Goal: Book appointment/travel/reservation

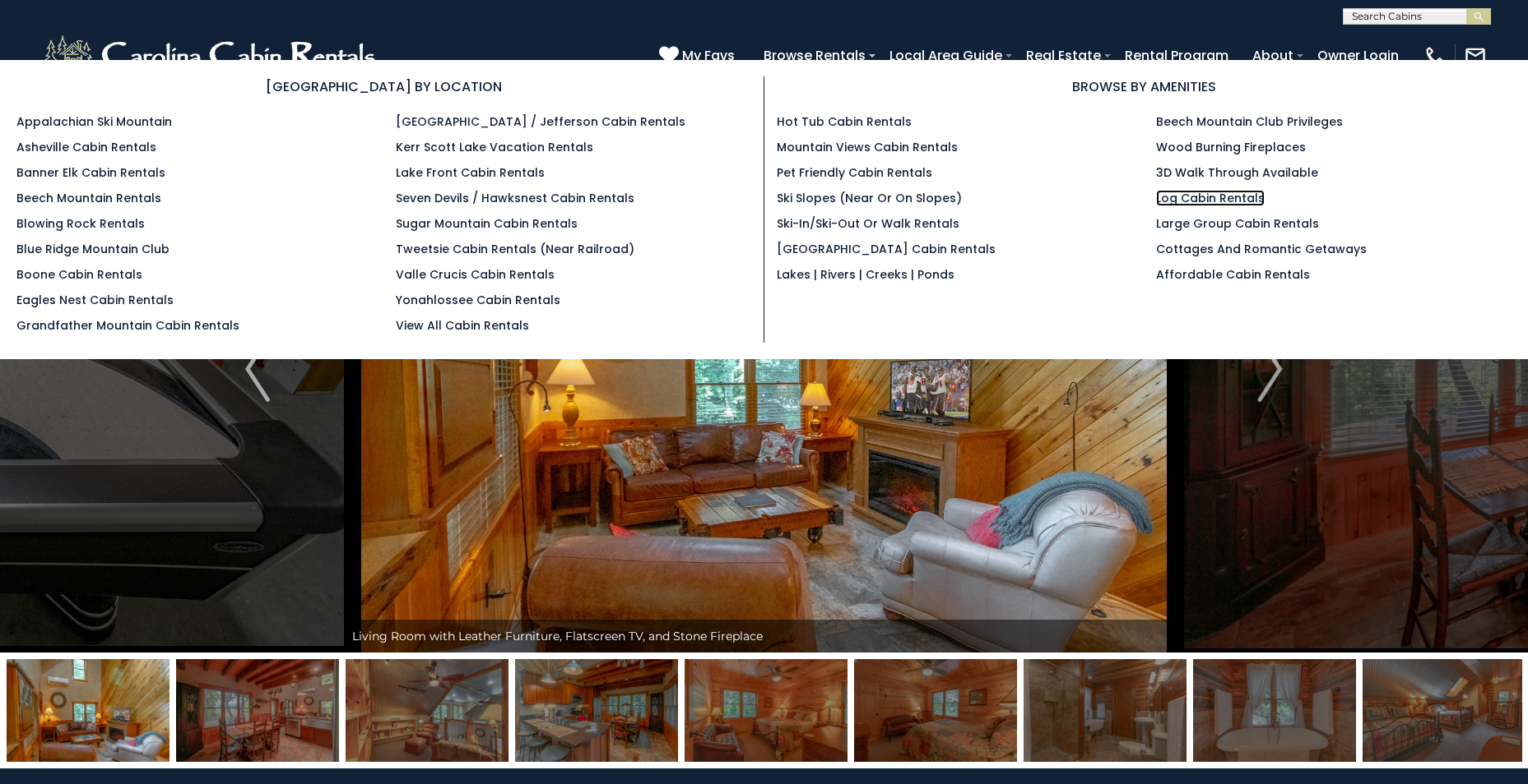
click at [1198, 196] on link "Log Cabin Rentals" at bounding box center [1210, 199] width 108 height 17
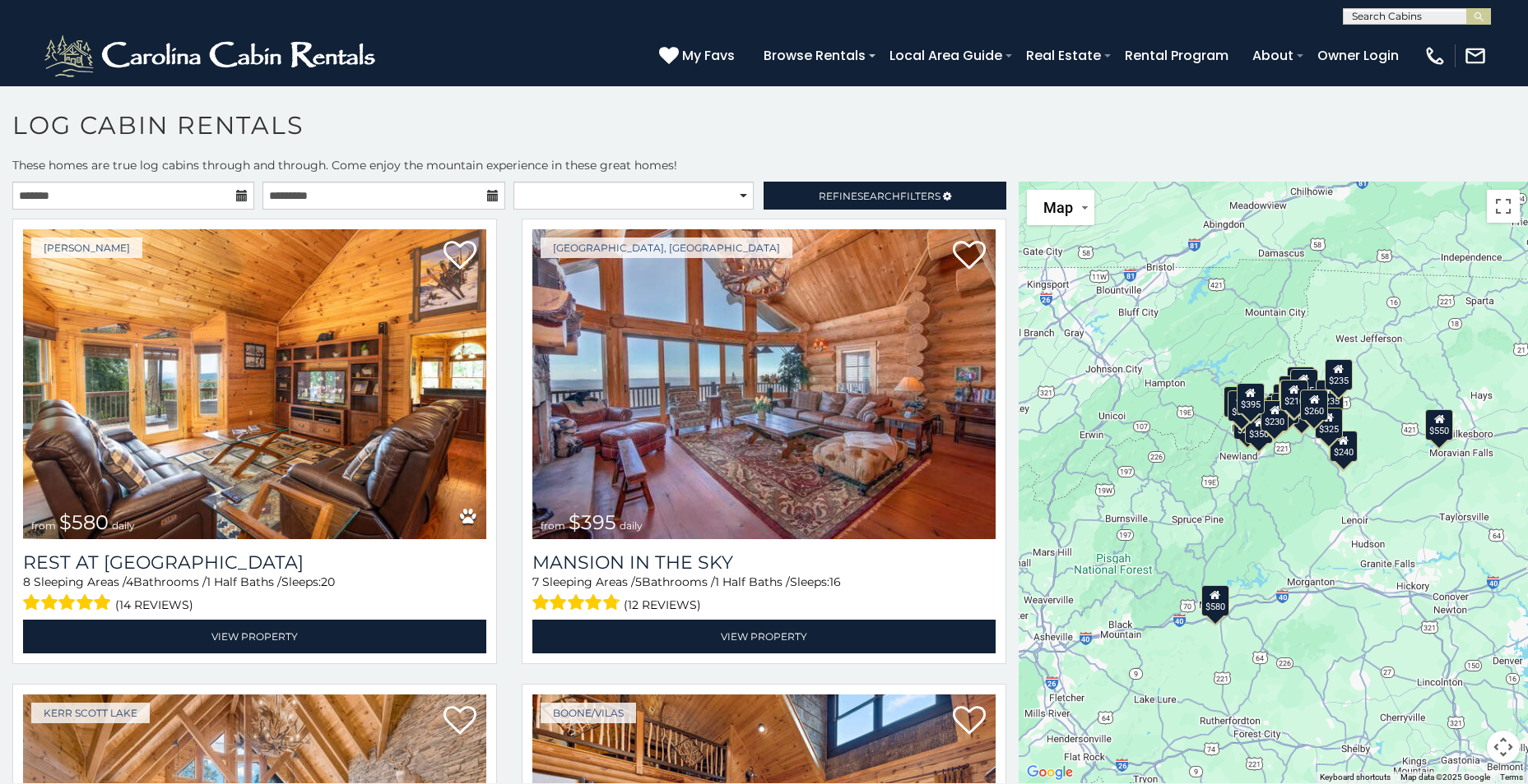
click at [239, 197] on icon at bounding box center [242, 196] width 12 height 12
click at [239, 198] on icon at bounding box center [242, 196] width 12 height 12
click at [240, 195] on icon at bounding box center [242, 196] width 12 height 12
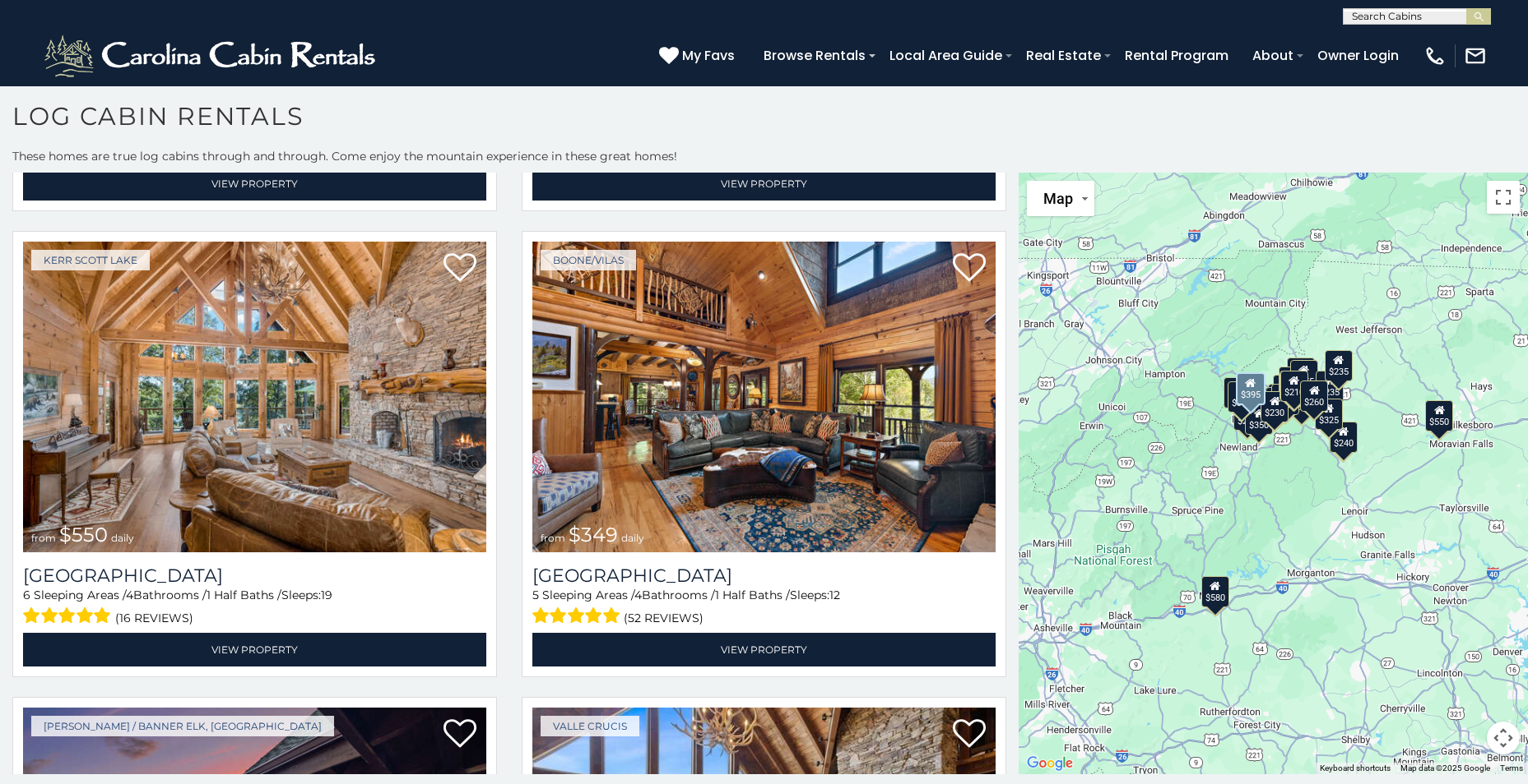
scroll to position [493, 0]
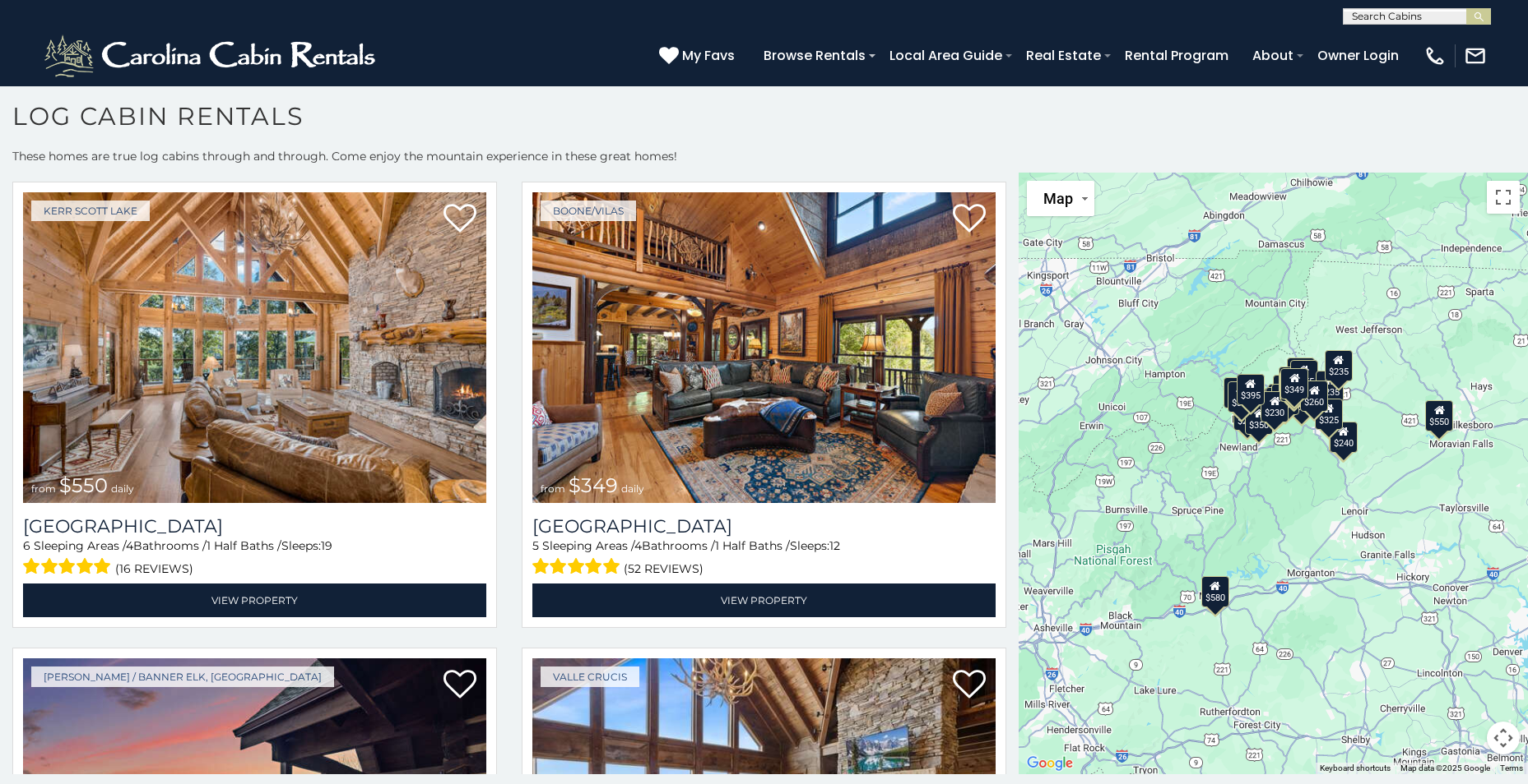
click at [1345, 446] on div "$240" at bounding box center [1344, 437] width 28 height 31
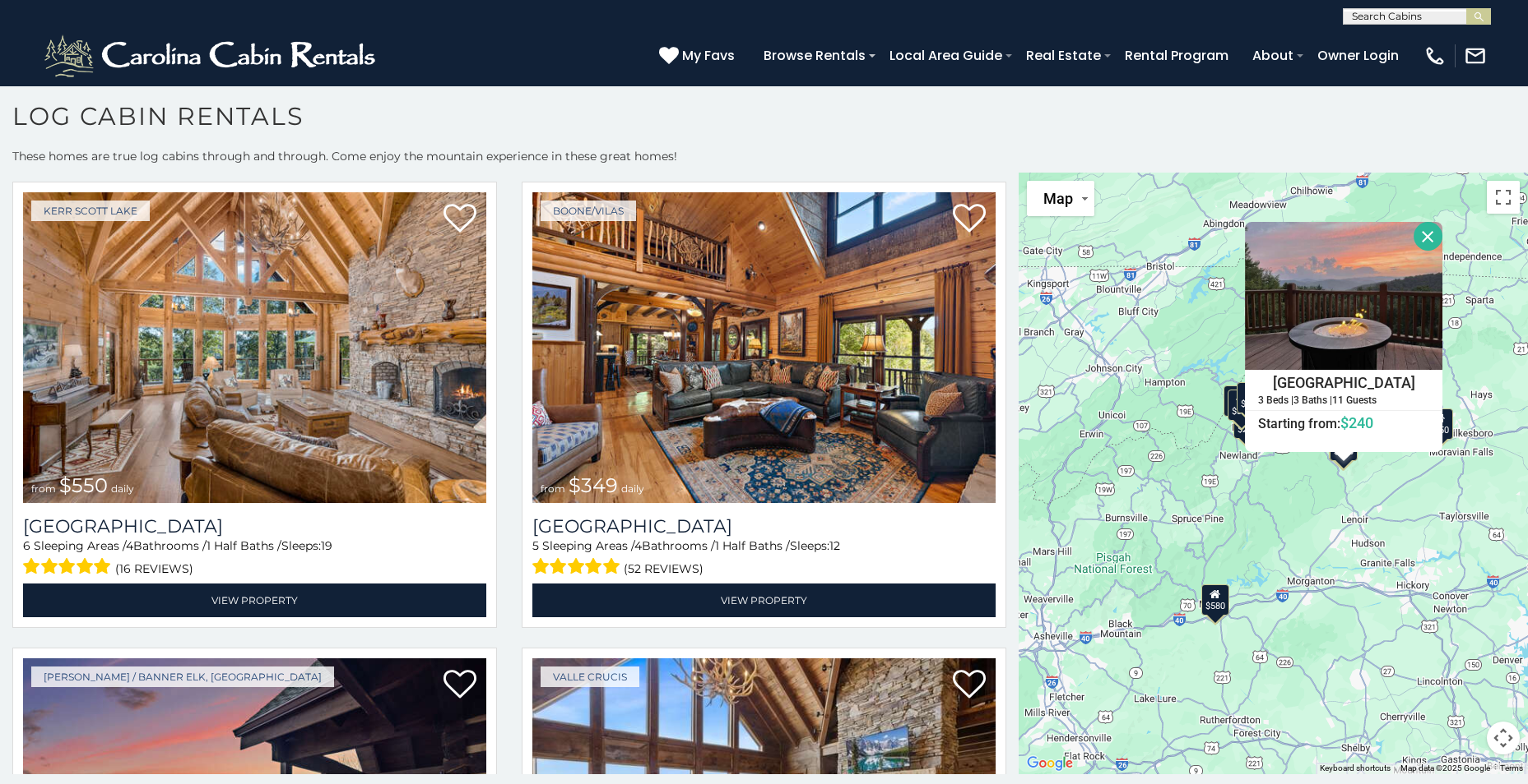
click at [1305, 485] on div "$580 $395 $550 $349 $400 $451 $315 $410 $380 $330 $400 $325 $320 $350 $395 $225…" at bounding box center [1273, 474] width 509 height 602
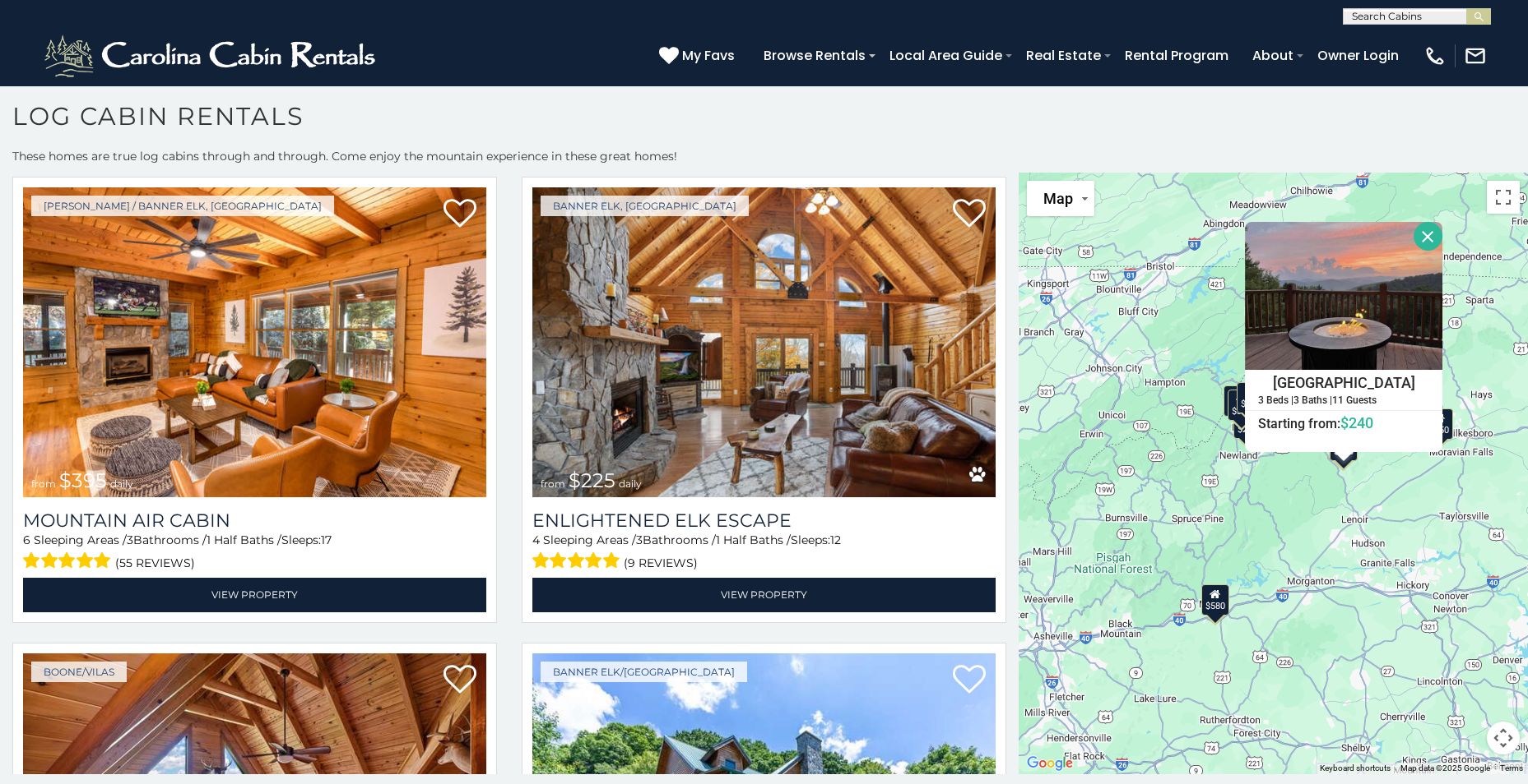
scroll to position [3371, 0]
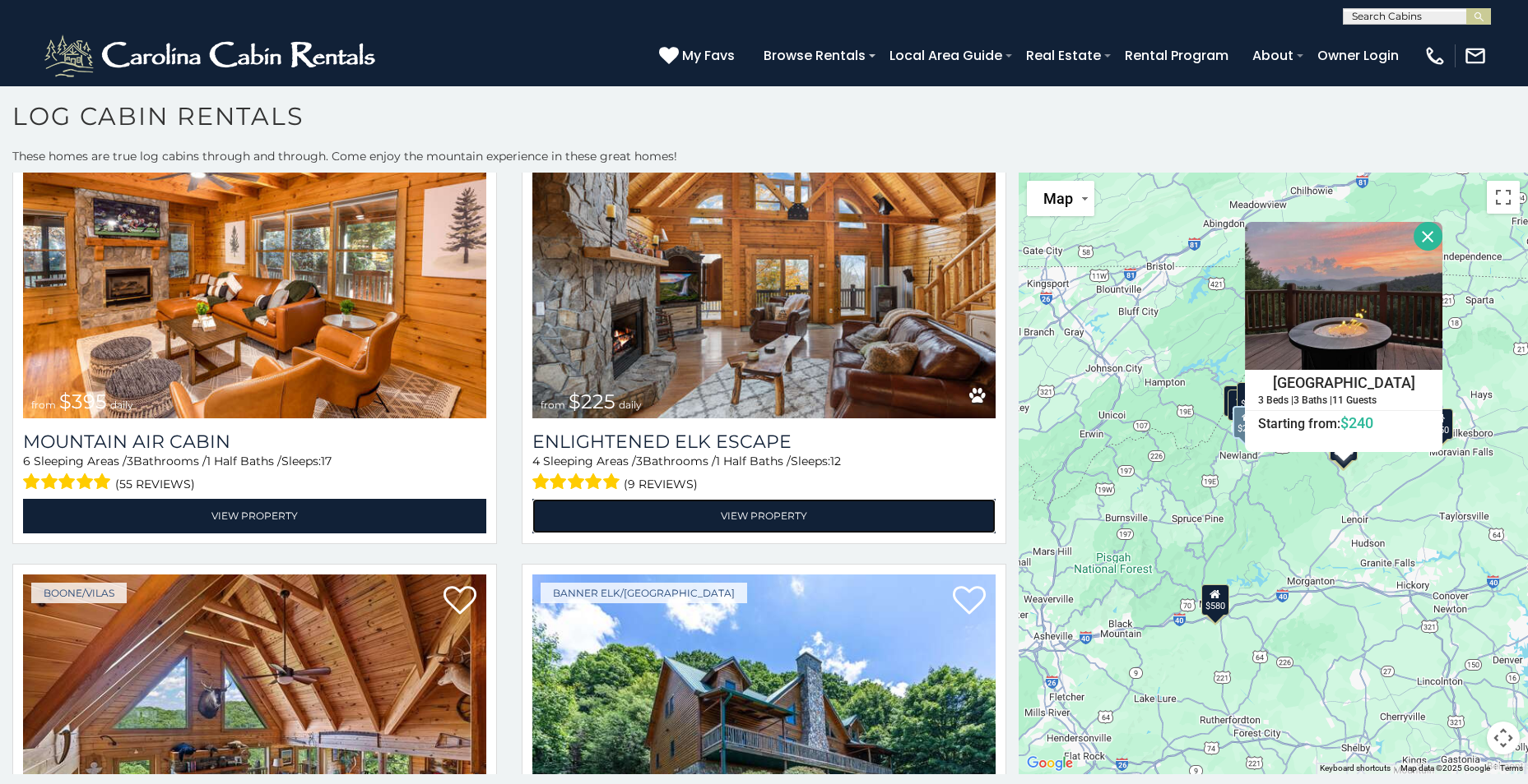
click at [765, 499] on link "View Property" at bounding box center [764, 515] width 463 height 33
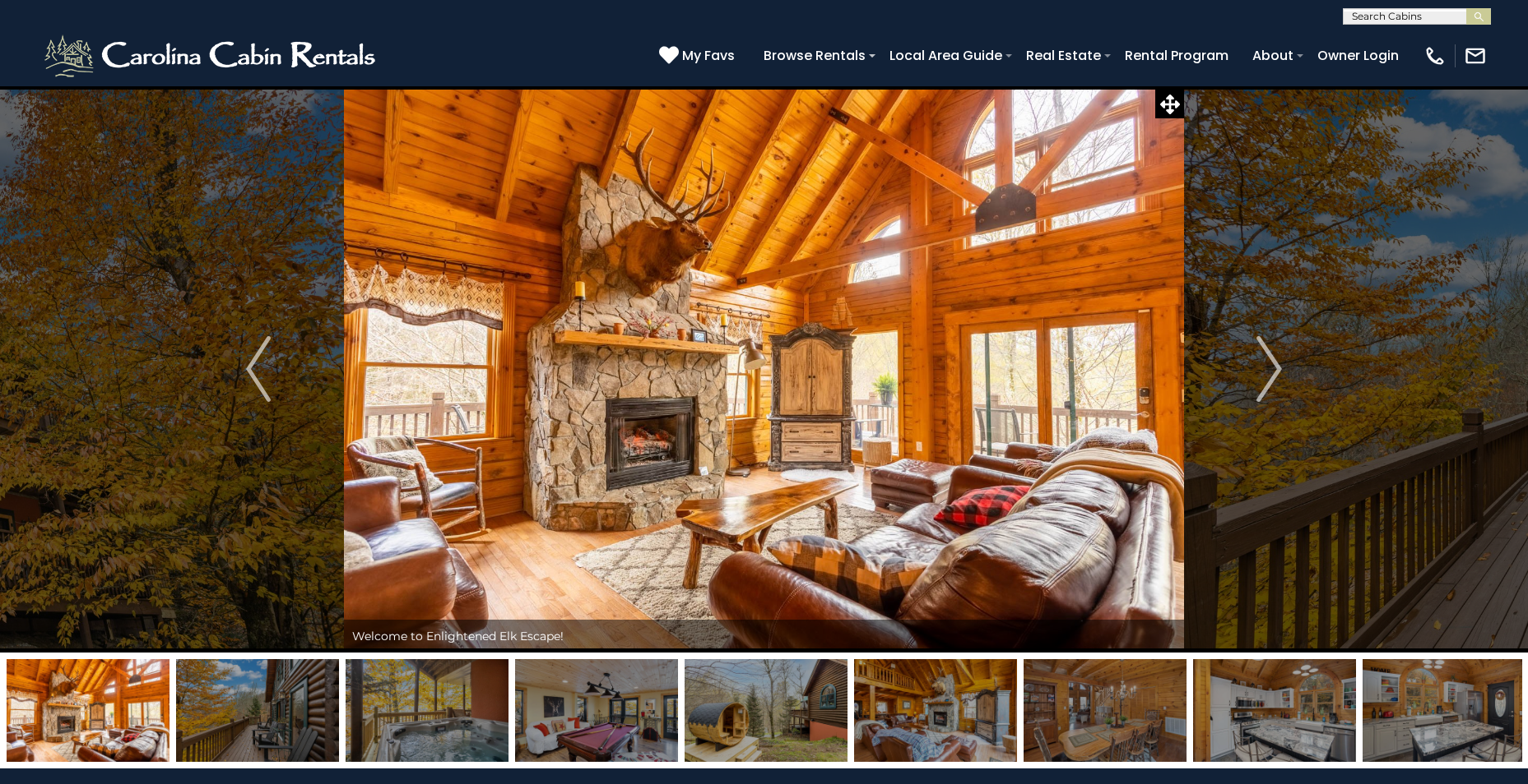
click at [1268, 359] on img "Next" at bounding box center [1269, 369] width 25 height 66
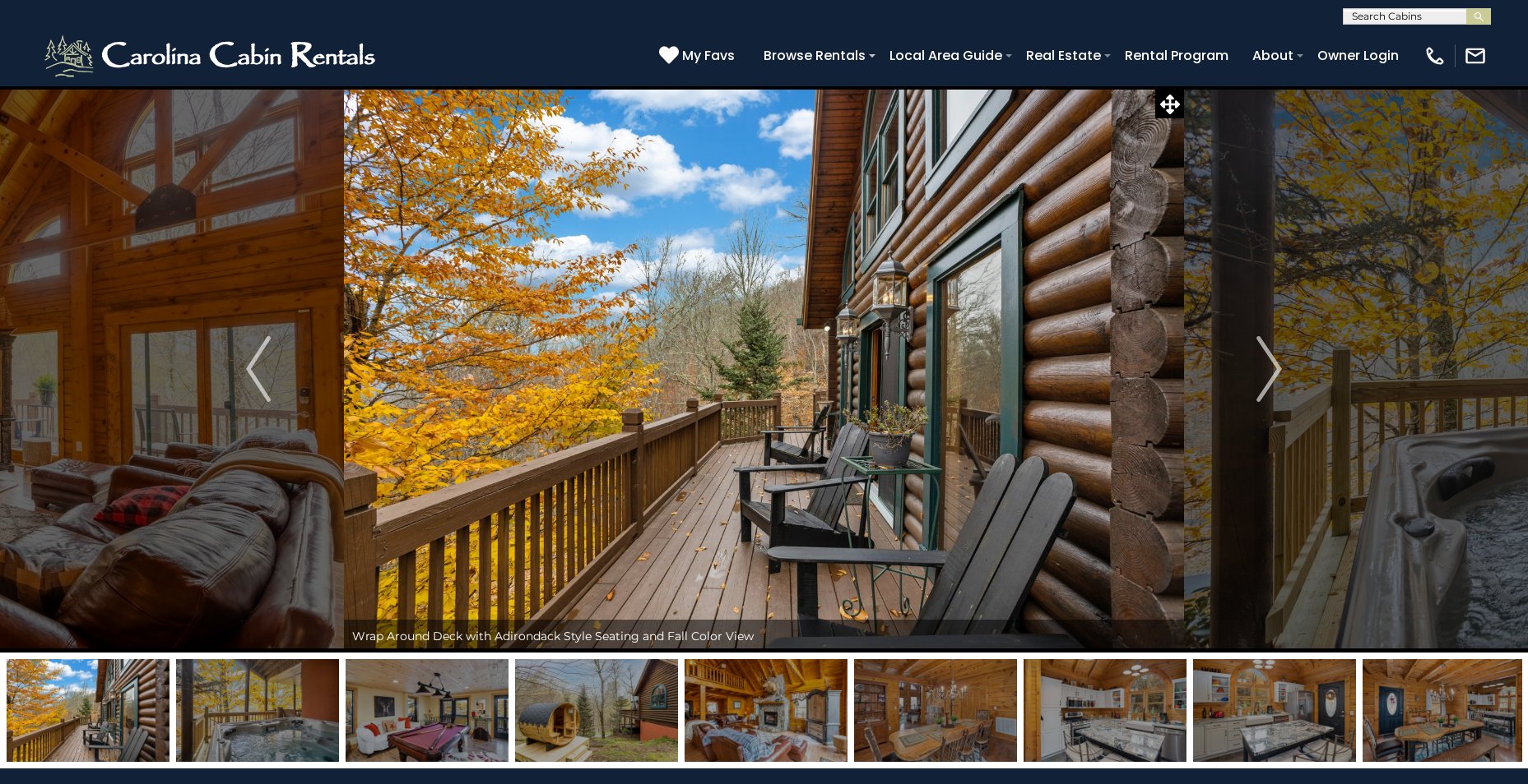
click at [1268, 359] on img "Next" at bounding box center [1269, 369] width 25 height 66
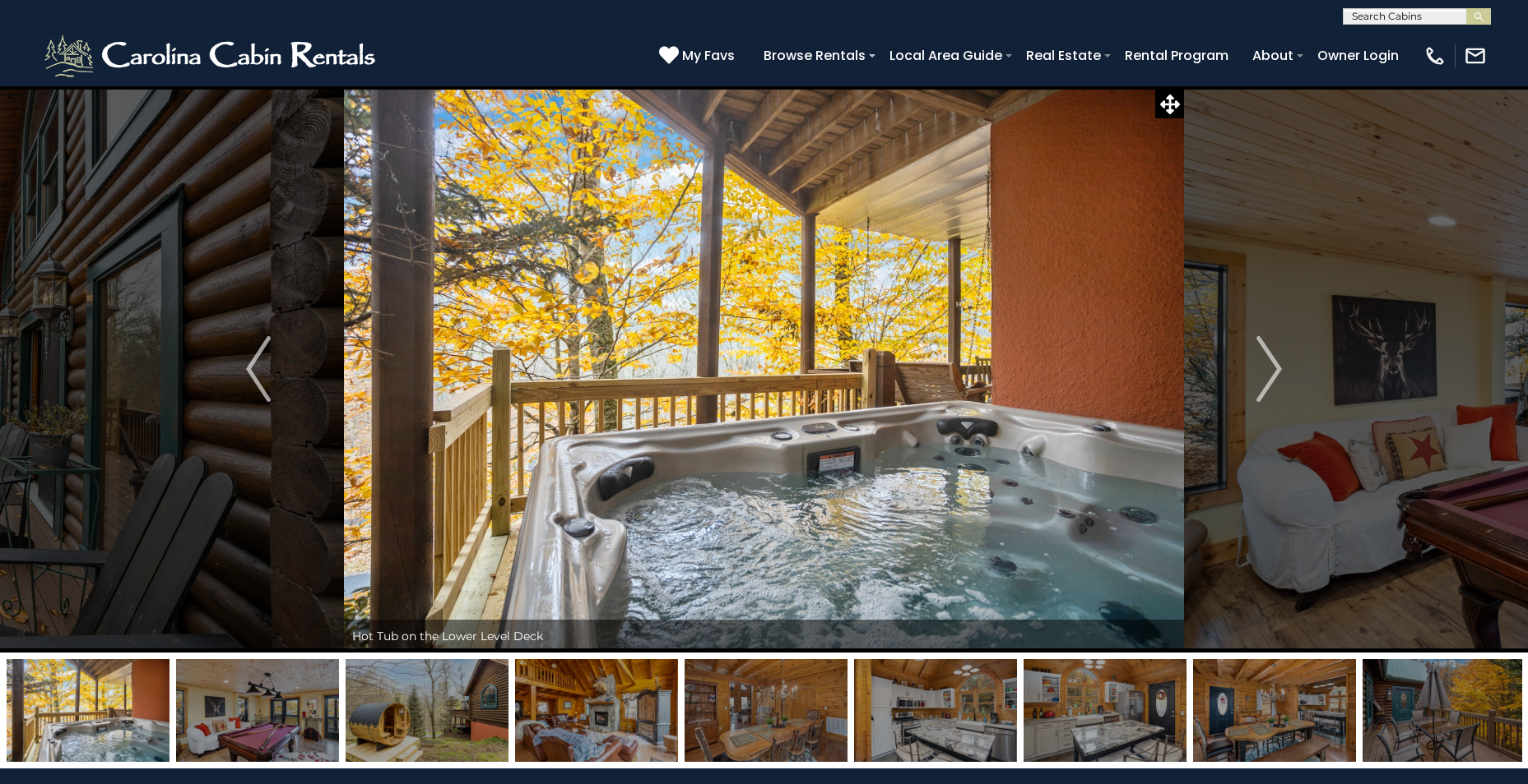
click at [1268, 359] on img "Next" at bounding box center [1269, 369] width 25 height 66
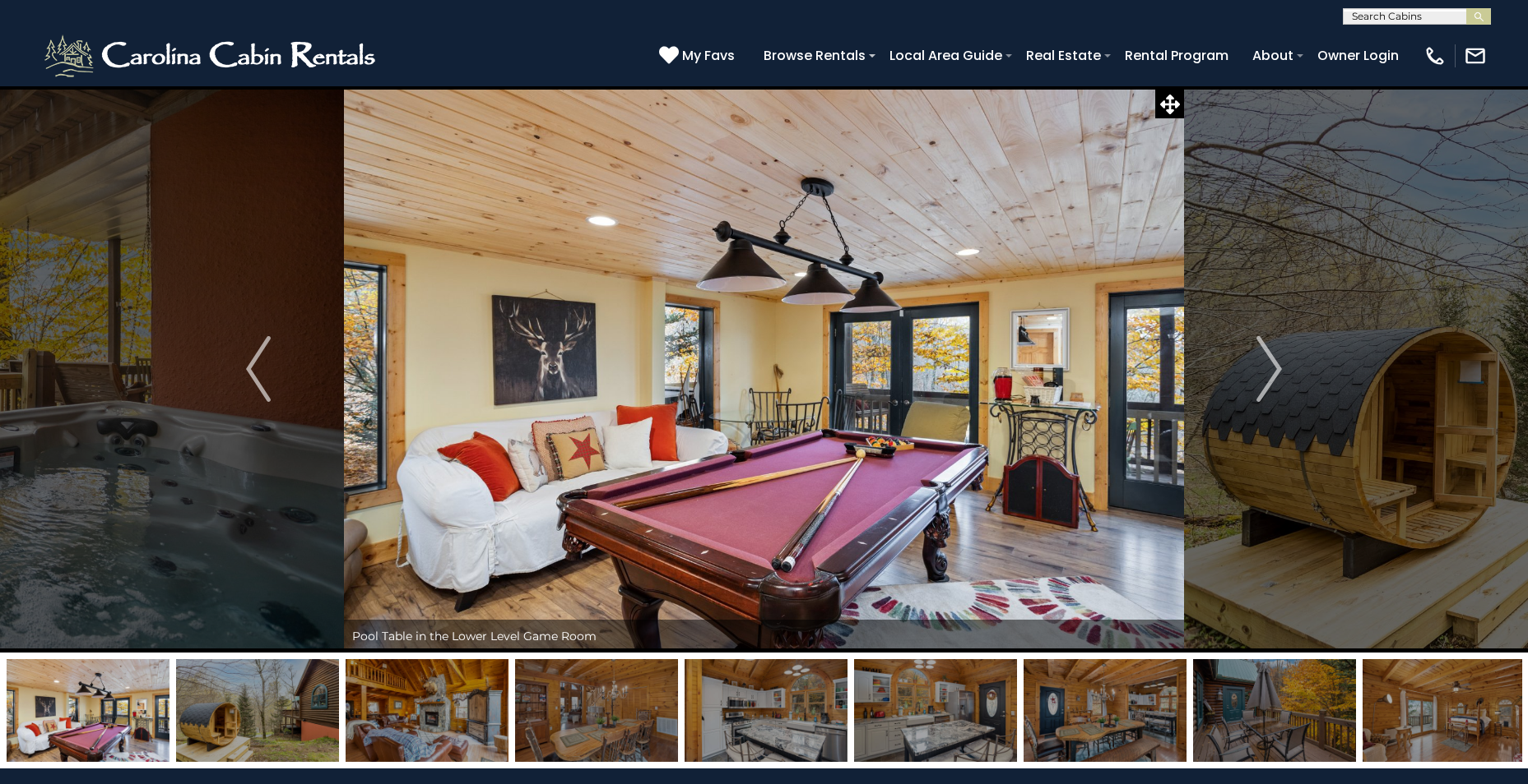
click at [1268, 359] on img "Next" at bounding box center [1269, 369] width 25 height 66
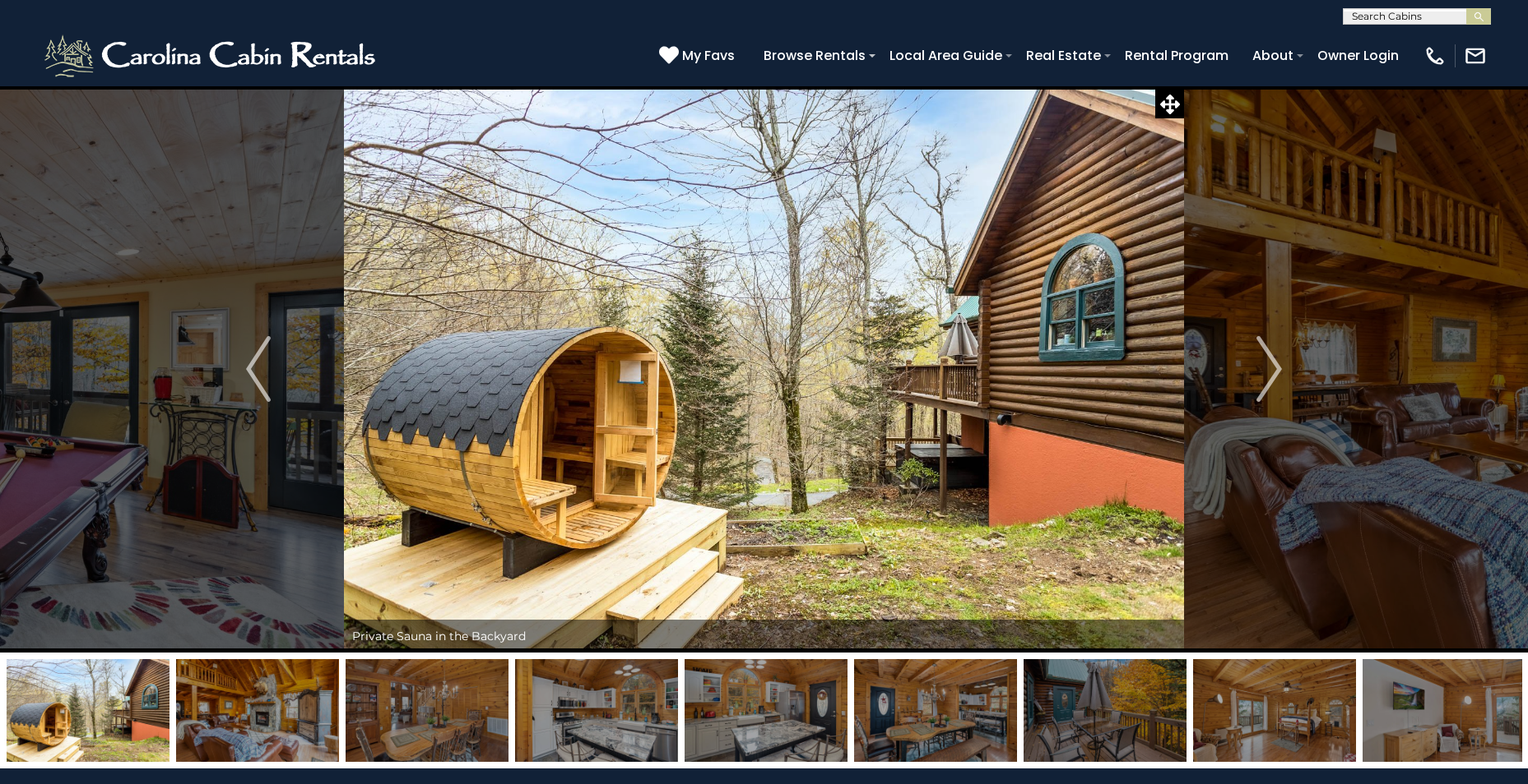
click at [1268, 359] on img "Next" at bounding box center [1269, 369] width 25 height 66
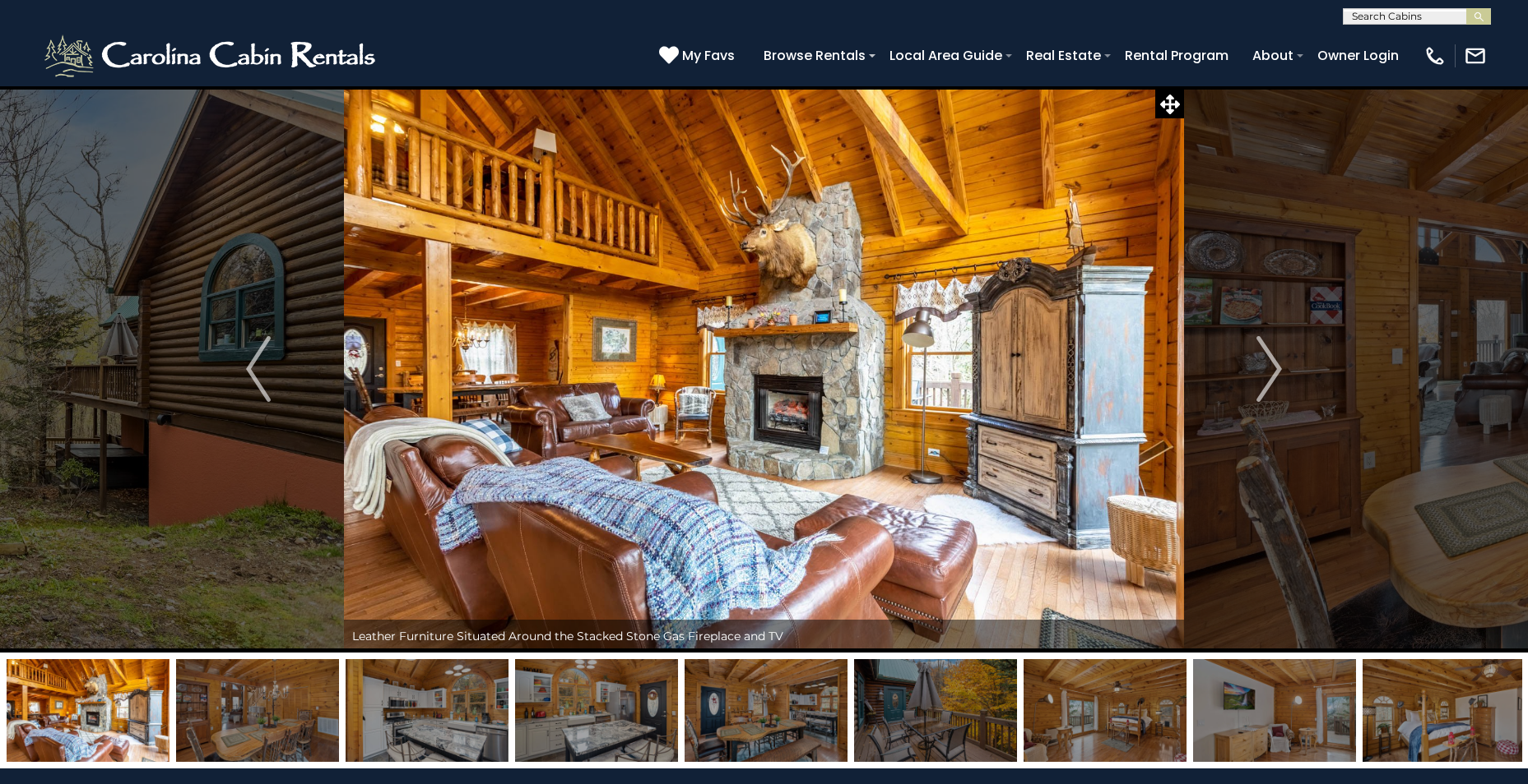
click at [1268, 359] on img "Next" at bounding box center [1269, 369] width 25 height 66
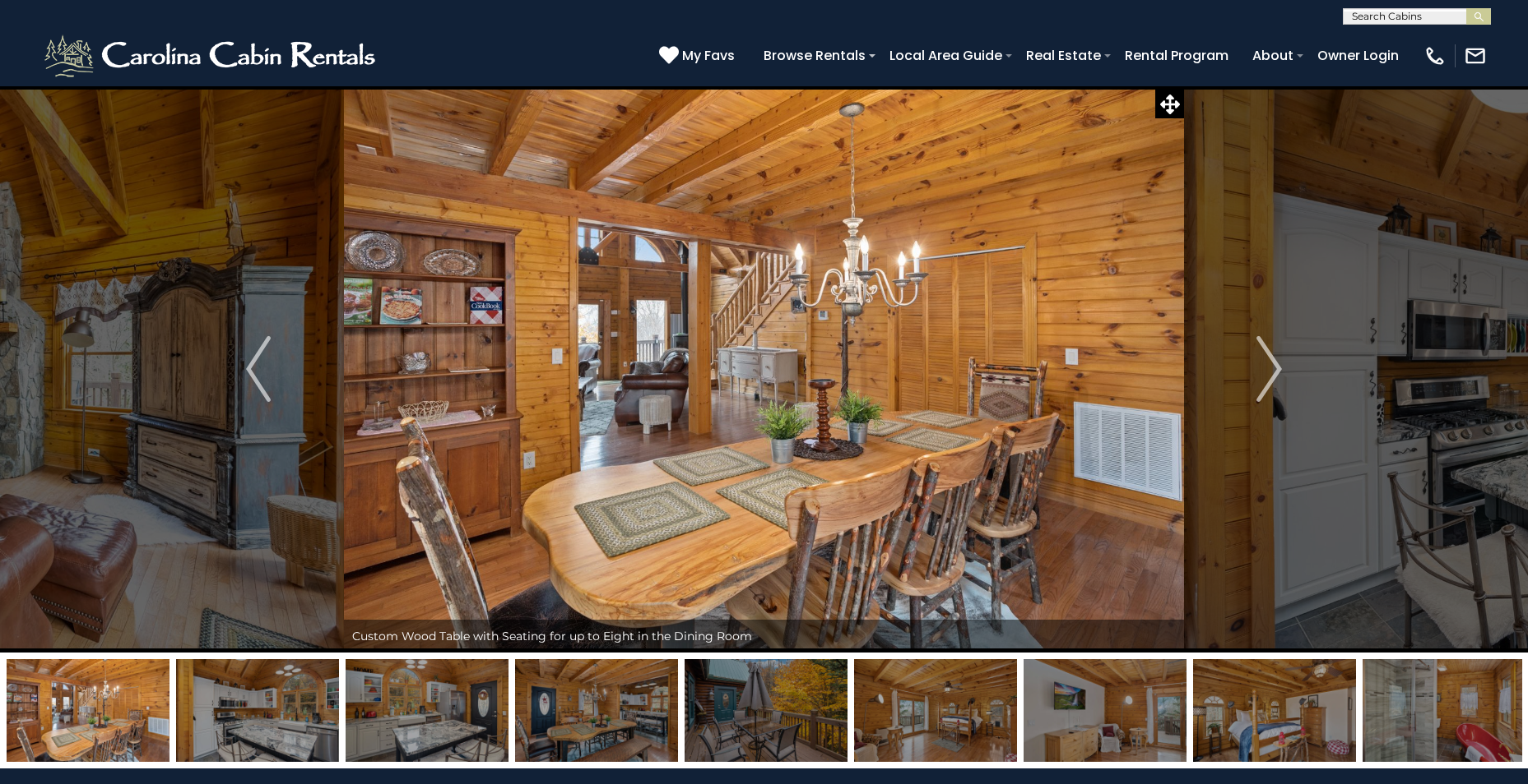
click at [1268, 359] on img "Next" at bounding box center [1269, 369] width 25 height 66
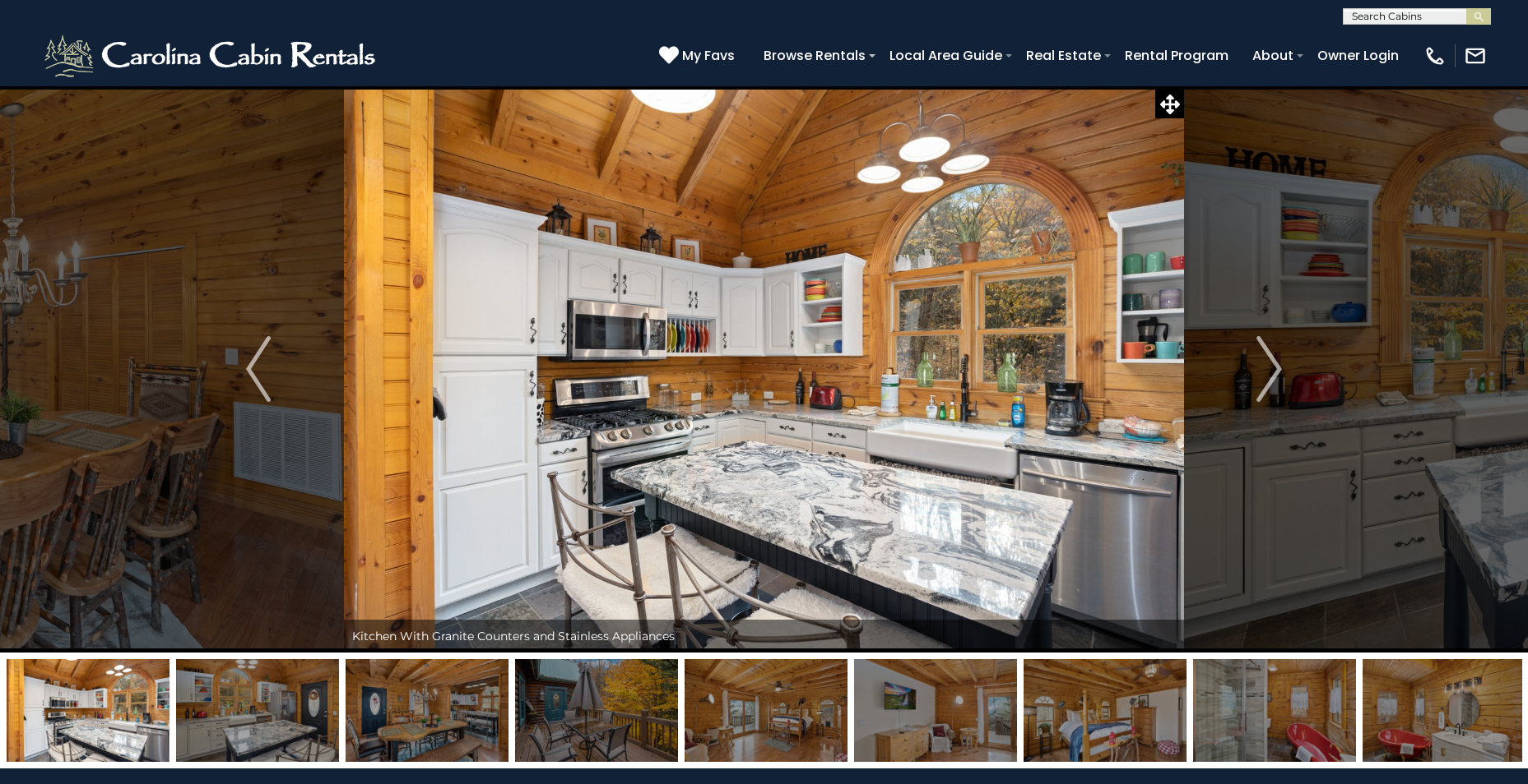
click at [1268, 359] on img "Next" at bounding box center [1269, 369] width 25 height 66
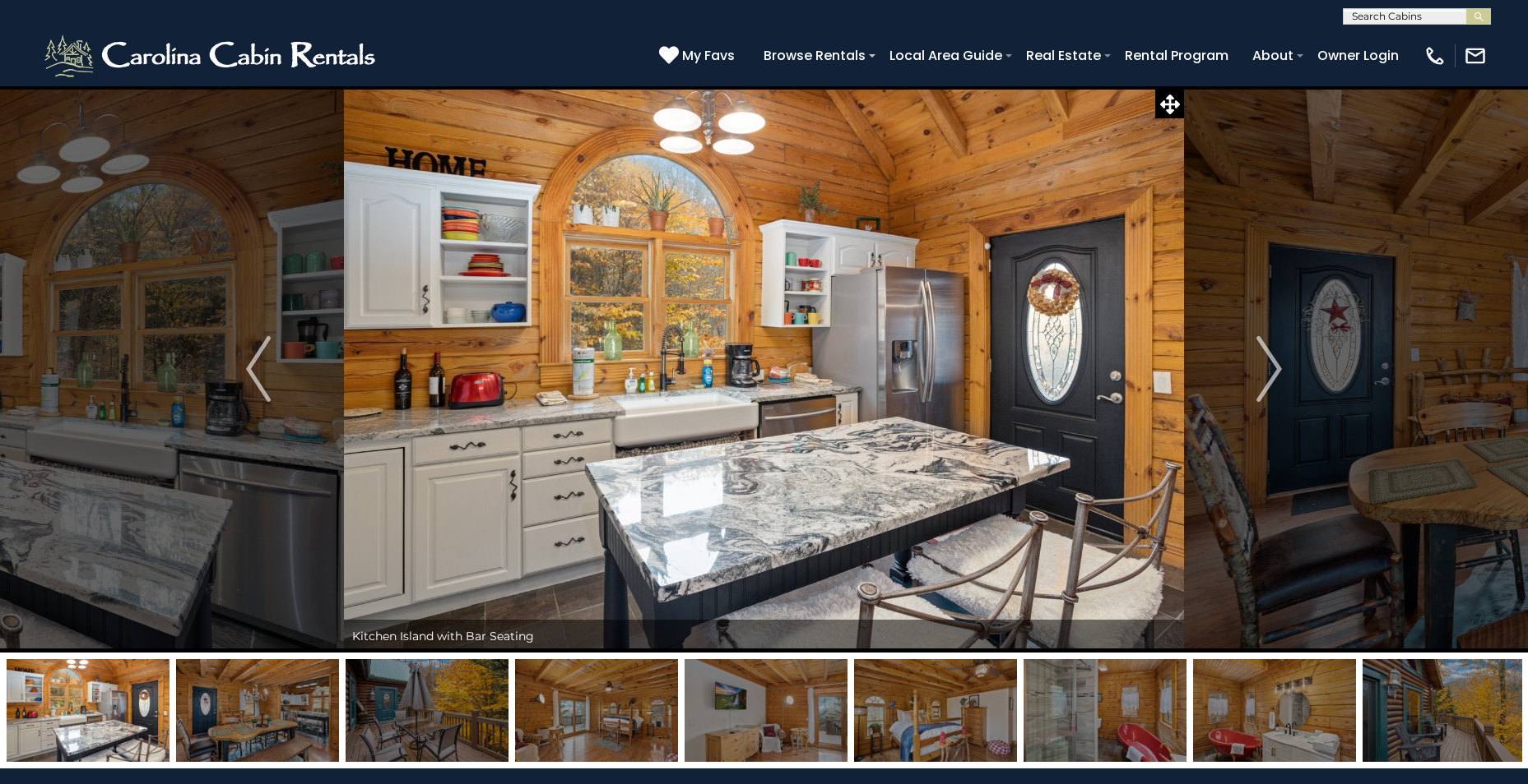
click at [1268, 359] on img "Next" at bounding box center [1269, 369] width 25 height 66
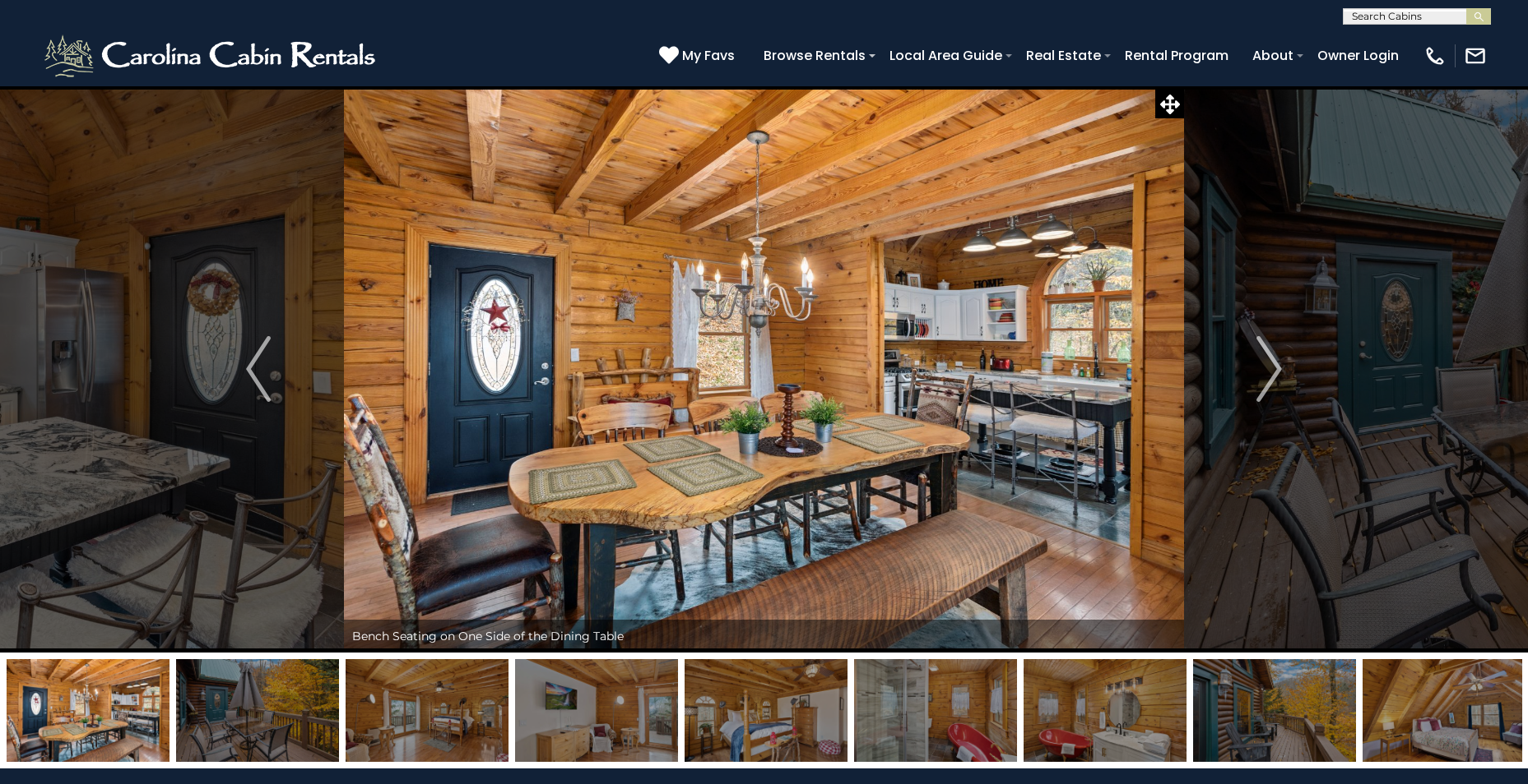
click at [1268, 359] on img "Next" at bounding box center [1269, 369] width 25 height 66
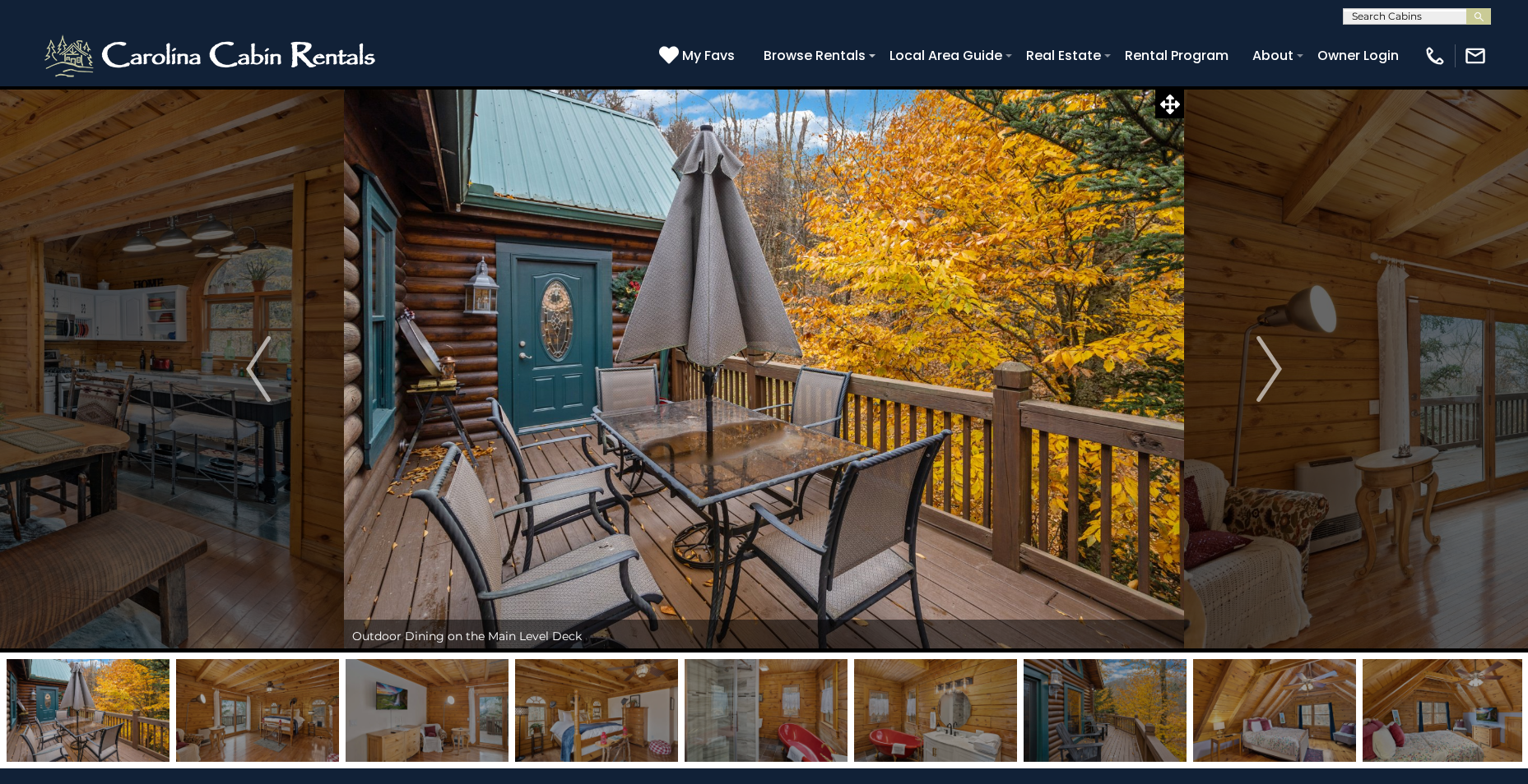
click at [1268, 359] on img "Next" at bounding box center [1269, 369] width 25 height 66
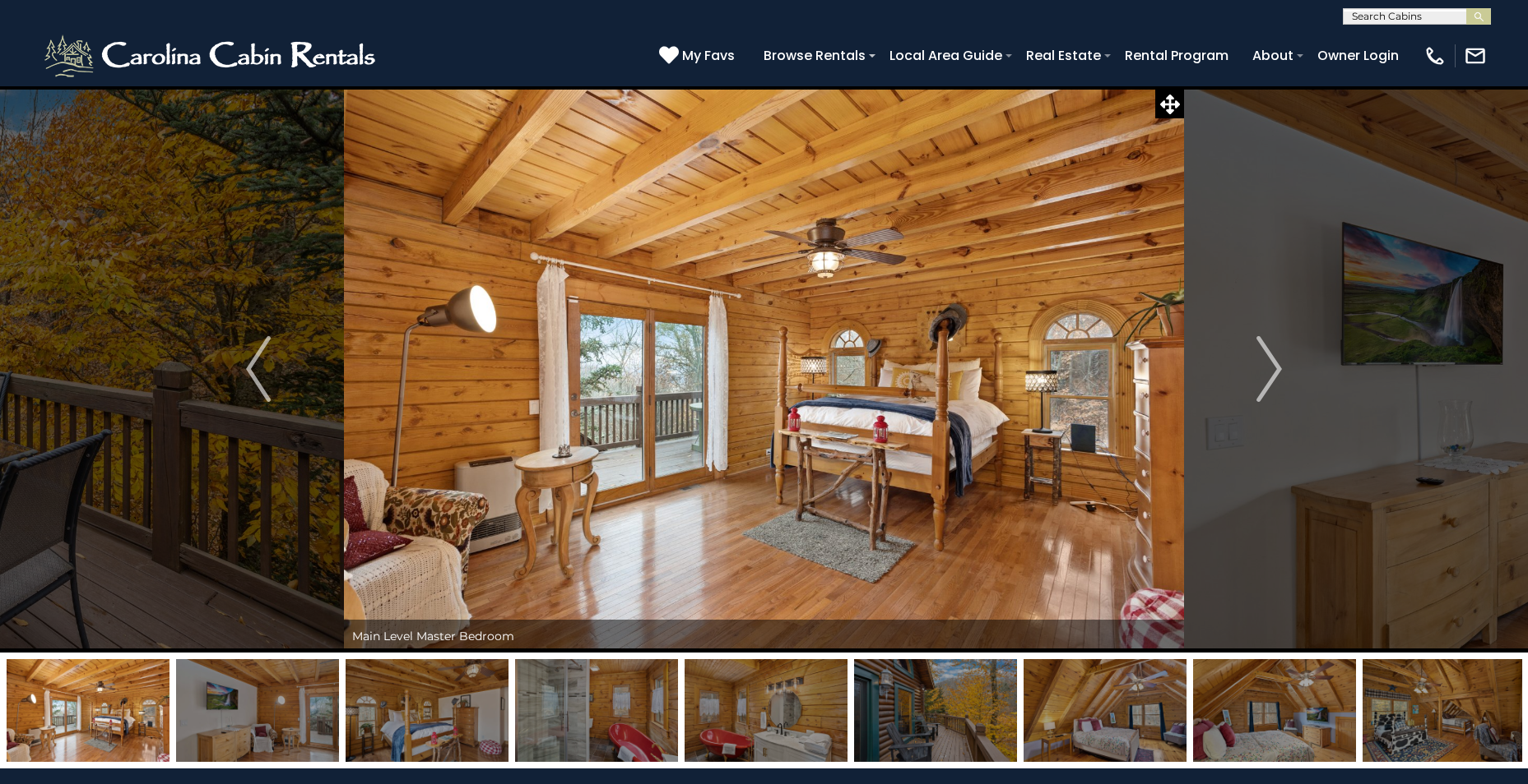
click at [1268, 359] on img "Next" at bounding box center [1269, 369] width 25 height 66
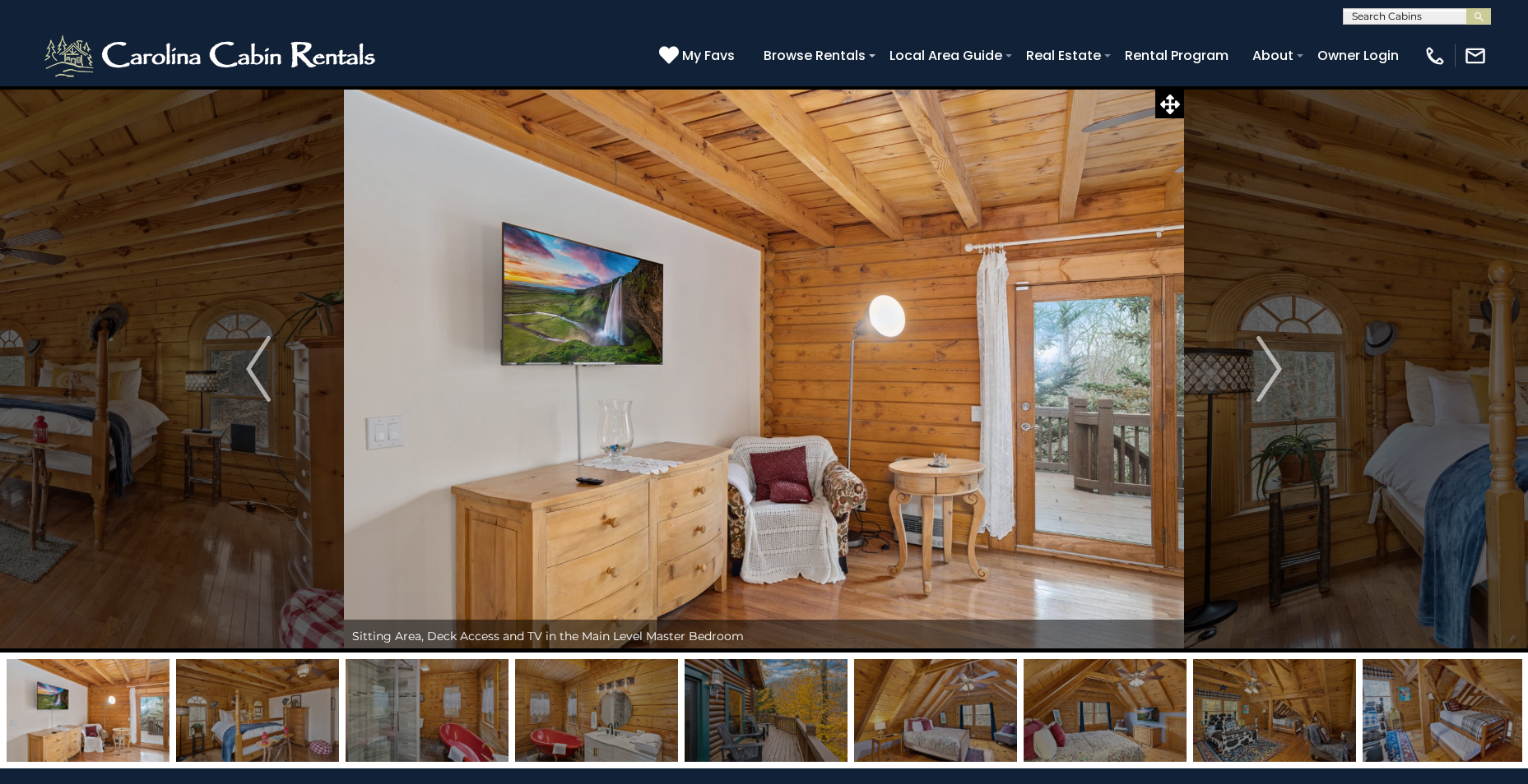
click at [1268, 359] on img "Next" at bounding box center [1269, 369] width 25 height 66
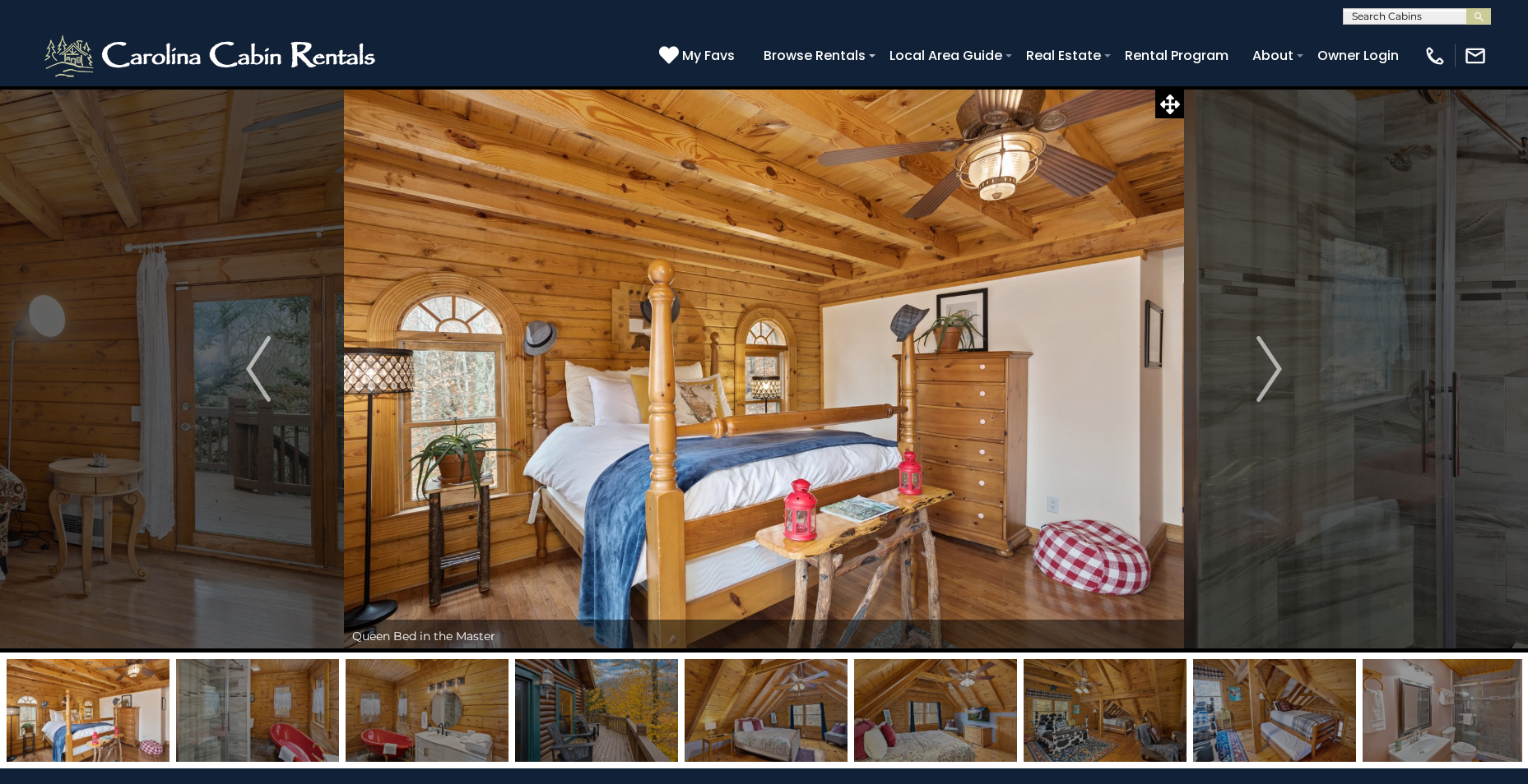
click at [1268, 359] on img "Next" at bounding box center [1269, 369] width 25 height 66
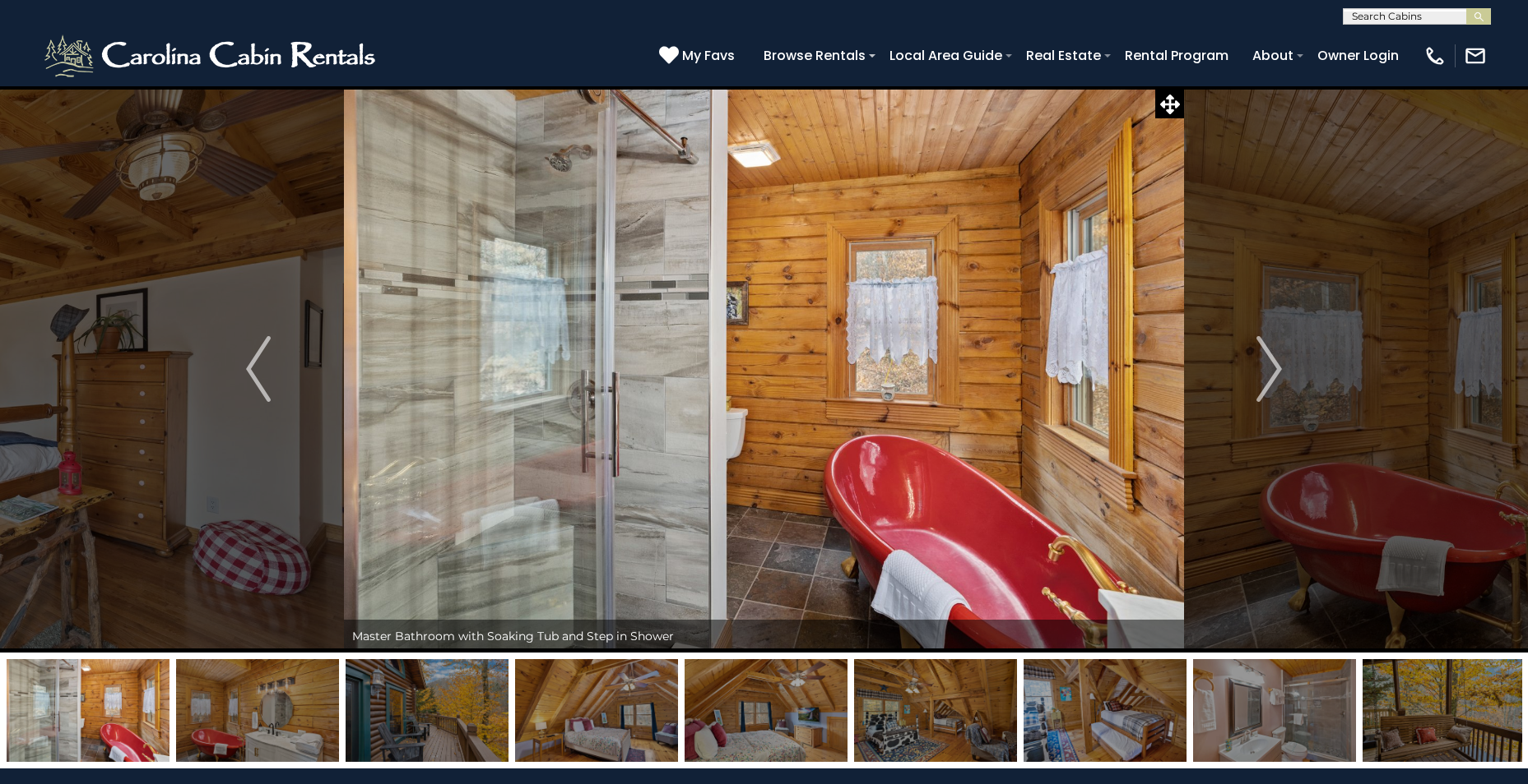
click at [1268, 359] on img "Next" at bounding box center [1269, 369] width 25 height 66
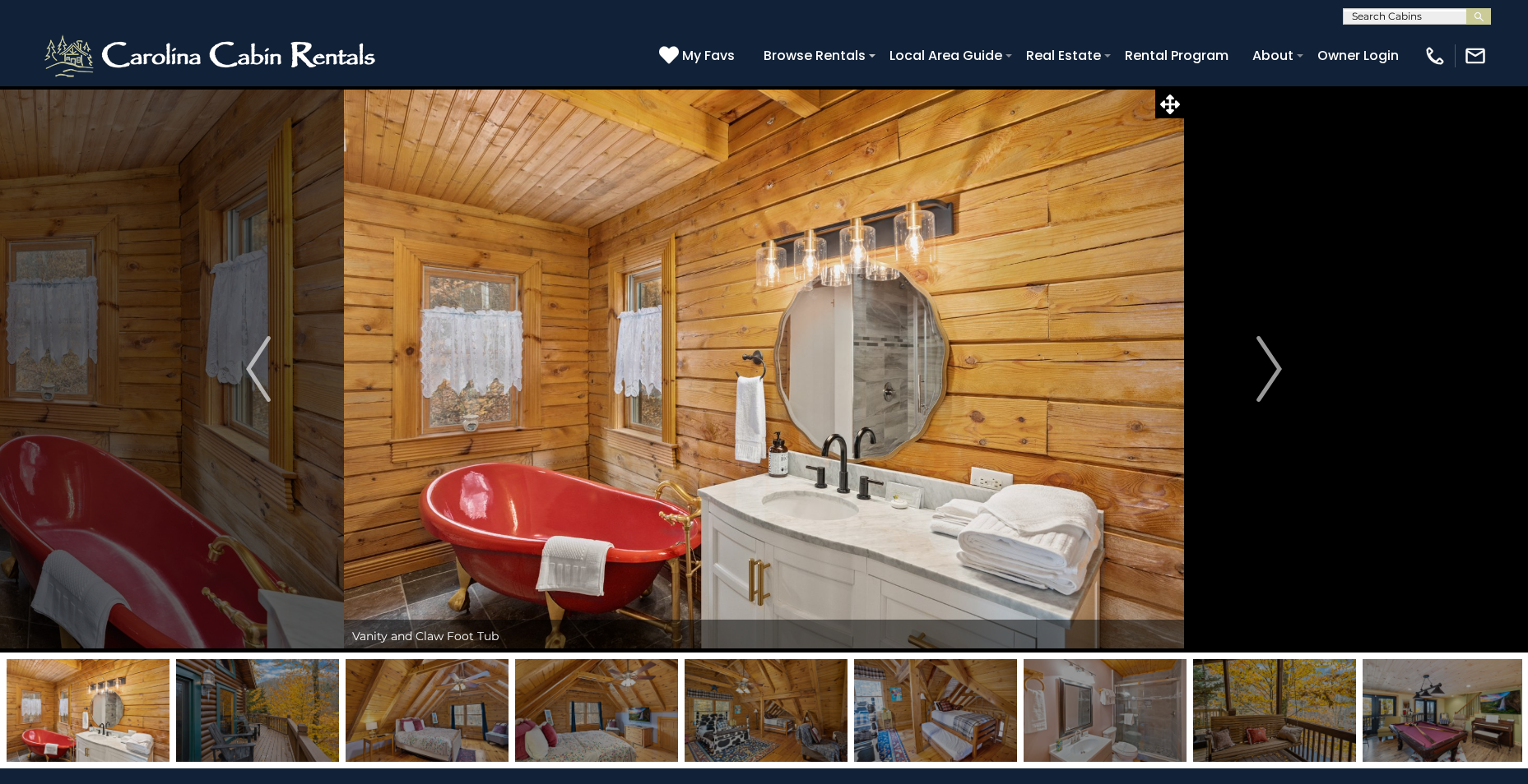
click at [1268, 359] on img "Next" at bounding box center [1269, 369] width 25 height 66
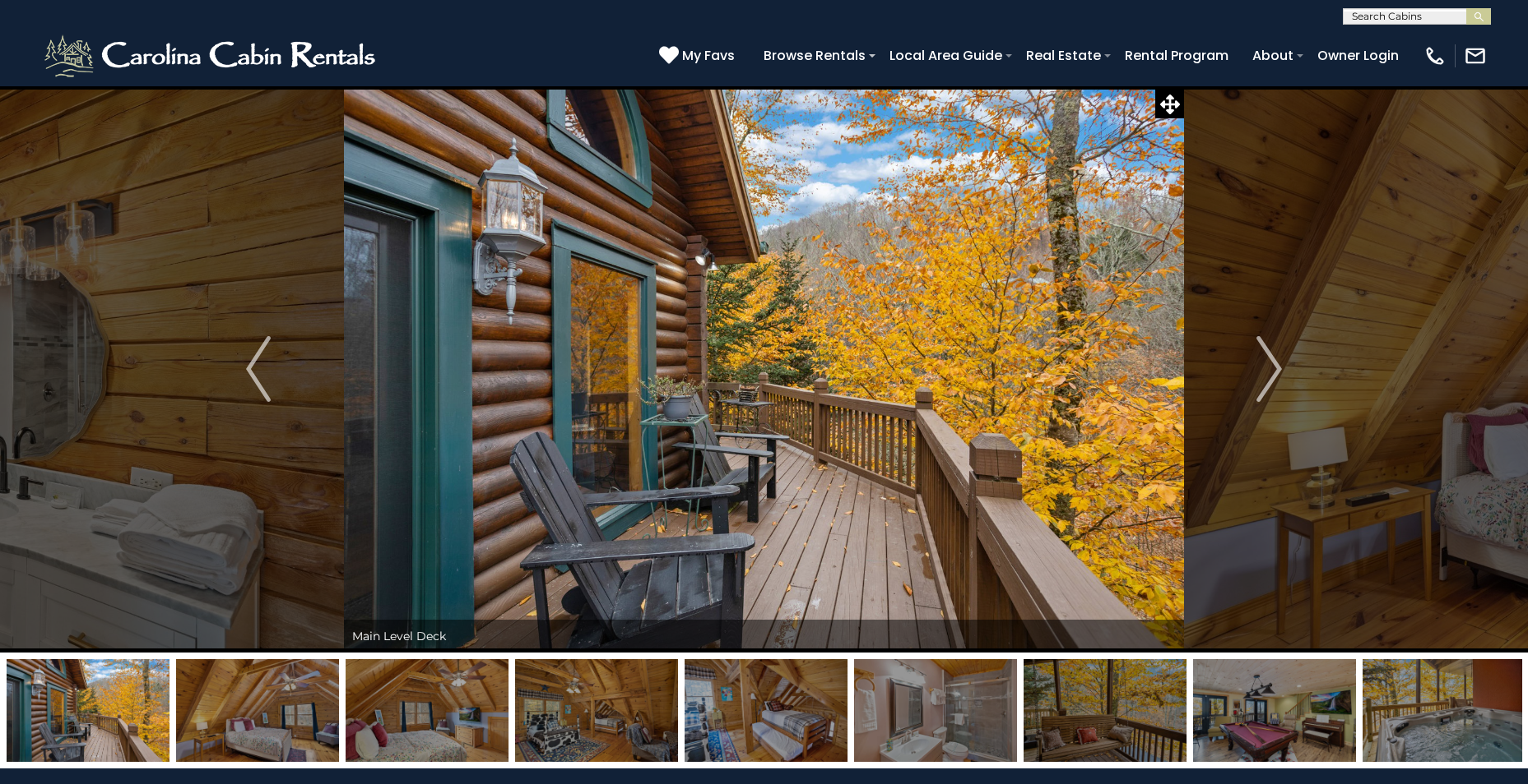
click at [1268, 359] on img "Next" at bounding box center [1269, 369] width 25 height 66
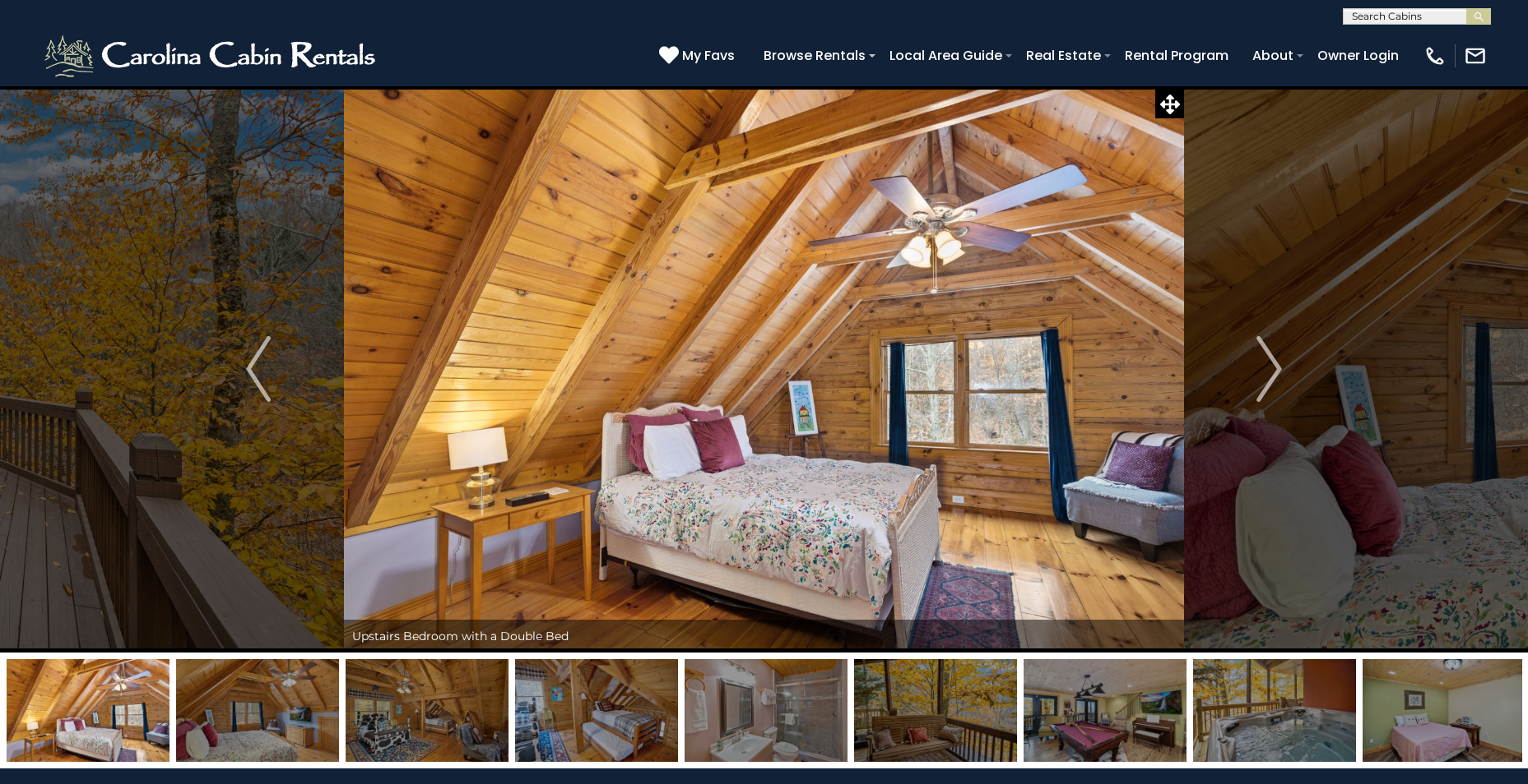
click at [1268, 359] on img "Next" at bounding box center [1269, 369] width 25 height 66
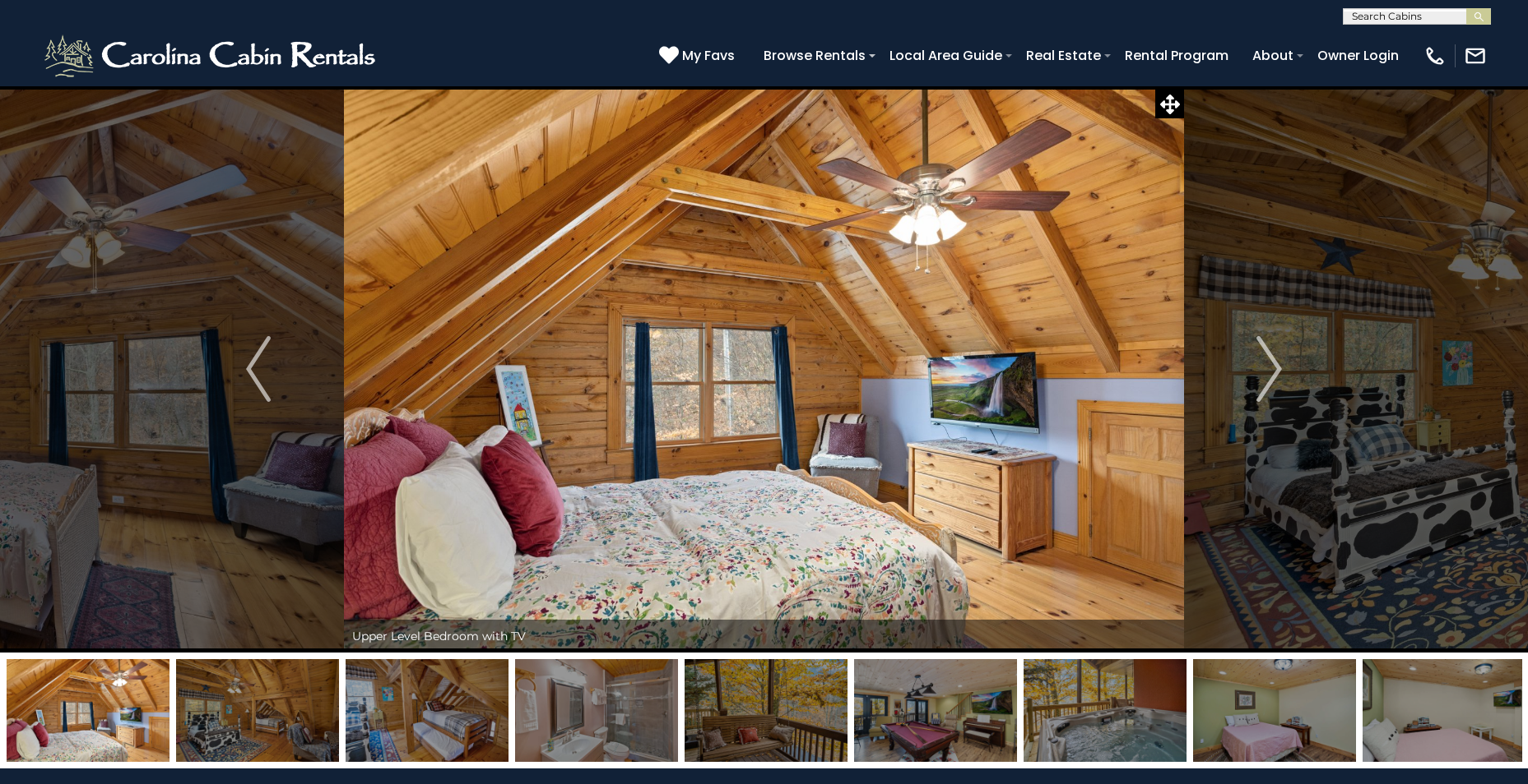
click at [1268, 359] on img "Next" at bounding box center [1269, 369] width 25 height 66
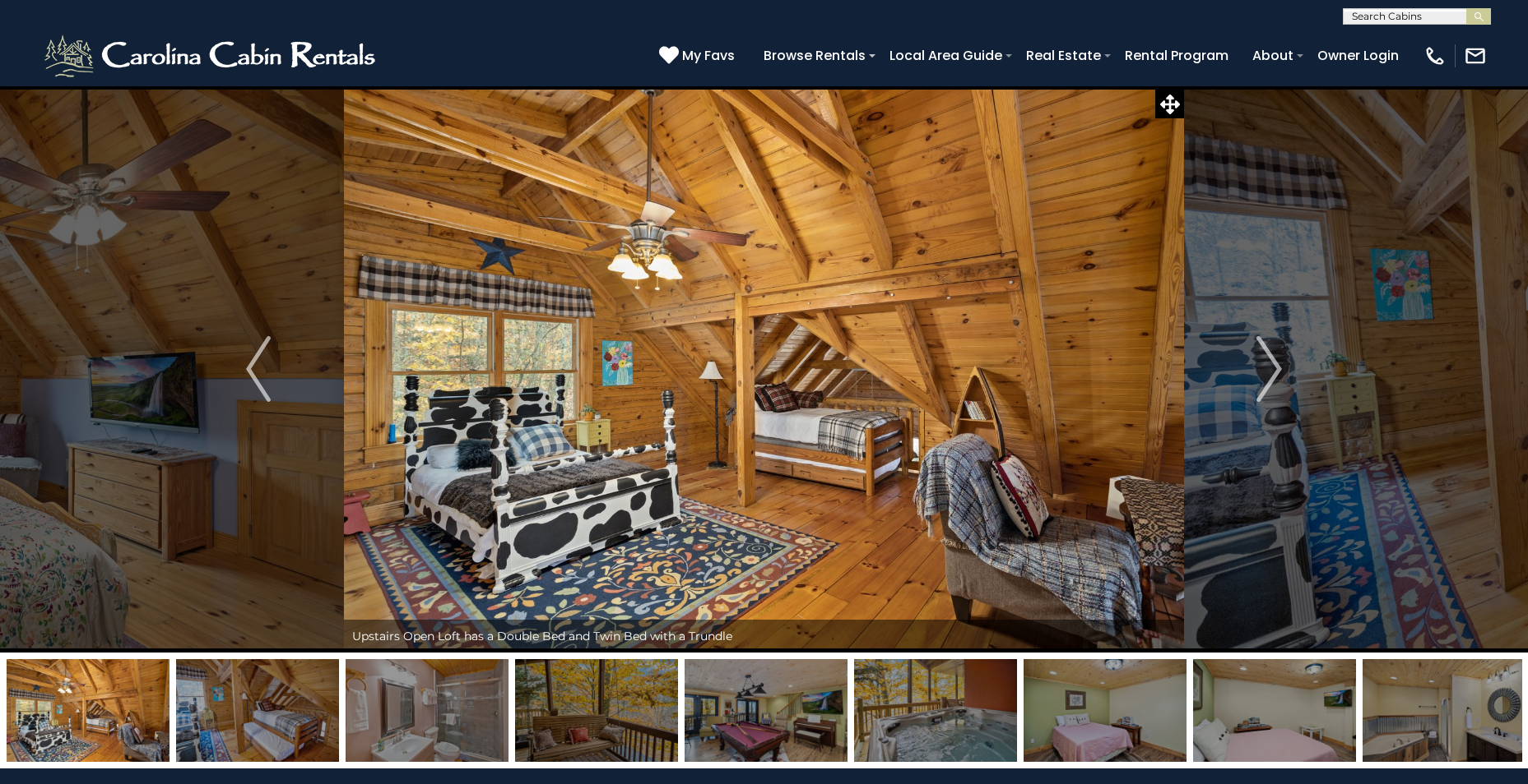
click at [1268, 359] on img "Next" at bounding box center [1269, 369] width 25 height 66
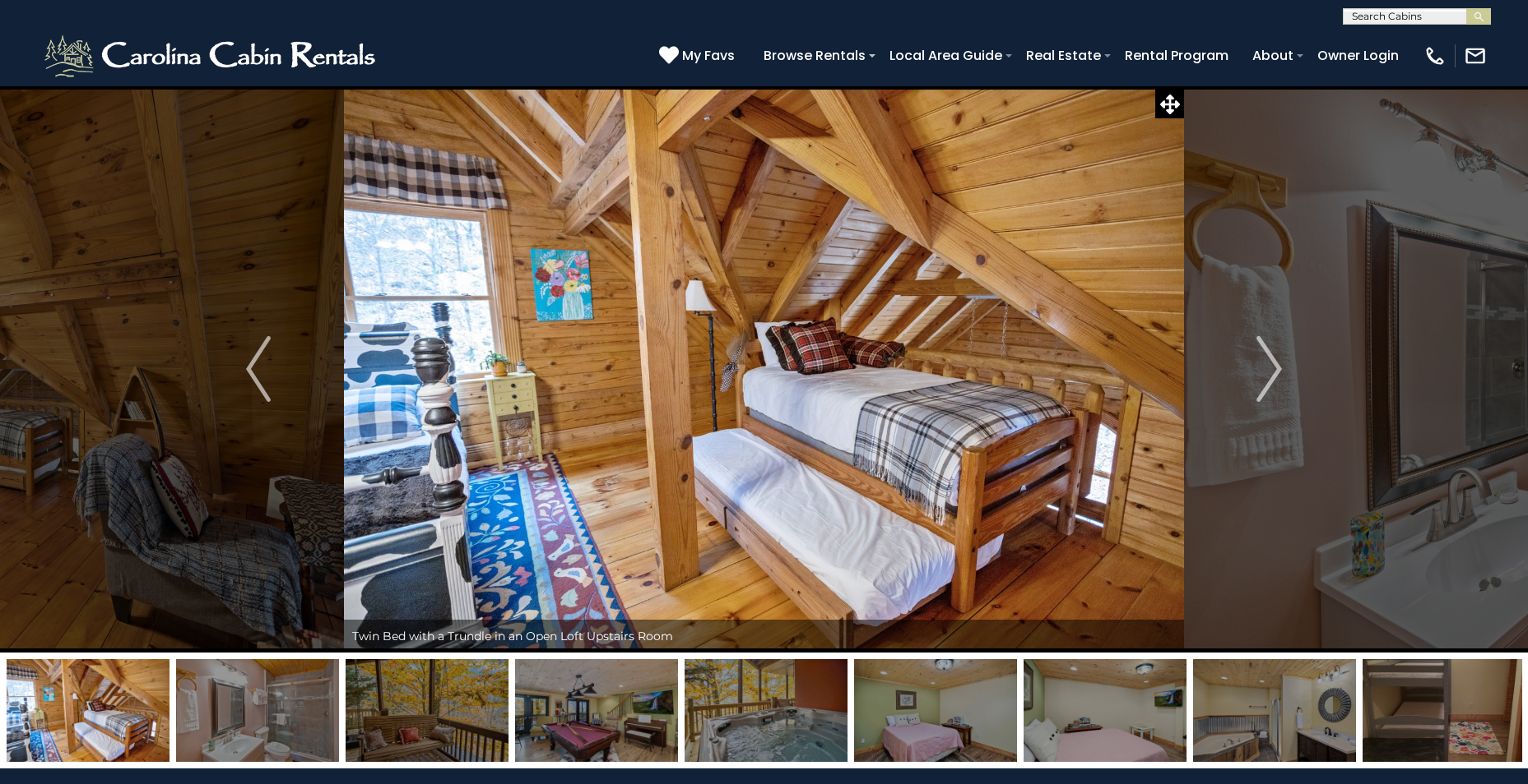
click at [1268, 359] on img "Next" at bounding box center [1269, 369] width 25 height 66
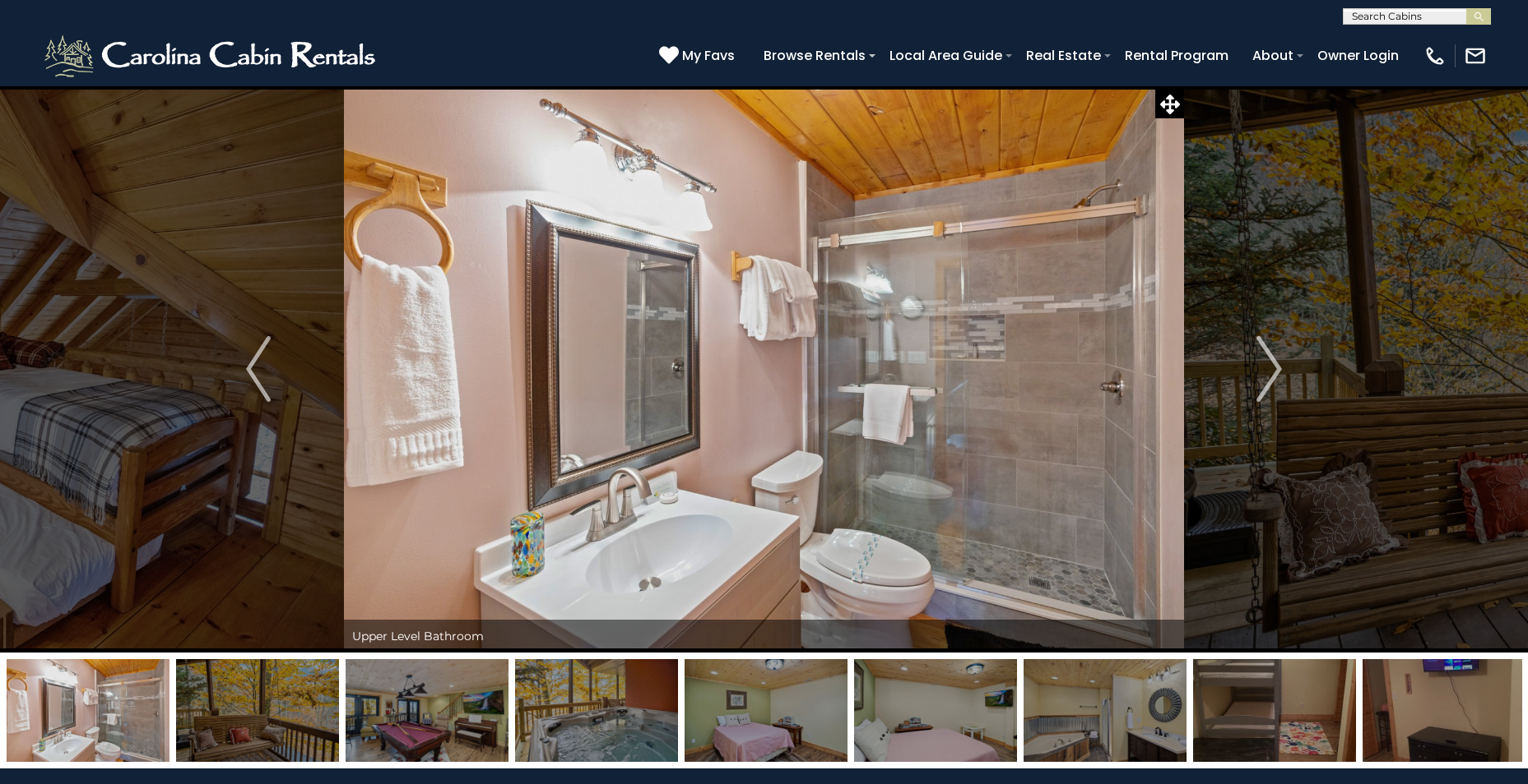
click at [1268, 359] on img "Next" at bounding box center [1269, 369] width 25 height 66
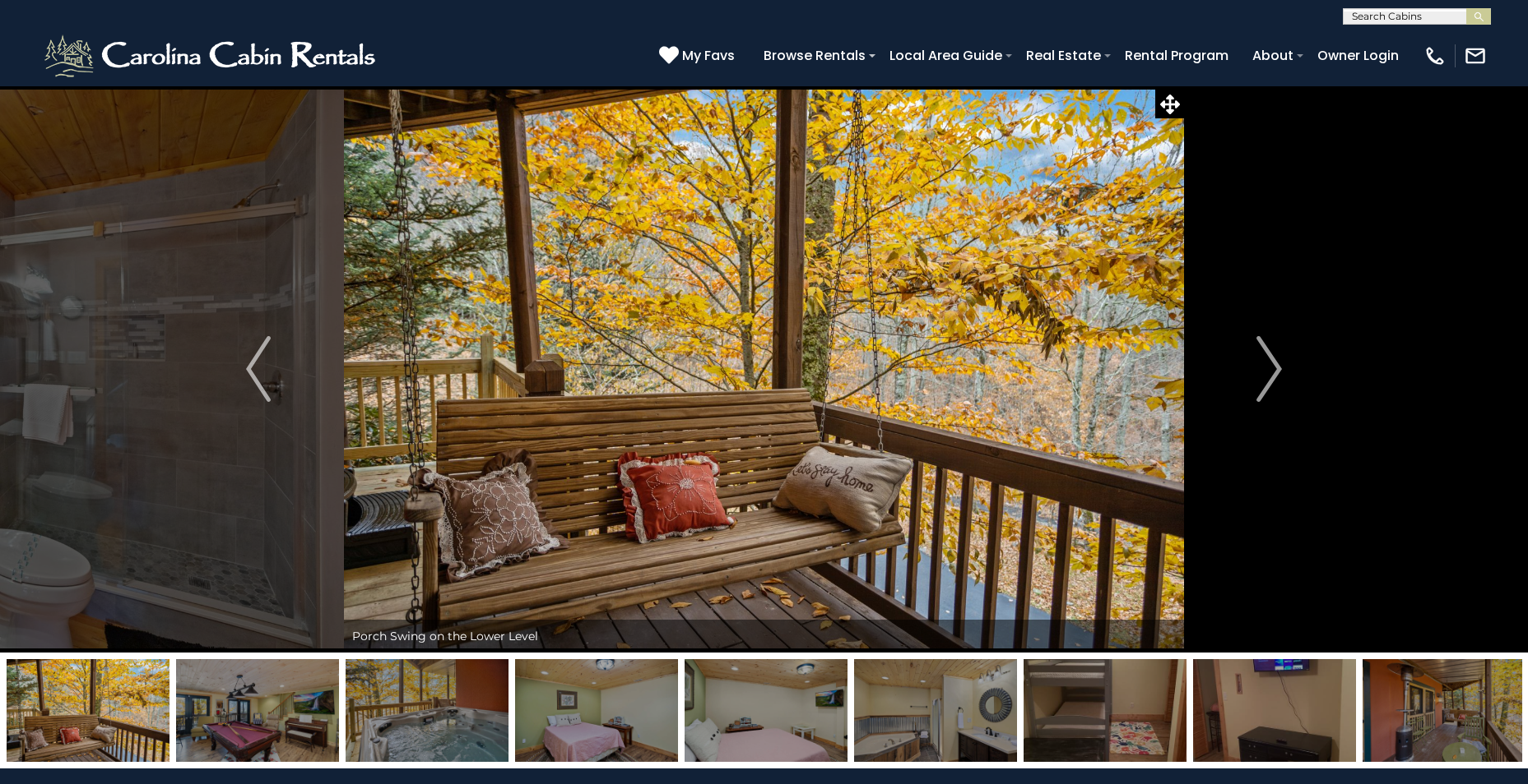
click at [1268, 359] on img "Next" at bounding box center [1269, 369] width 25 height 66
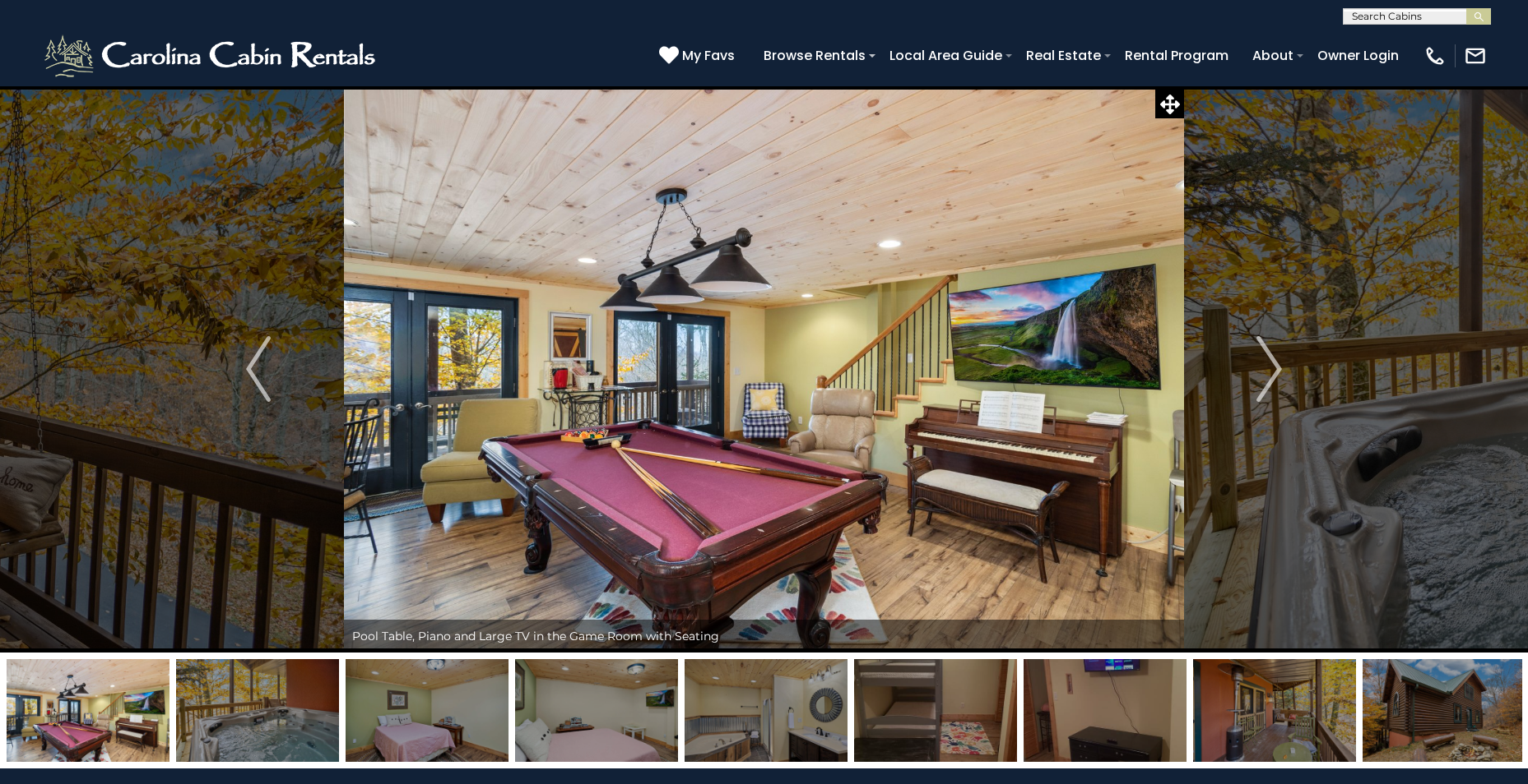
click at [1268, 359] on img "Next" at bounding box center [1269, 369] width 25 height 66
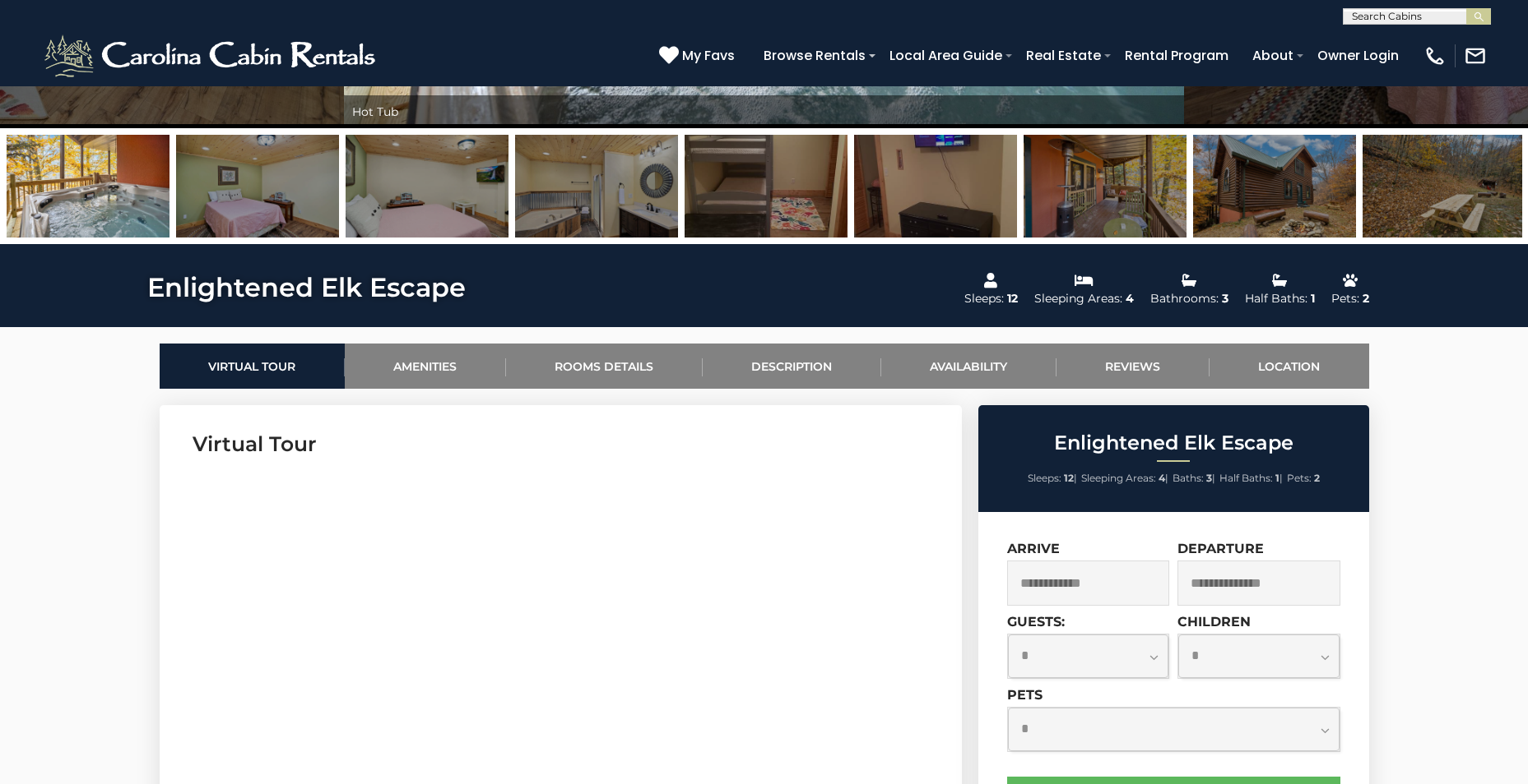
scroll to position [575, 0]
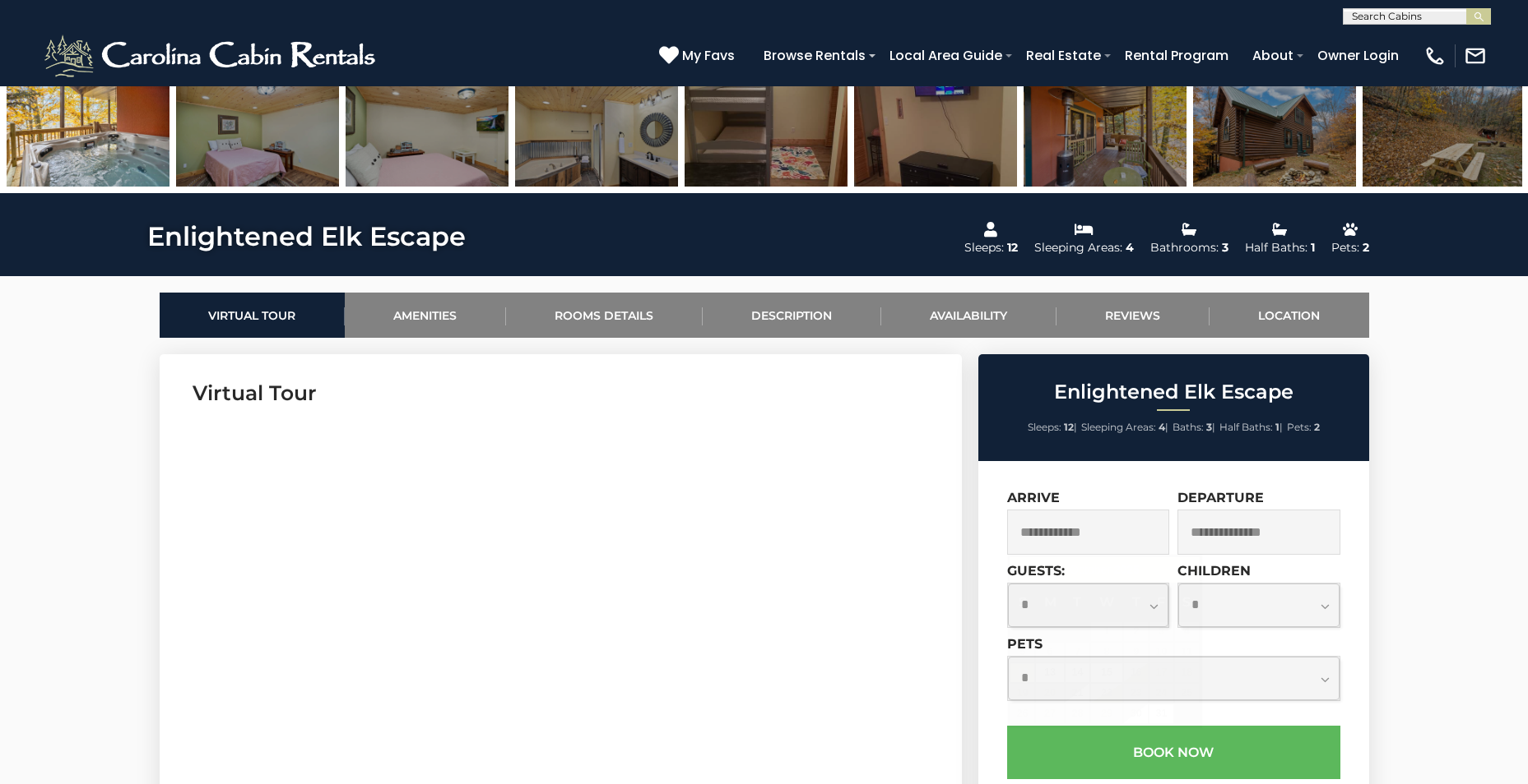
click at [1118, 533] on input "text" at bounding box center [1088, 532] width 163 height 45
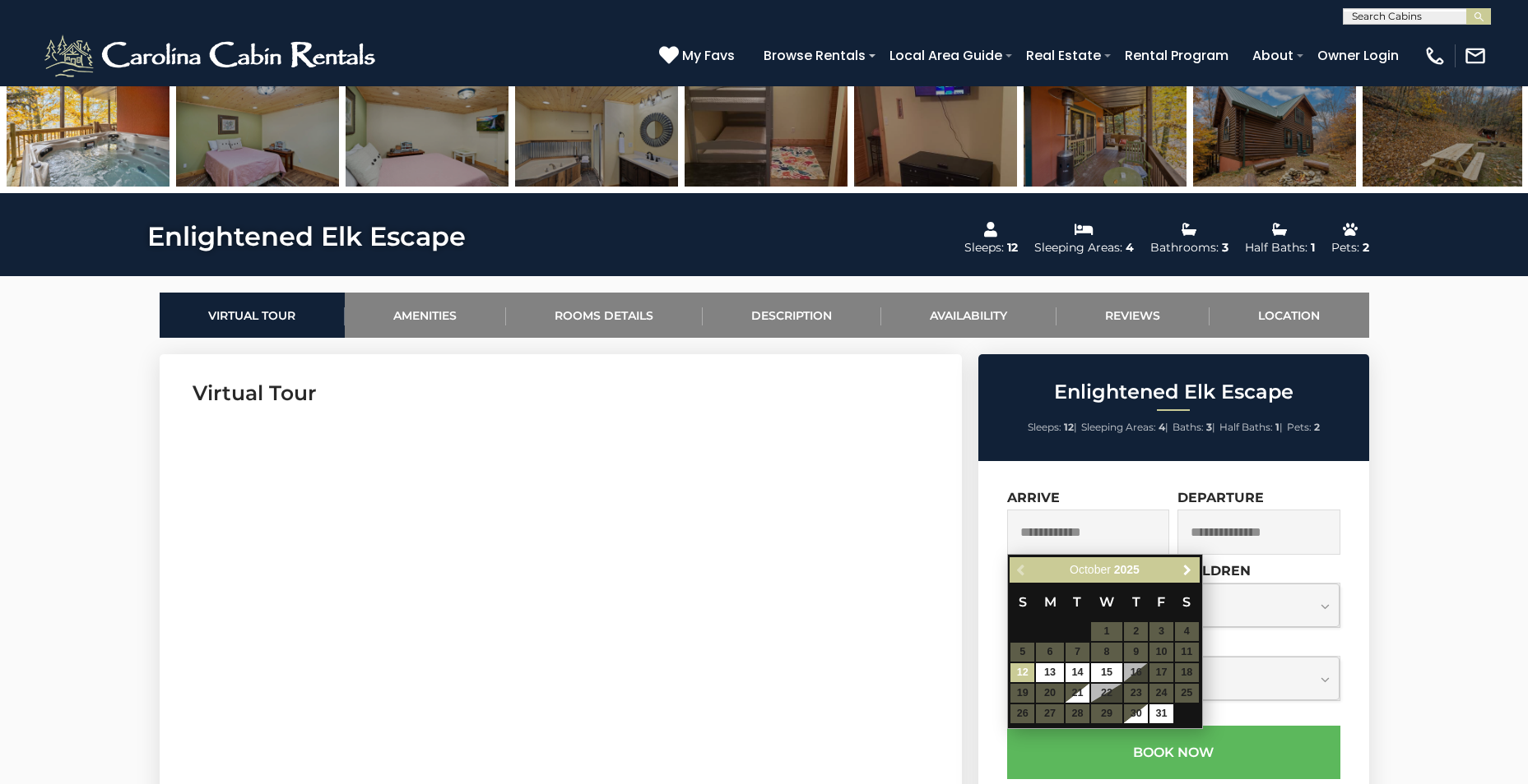
click at [1187, 566] on span "Next" at bounding box center [1188, 570] width 13 height 13
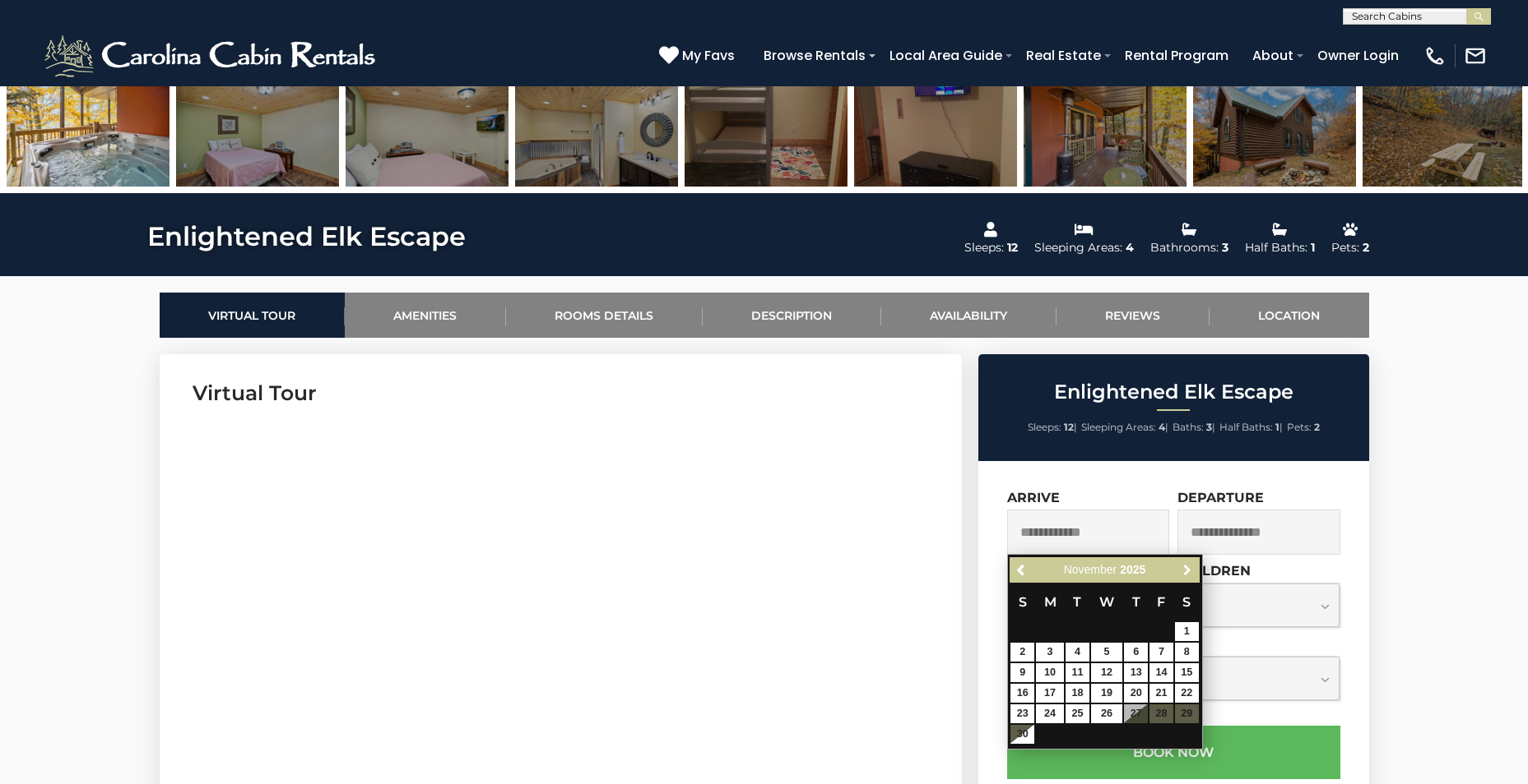
click at [1187, 566] on span "Next" at bounding box center [1188, 570] width 13 height 13
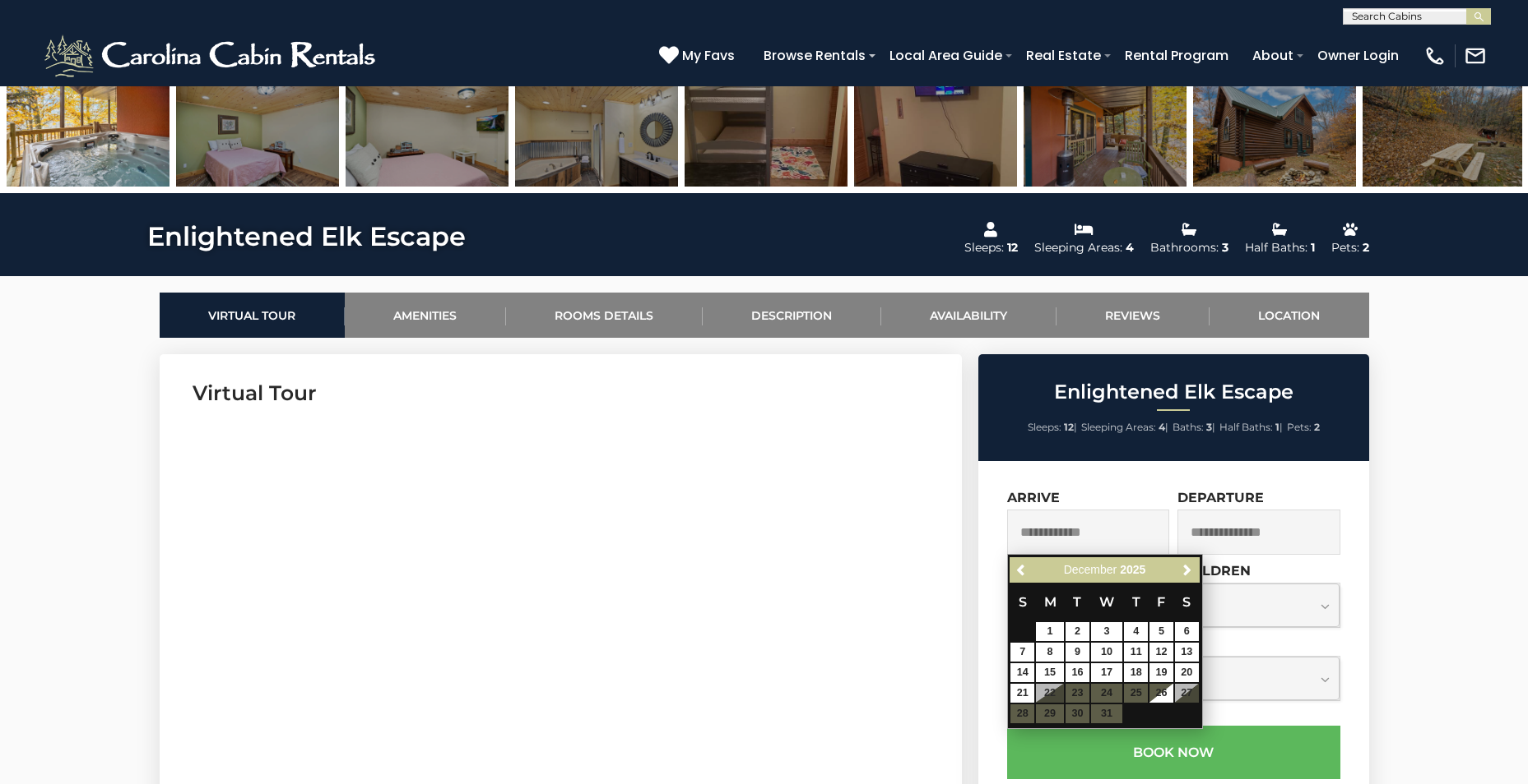
click at [1052, 690] on table "S M T W T F S 1 2 3 4 5 6 7 8 9 10 11 12 13 14 15 16 17 18 19 20 21 22 23 24 25…" at bounding box center [1104, 654] width 189 height 142
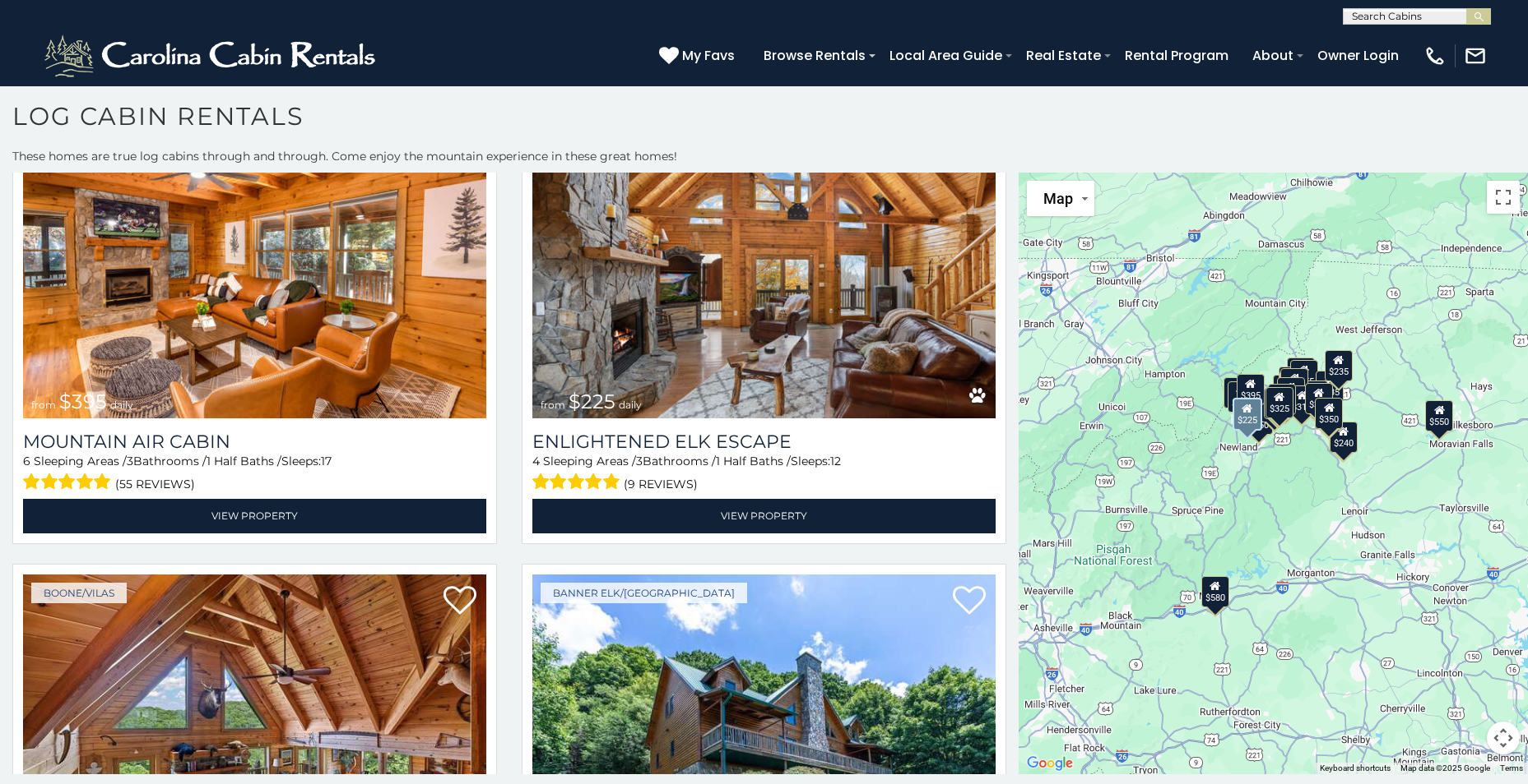
scroll to position [3207, 0]
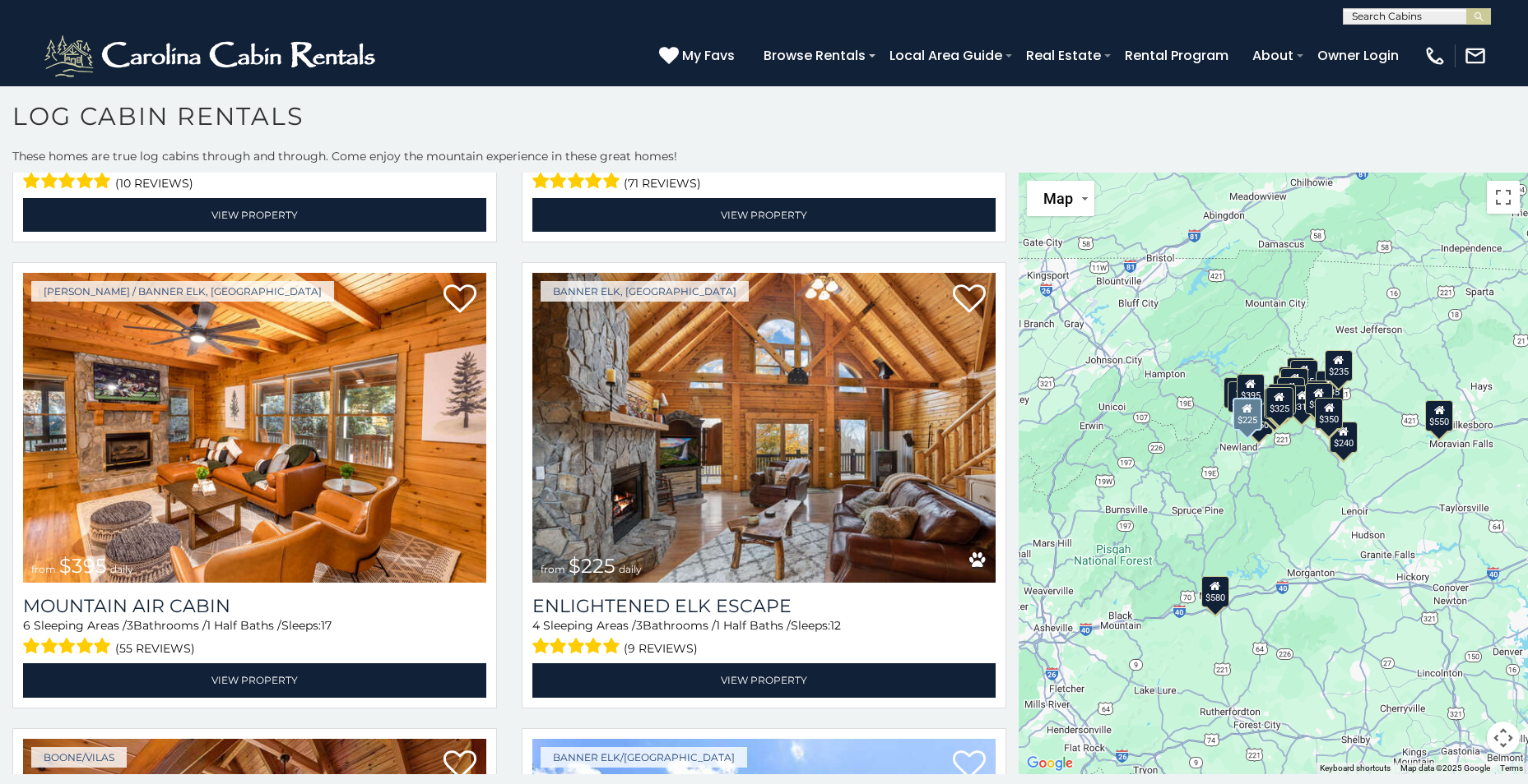
click at [752, 457] on img at bounding box center [764, 428] width 463 height 310
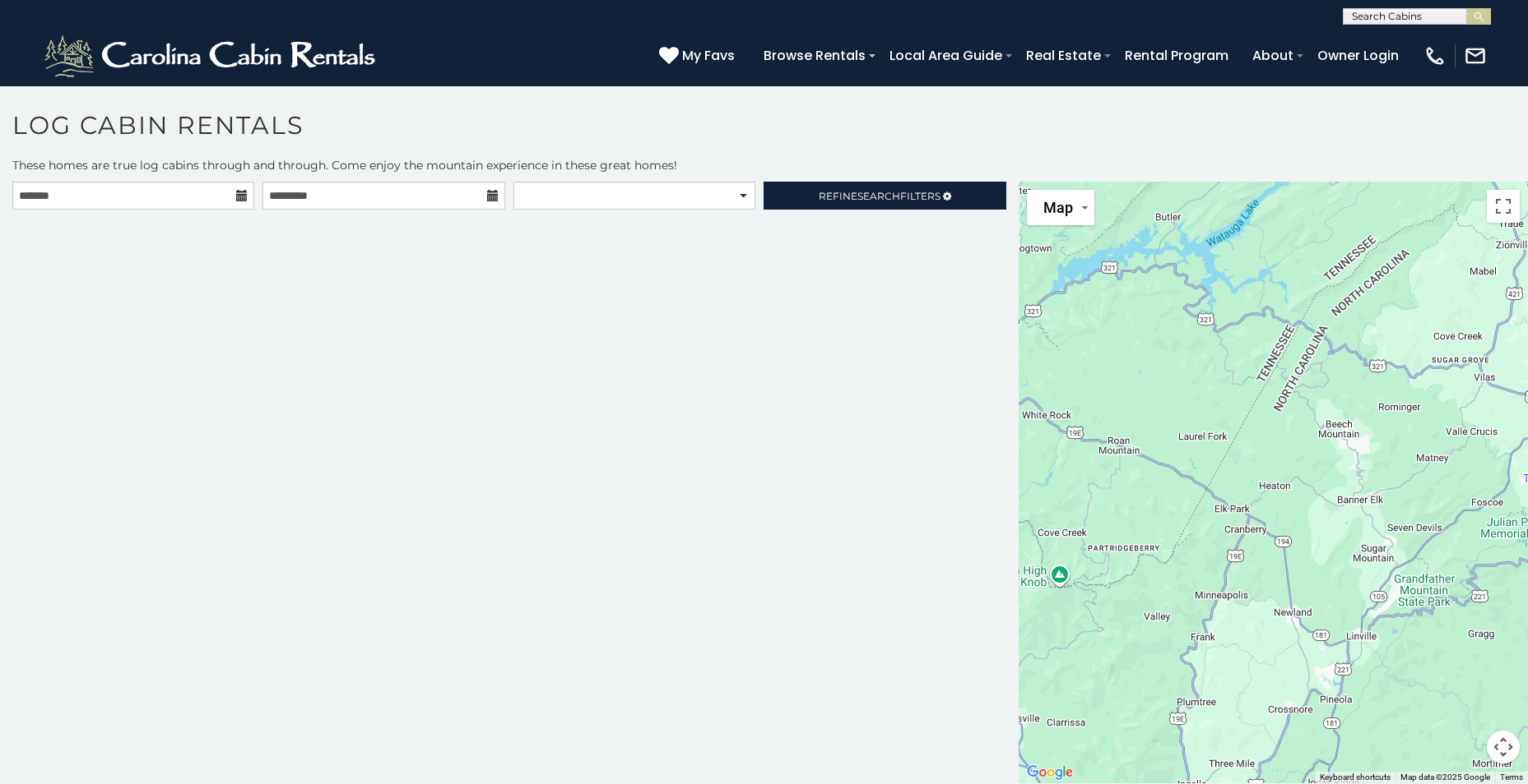
click at [240, 197] on icon at bounding box center [242, 196] width 12 height 12
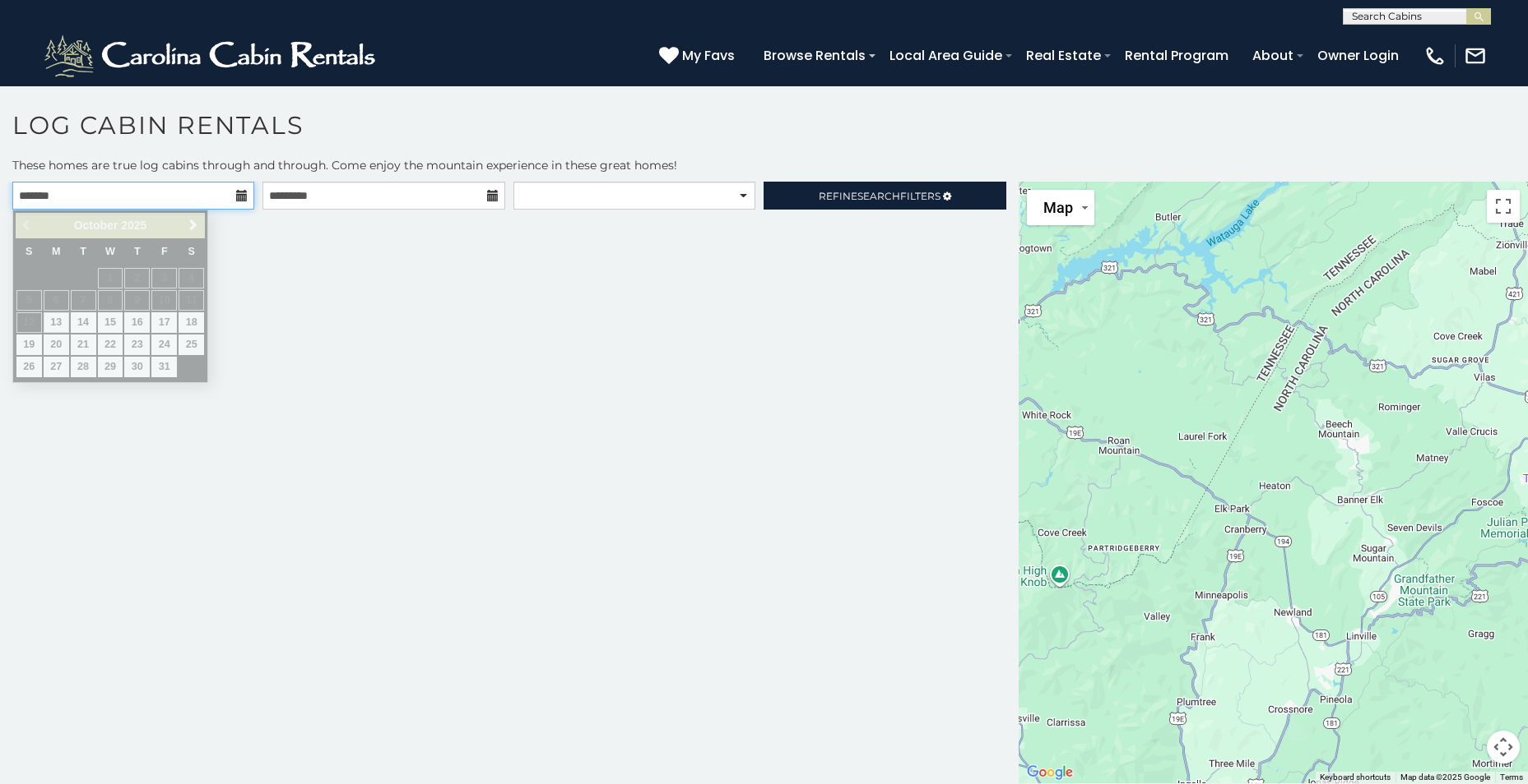
click at [189, 194] on input "text" at bounding box center [134, 196] width 242 height 28
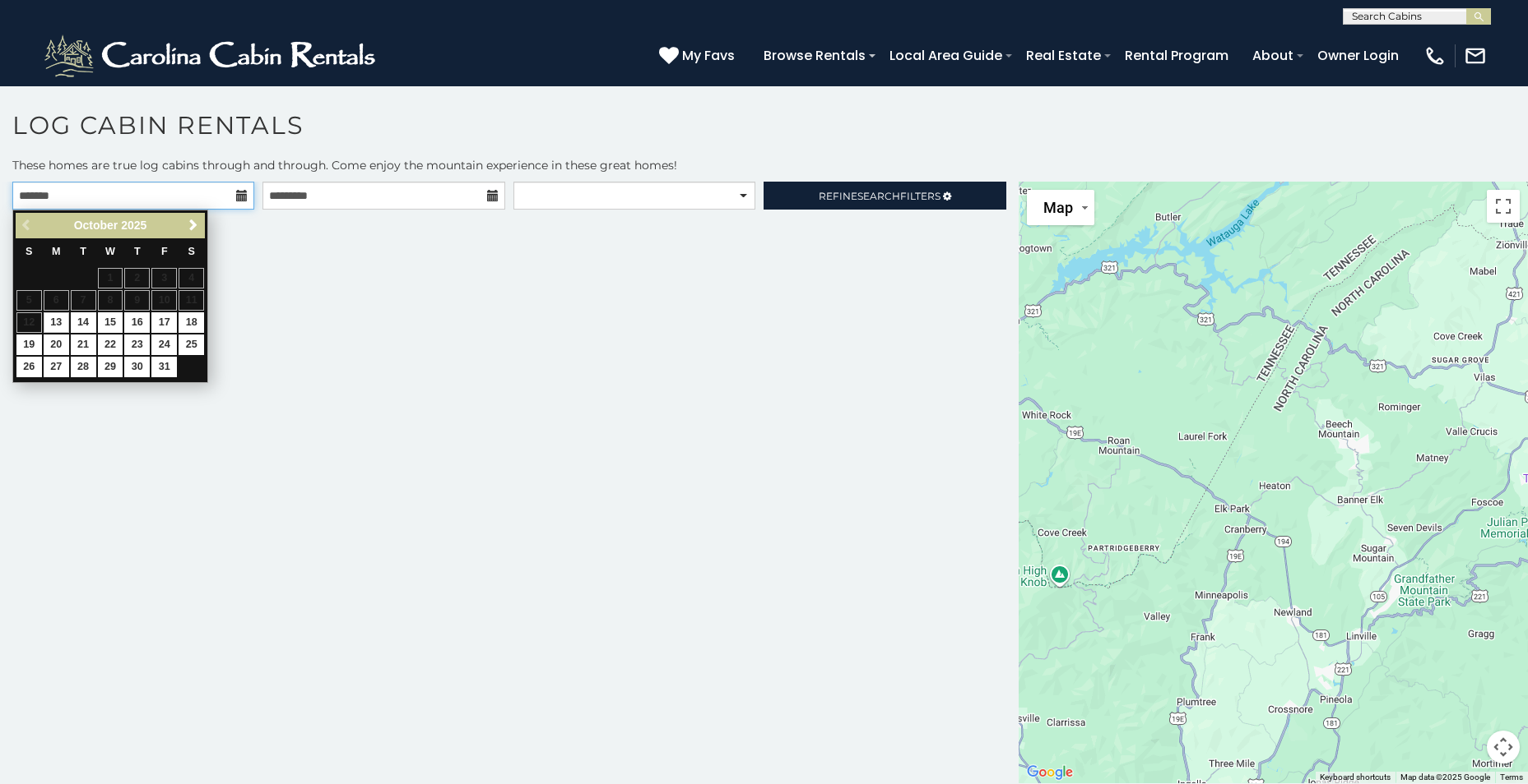
scroll to position [9, 0]
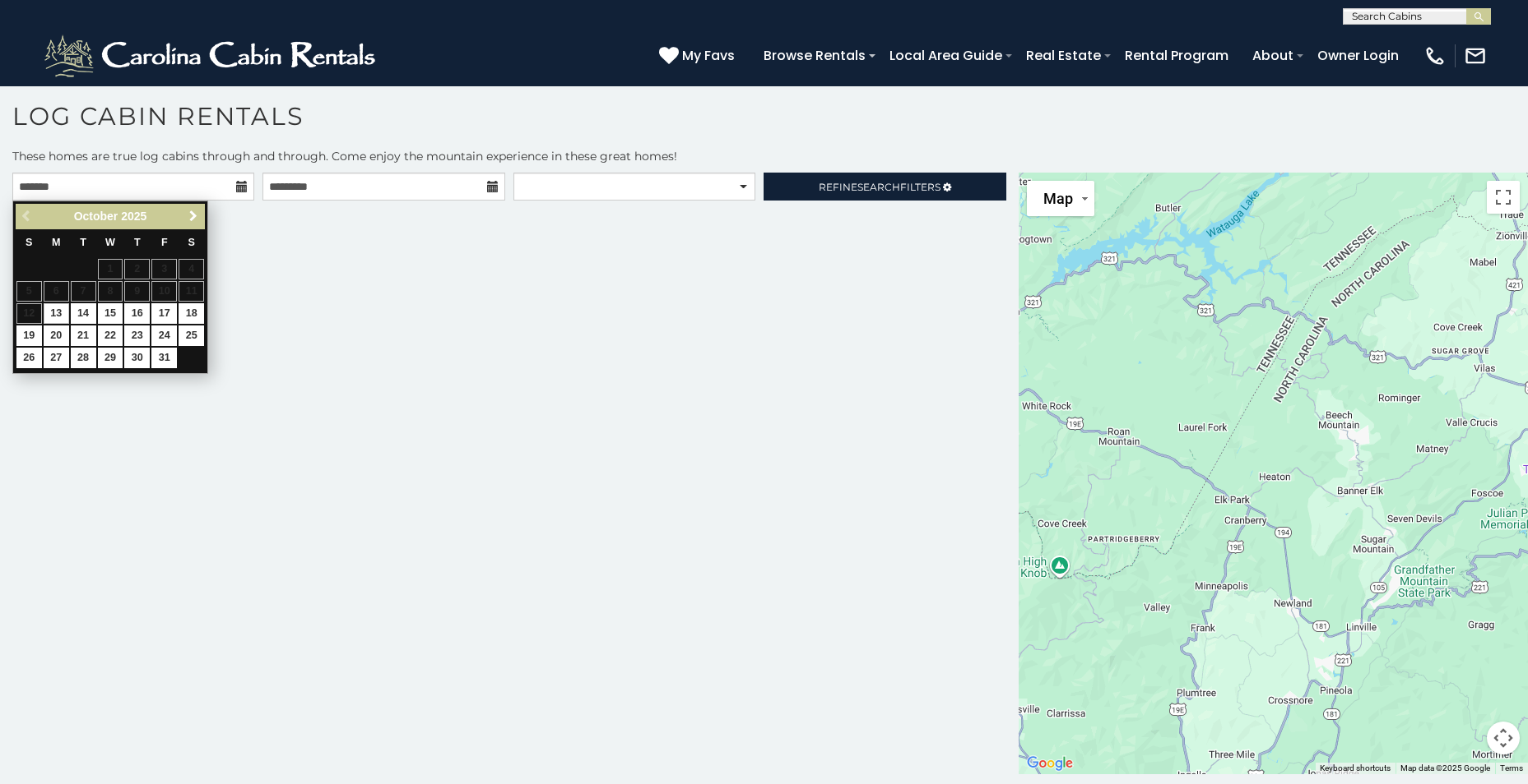
click at [191, 214] on span "Next" at bounding box center [194, 216] width 13 height 13
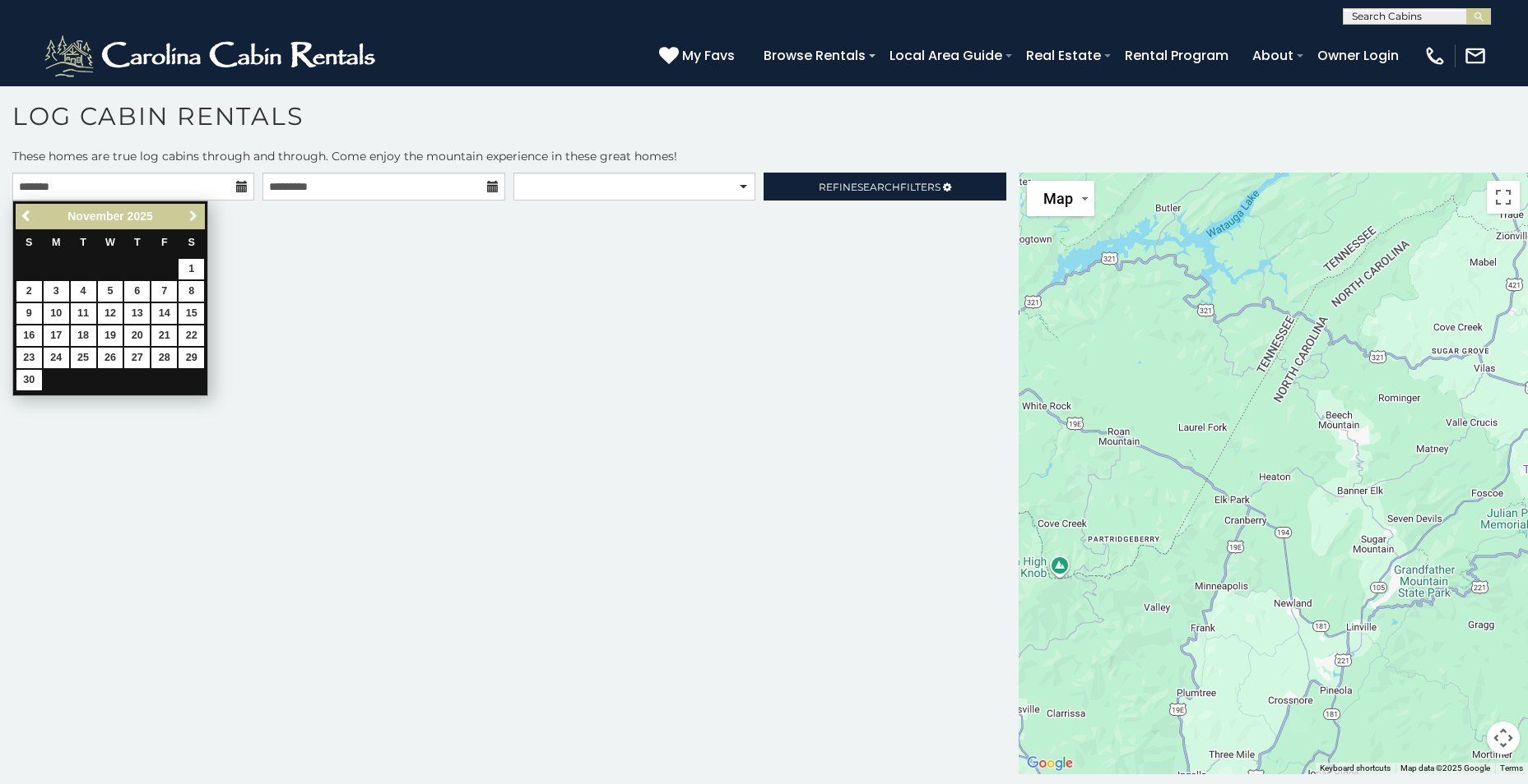
click at [191, 214] on span "Next" at bounding box center [194, 216] width 13 height 13
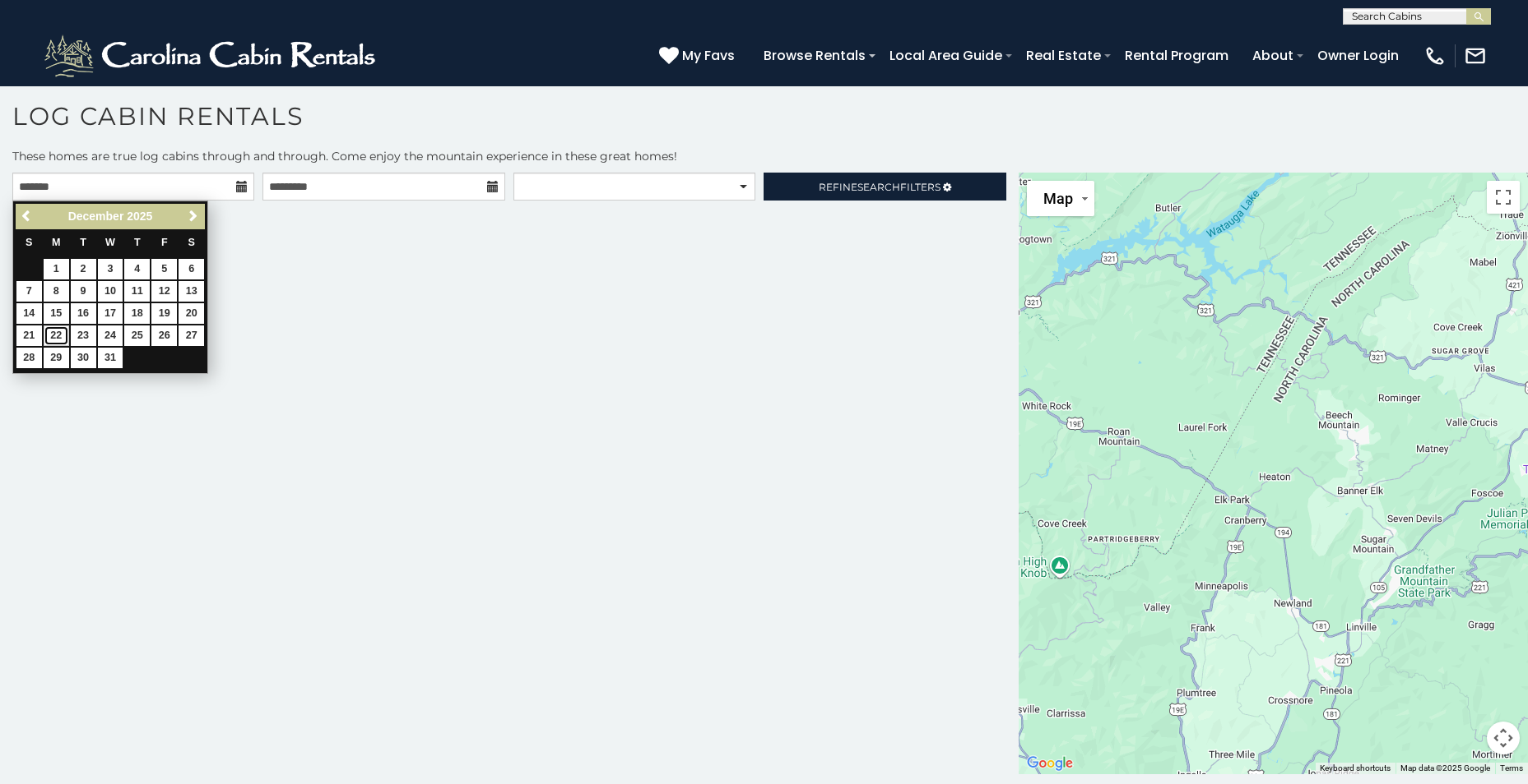
click at [53, 336] on link "22" at bounding box center [56, 335] width 26 height 21
type input "**********"
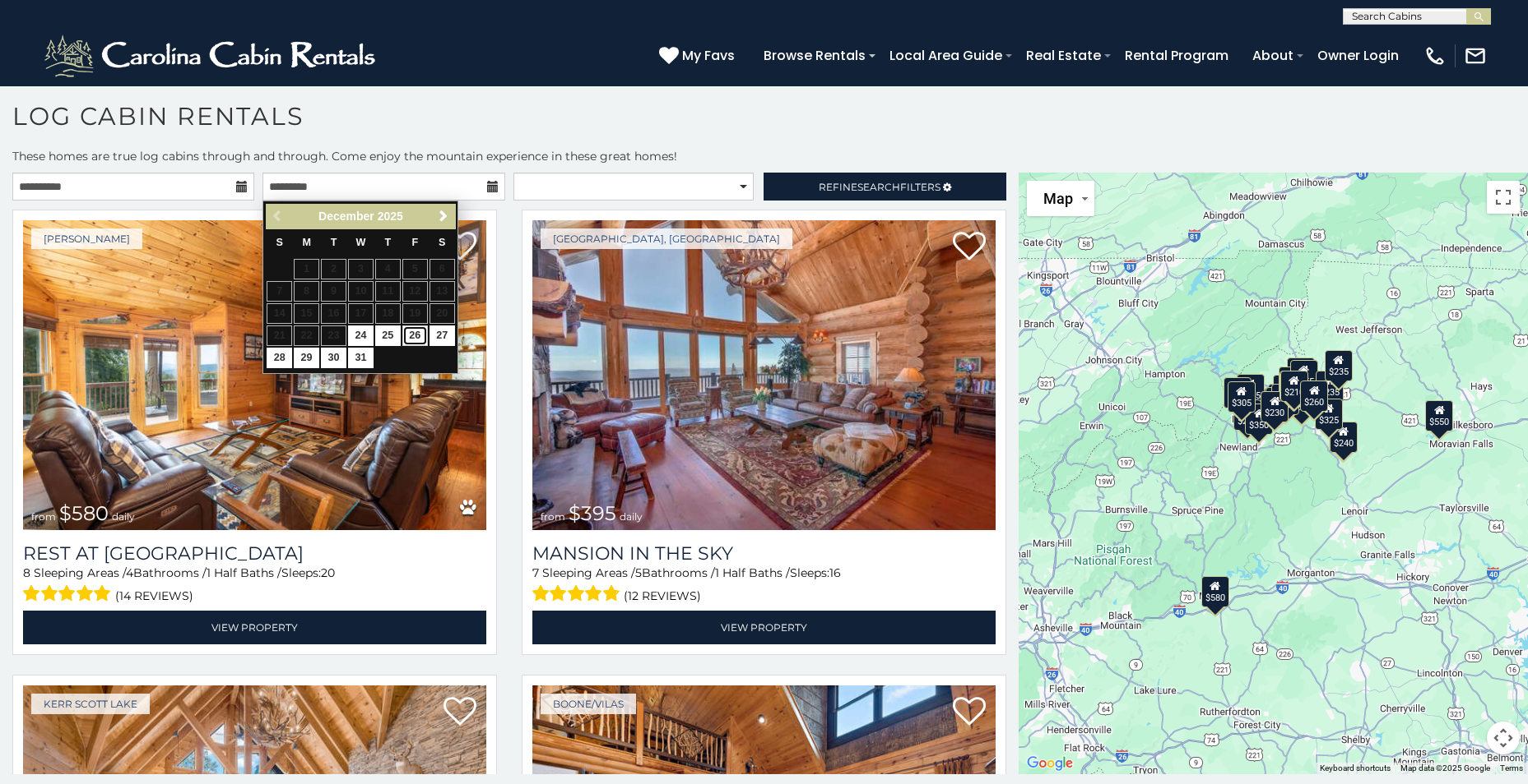
click at [413, 335] on link "26" at bounding box center [415, 335] width 26 height 21
type input "**********"
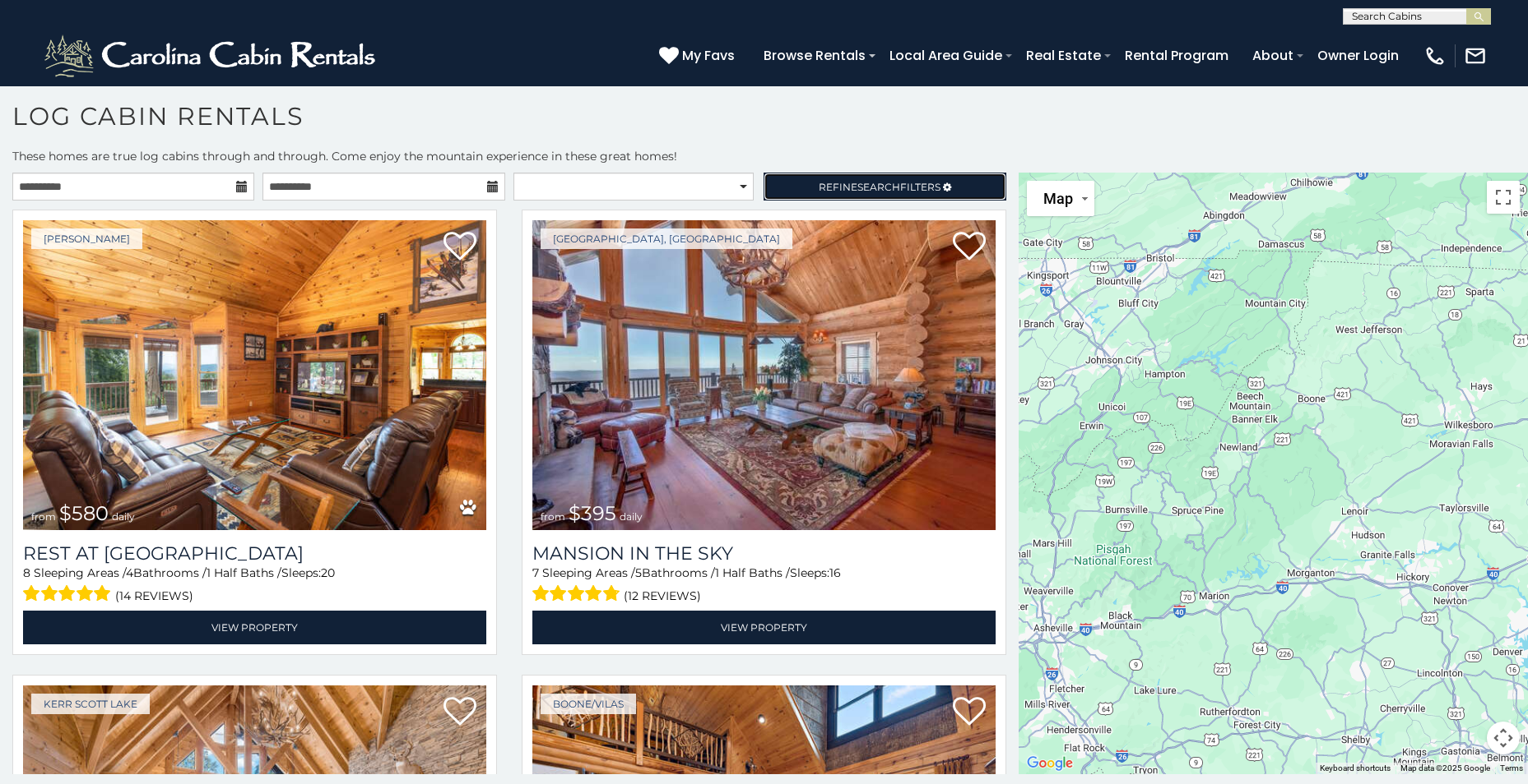
click at [882, 181] on span "Search" at bounding box center [878, 187] width 43 height 13
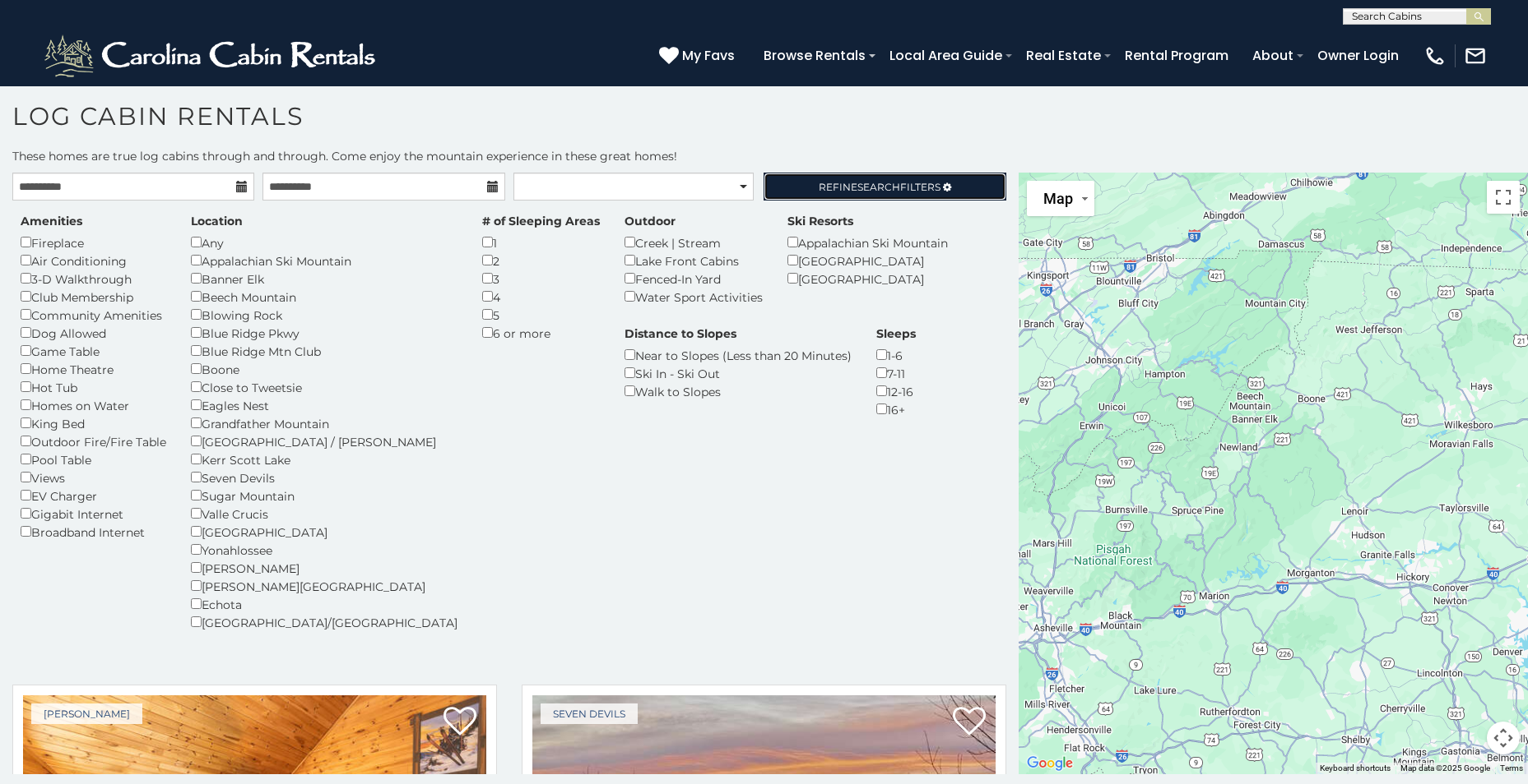
click at [886, 193] on span "Search" at bounding box center [878, 187] width 43 height 13
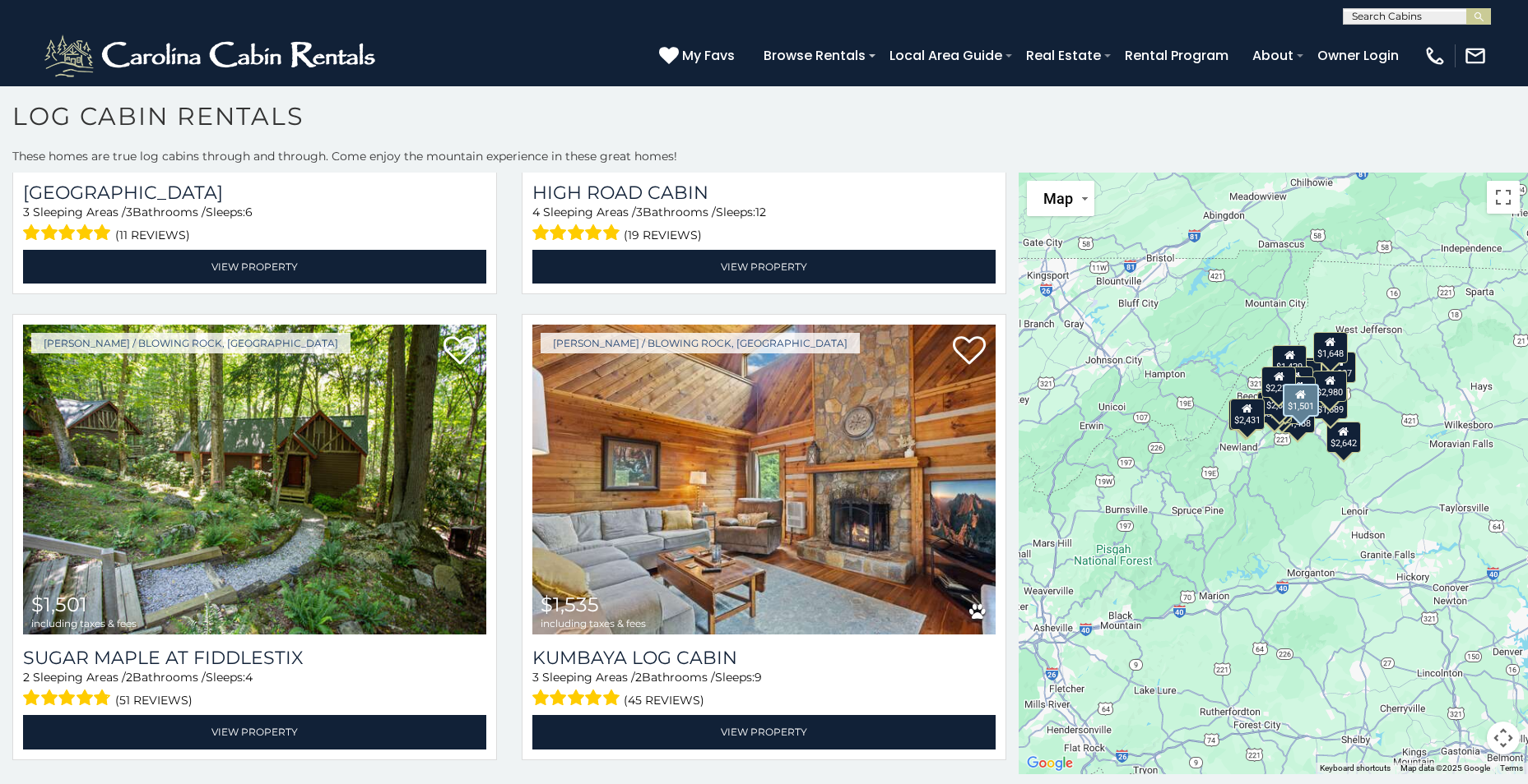
scroll to position [3207, 0]
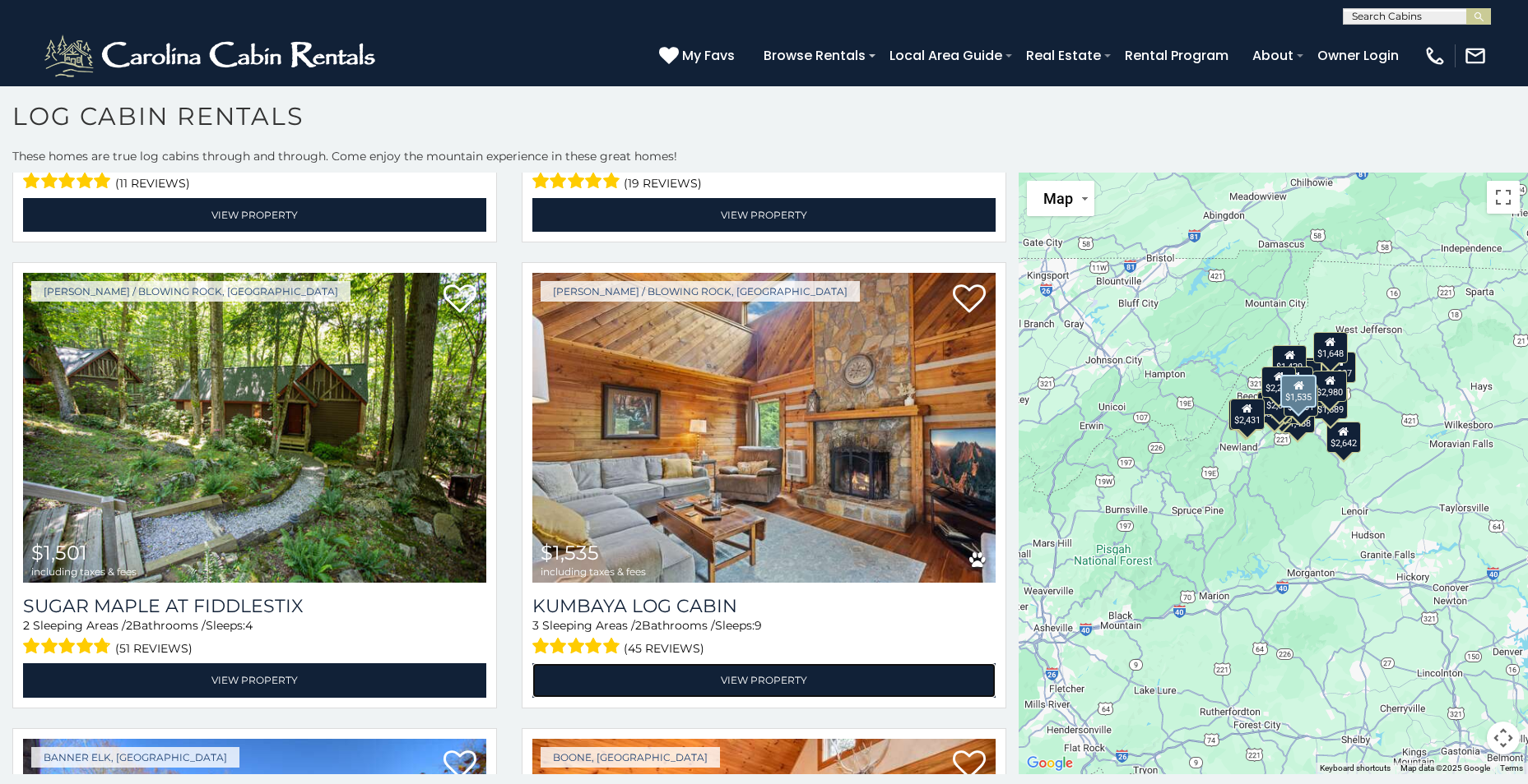
click at [756, 664] on link "View Property" at bounding box center [764, 681] width 463 height 33
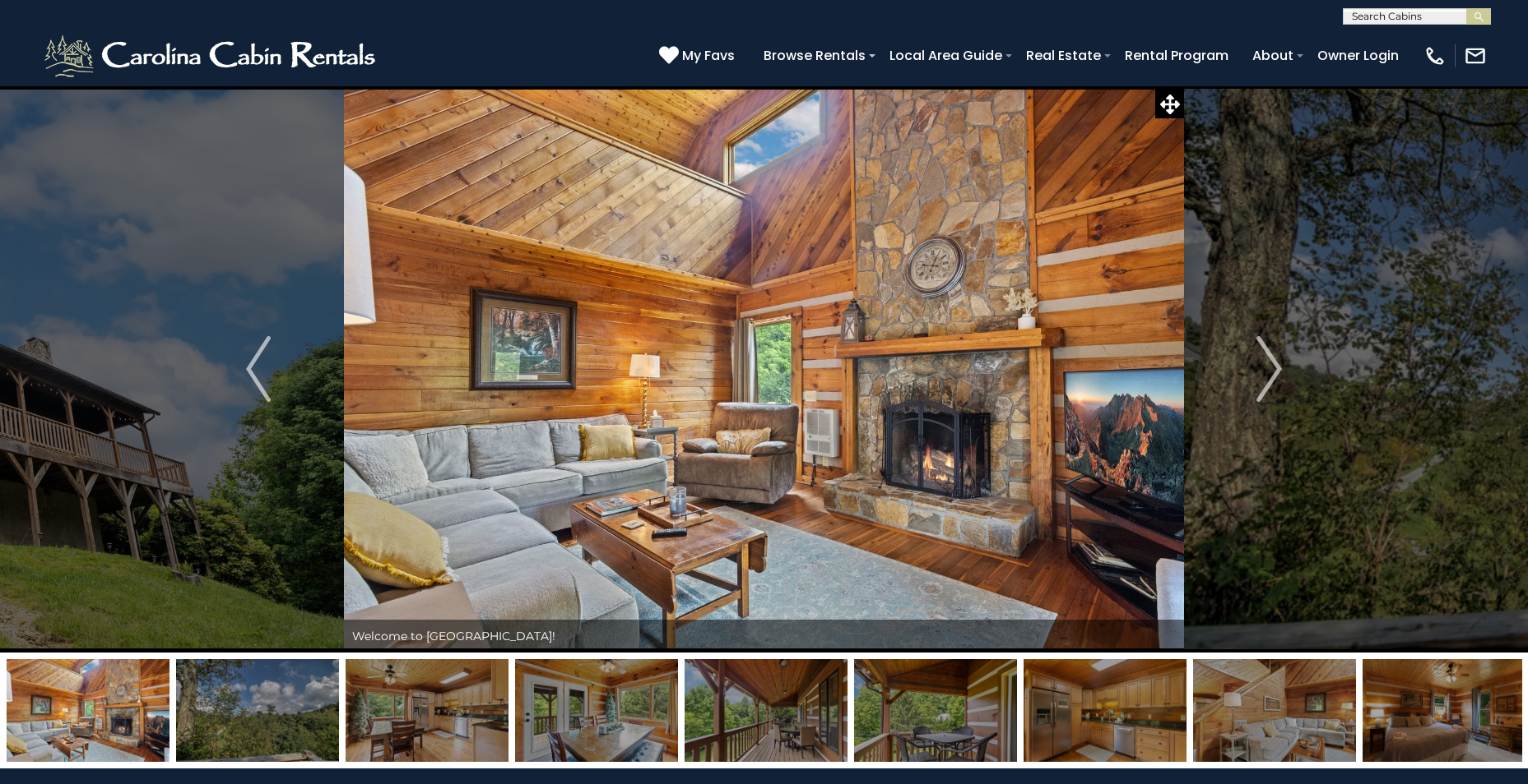
click at [1273, 372] on img "Next" at bounding box center [1269, 369] width 25 height 66
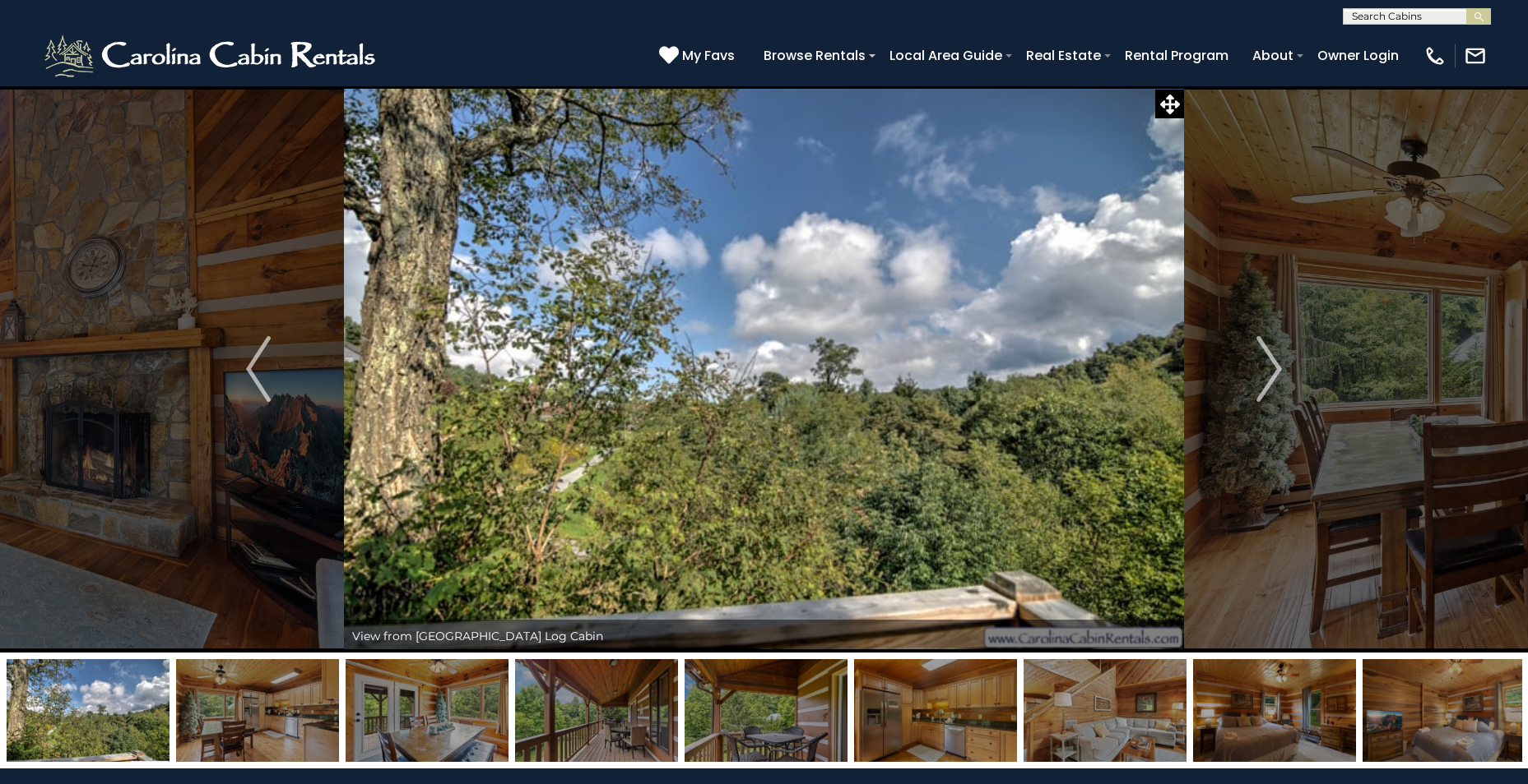
click at [1273, 370] on img "Next" at bounding box center [1269, 369] width 25 height 66
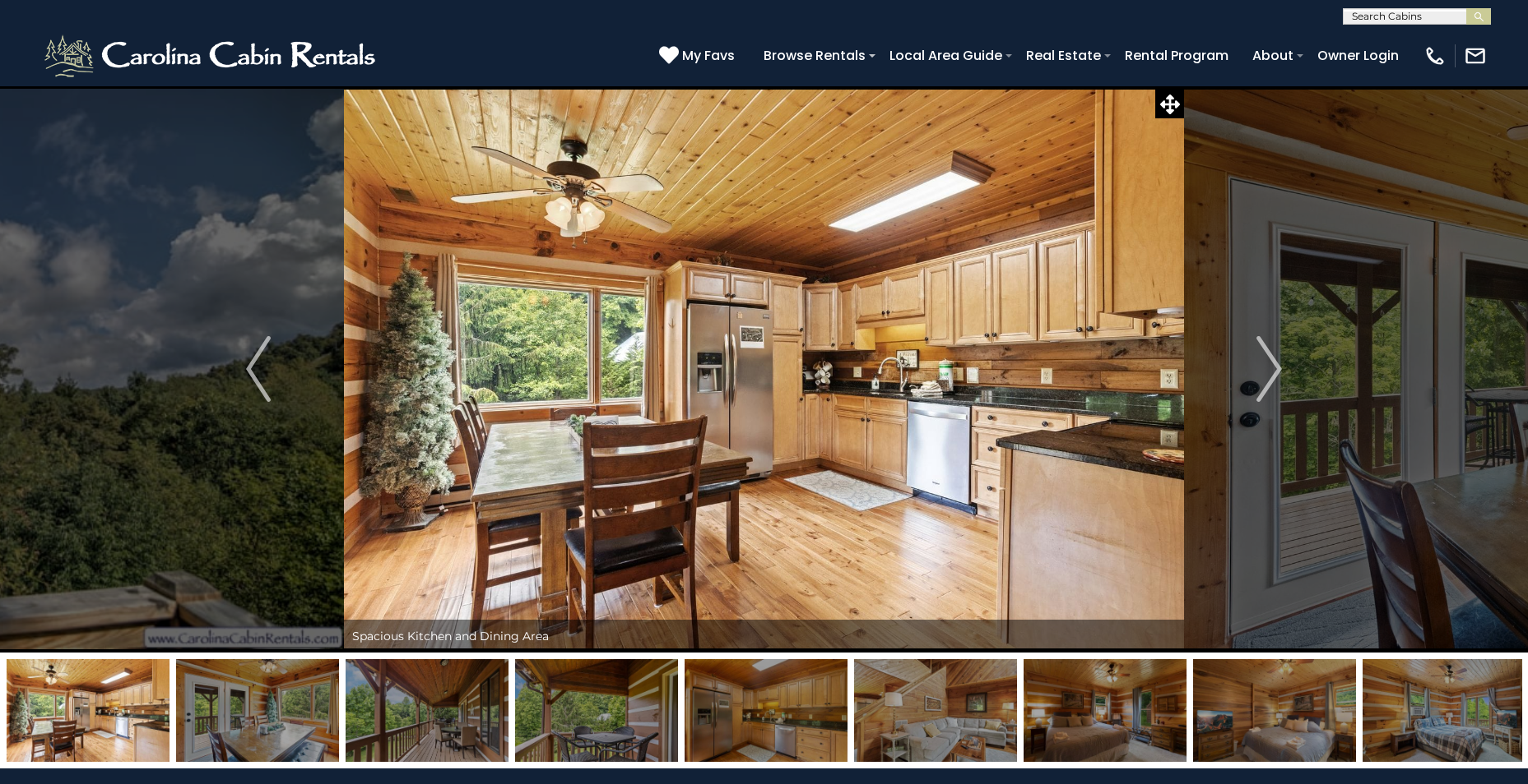
click at [1273, 370] on img "Next" at bounding box center [1269, 369] width 25 height 66
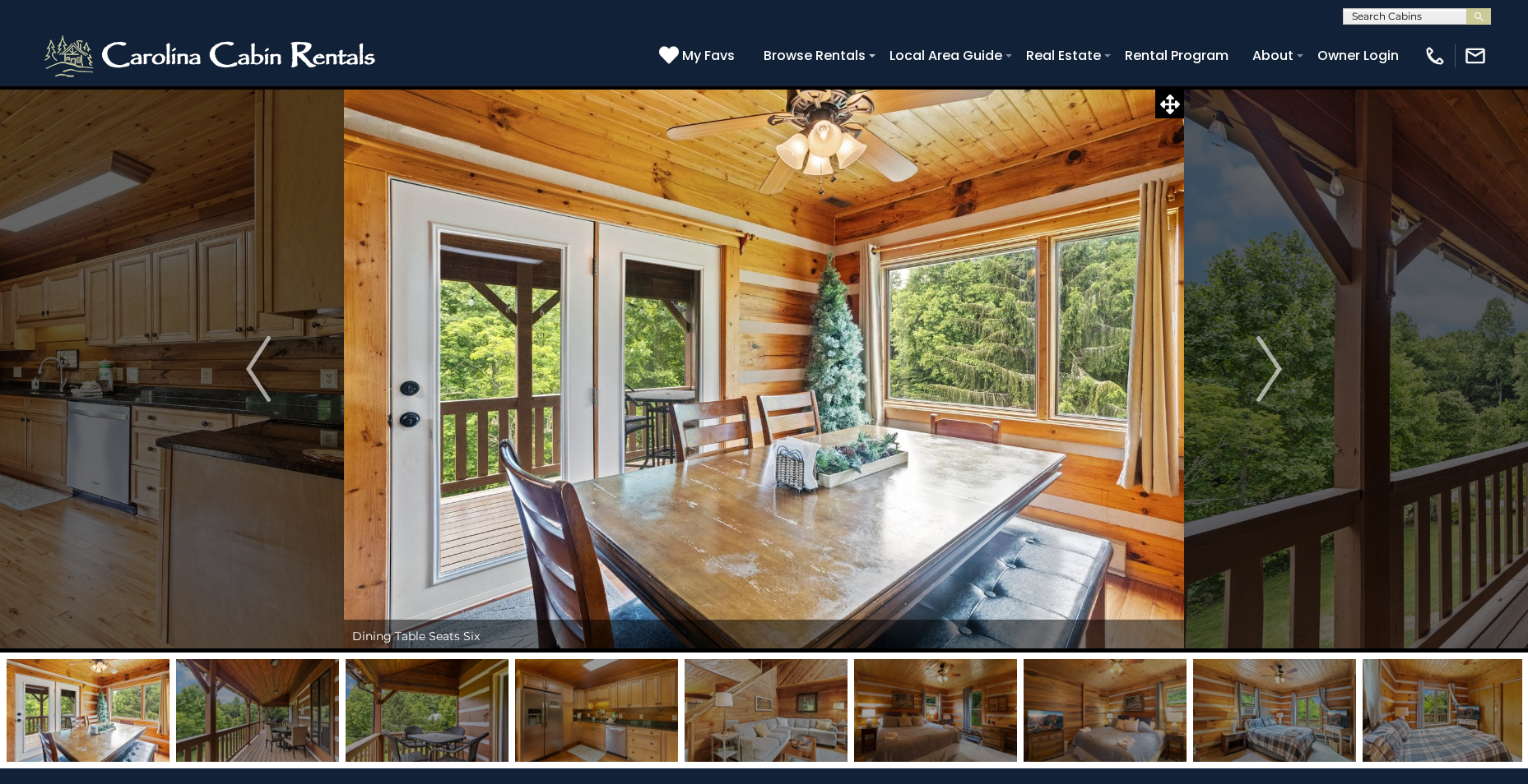
click at [1273, 371] on img "Next" at bounding box center [1269, 369] width 25 height 66
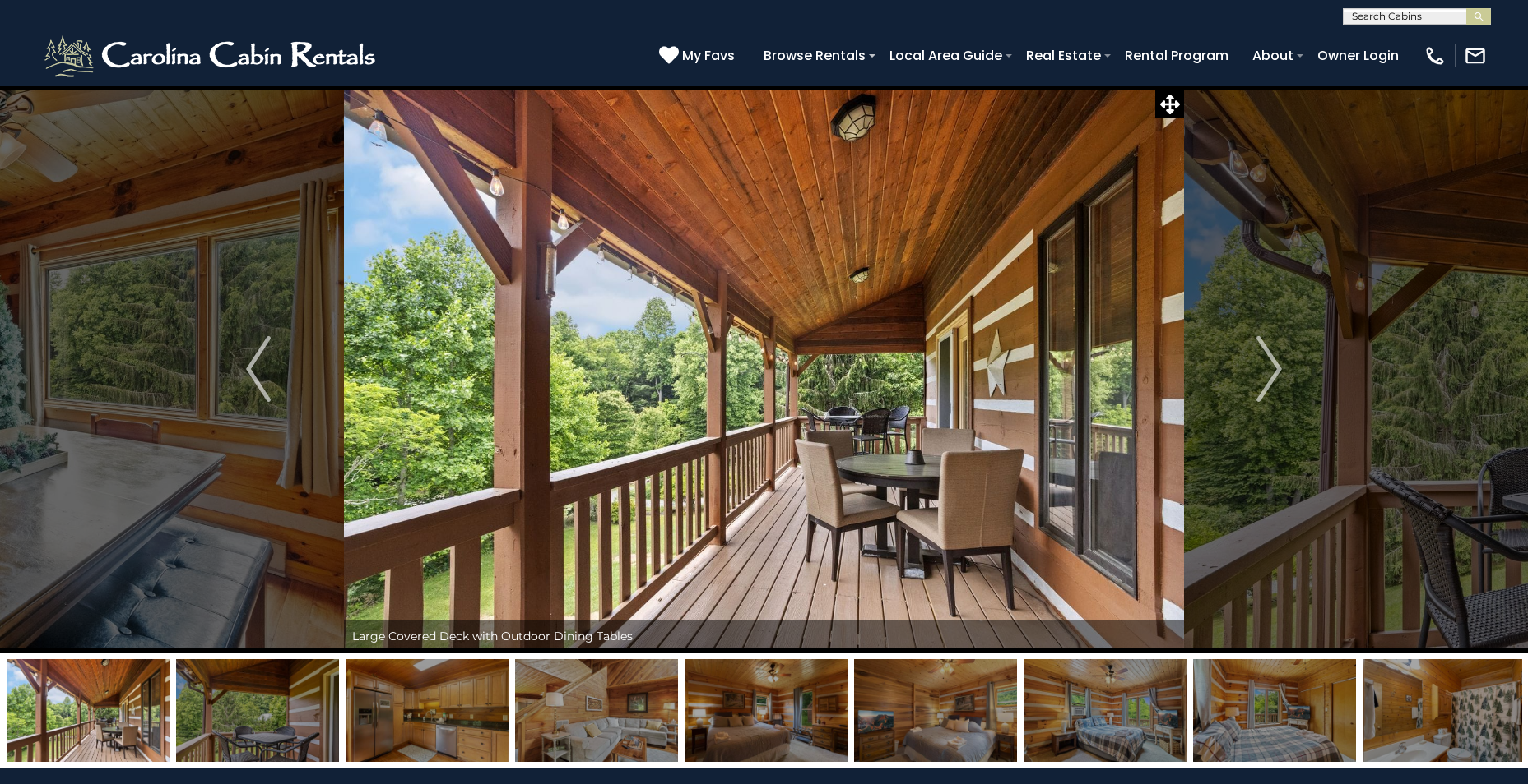
click at [1273, 371] on img "Next" at bounding box center [1269, 369] width 25 height 66
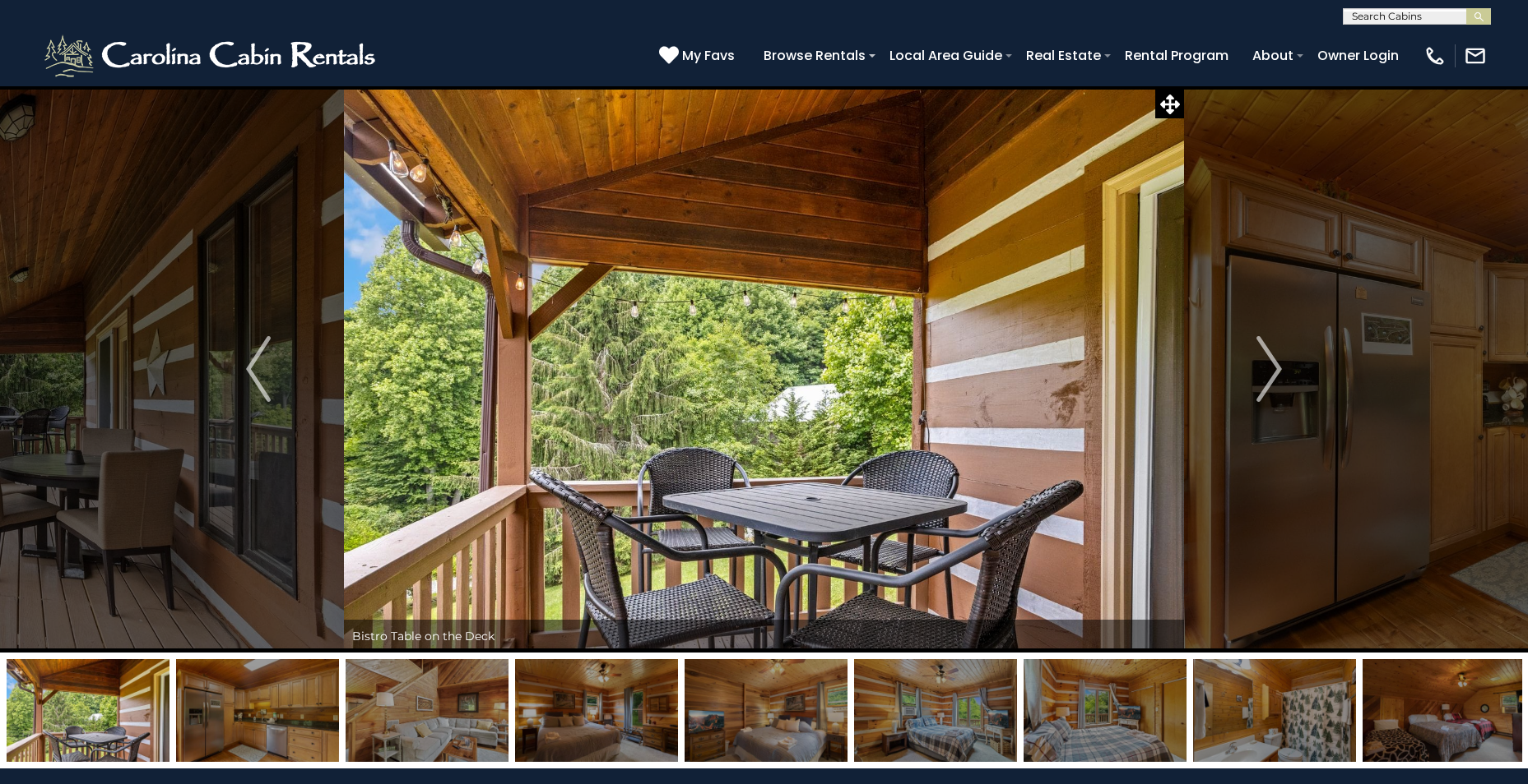
click at [1273, 371] on img "Next" at bounding box center [1269, 369] width 25 height 66
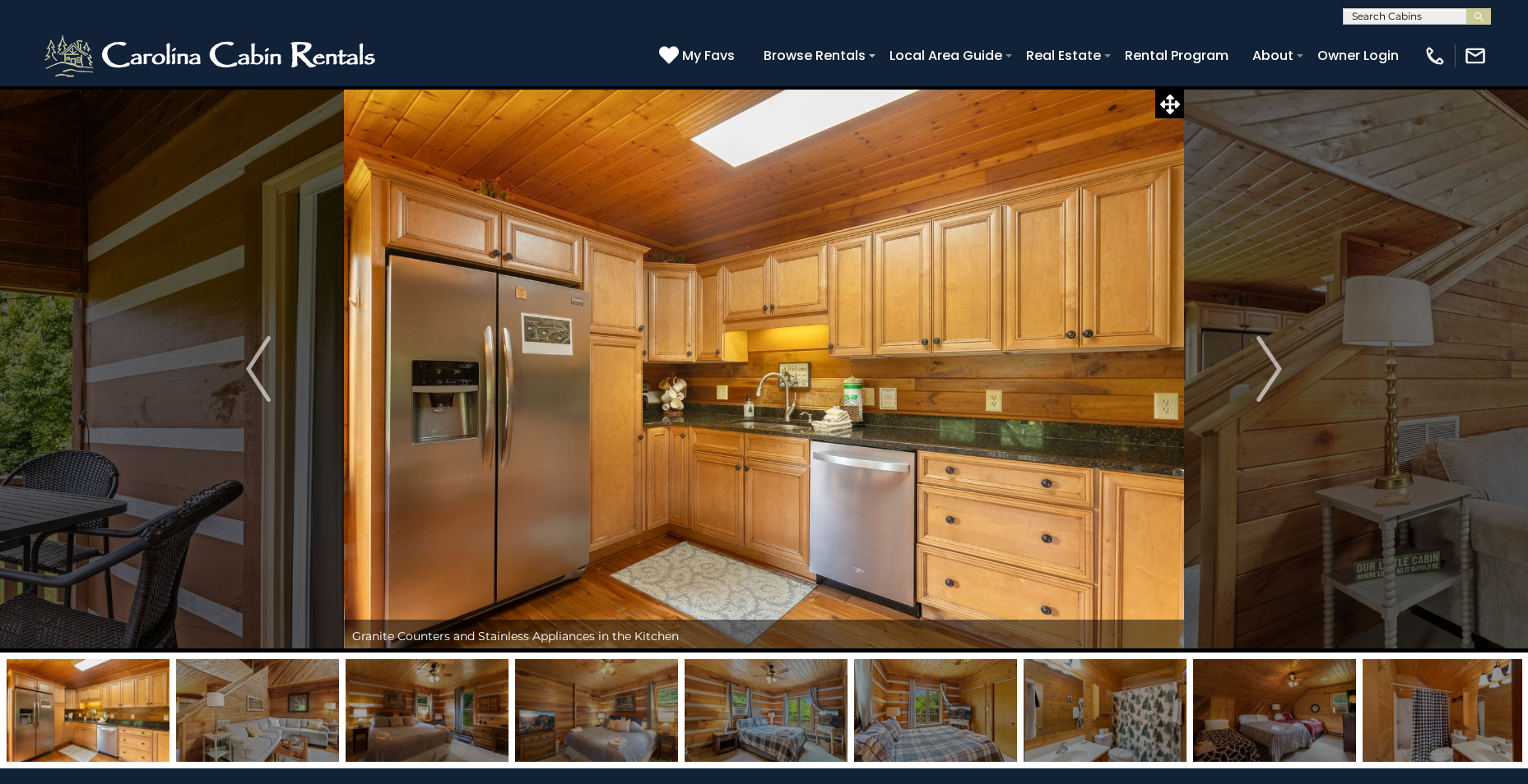
click at [1273, 371] on img "Next" at bounding box center [1269, 369] width 25 height 66
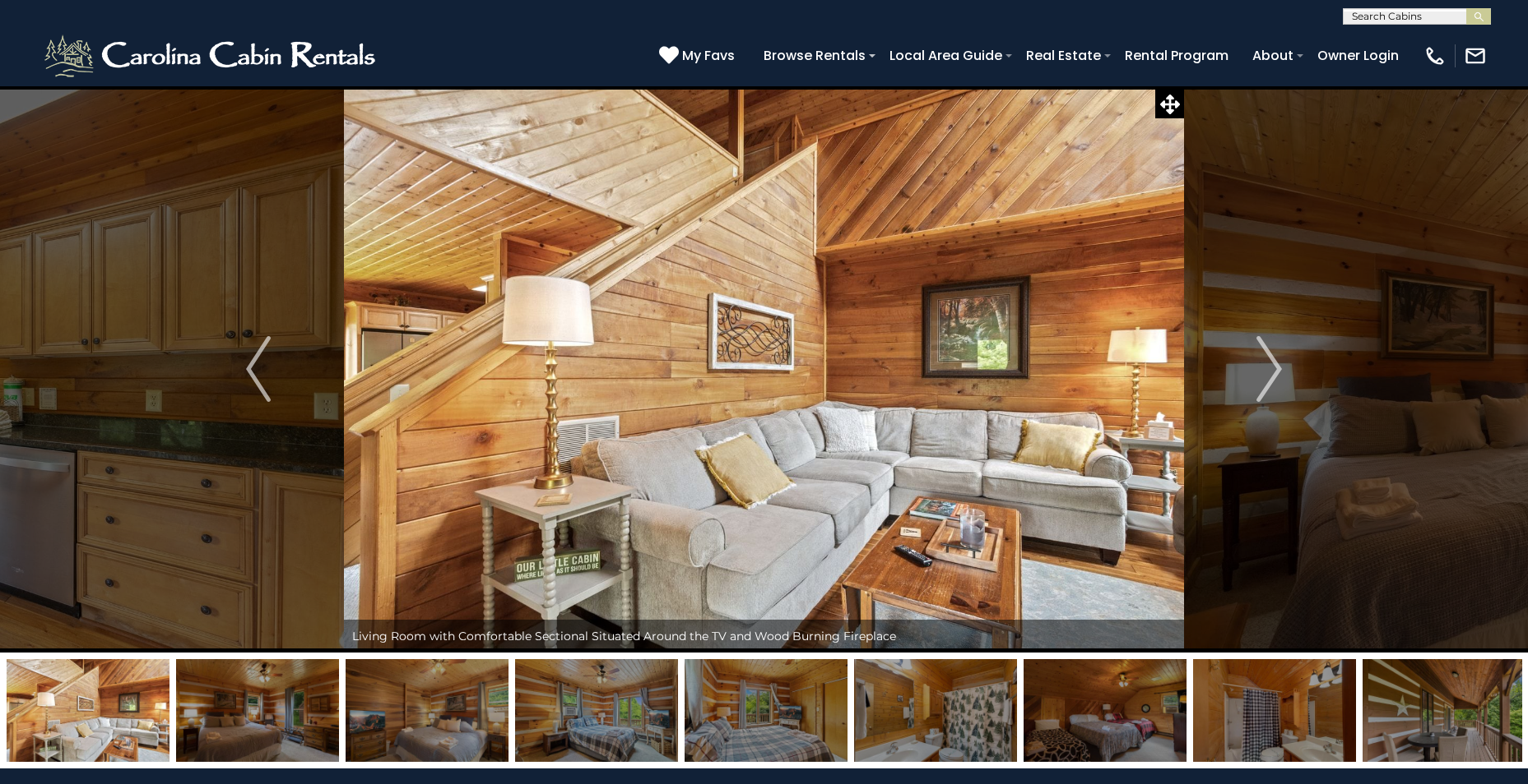
click at [1273, 371] on img "Next" at bounding box center [1269, 369] width 25 height 66
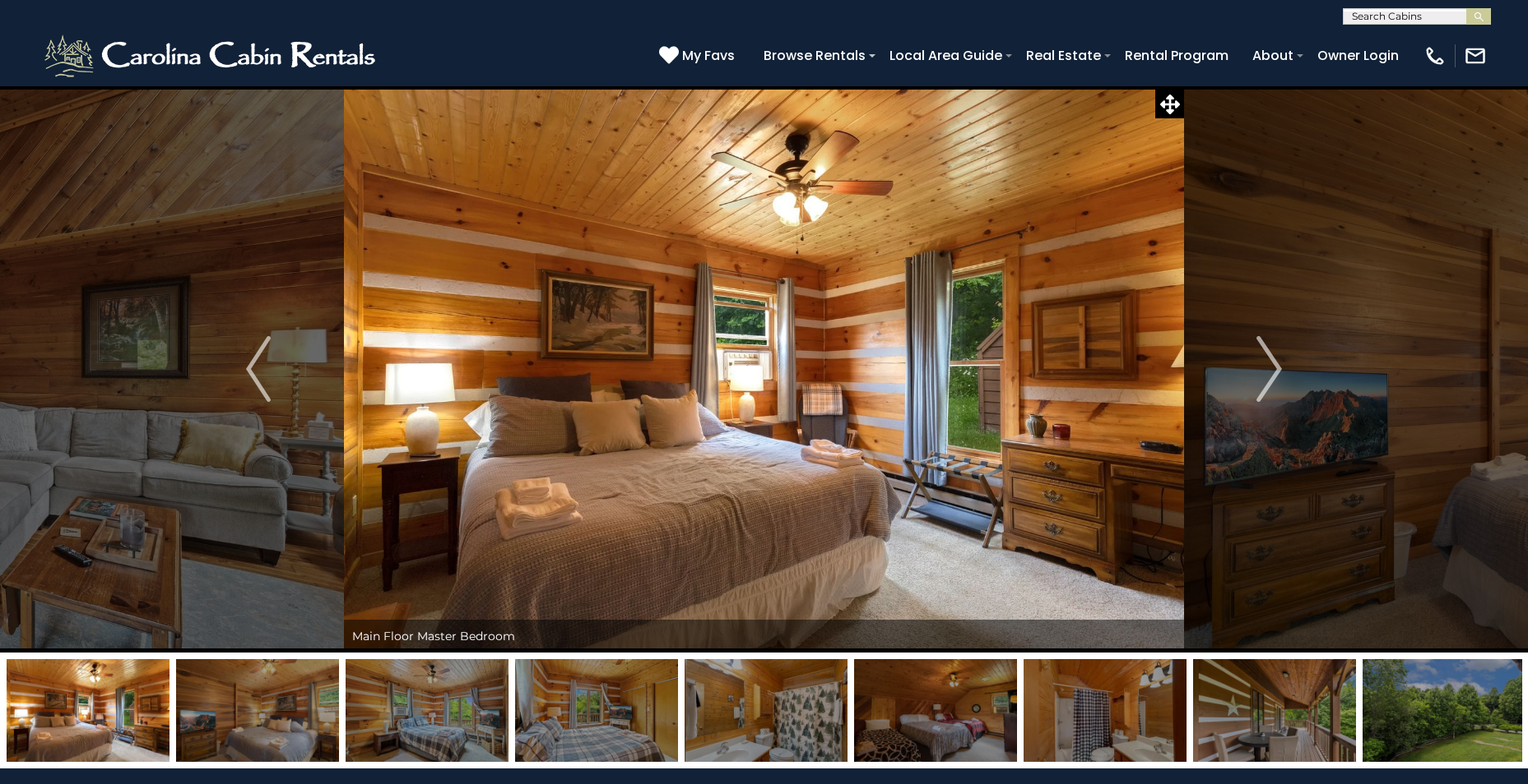
click at [1273, 371] on img "Next" at bounding box center [1269, 369] width 25 height 66
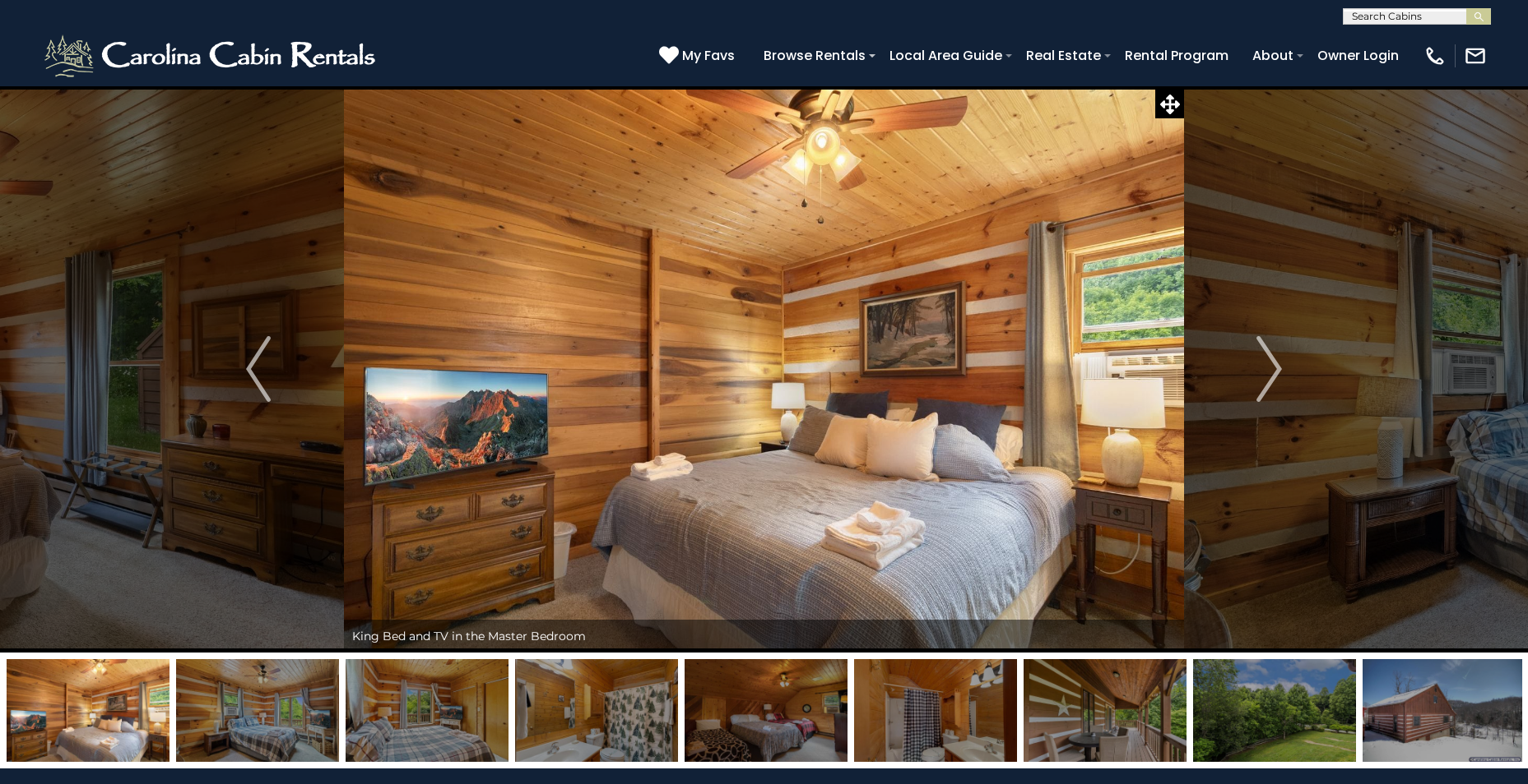
click at [1273, 371] on img "Next" at bounding box center [1269, 369] width 25 height 66
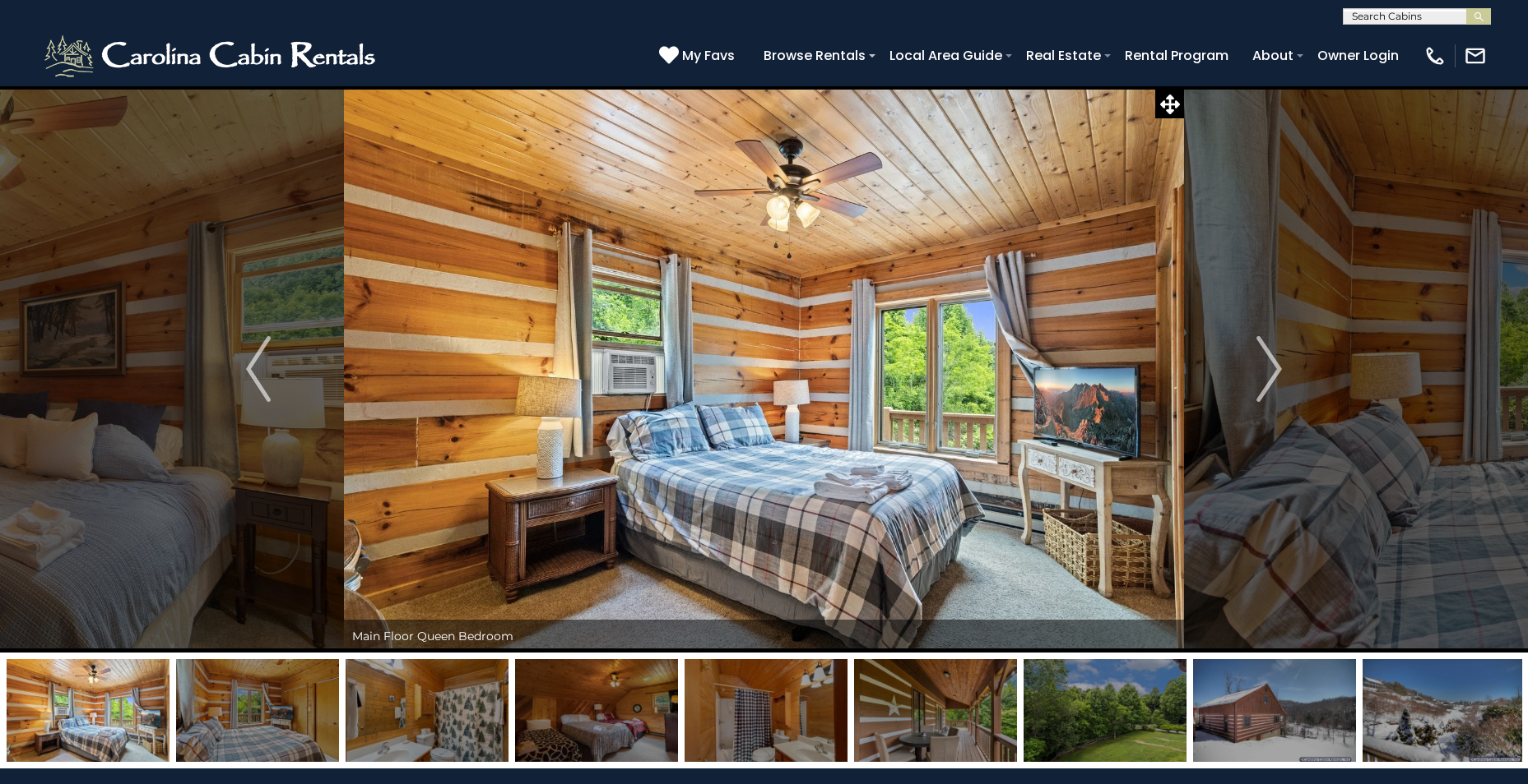
click at [1273, 371] on img "Next" at bounding box center [1269, 369] width 25 height 66
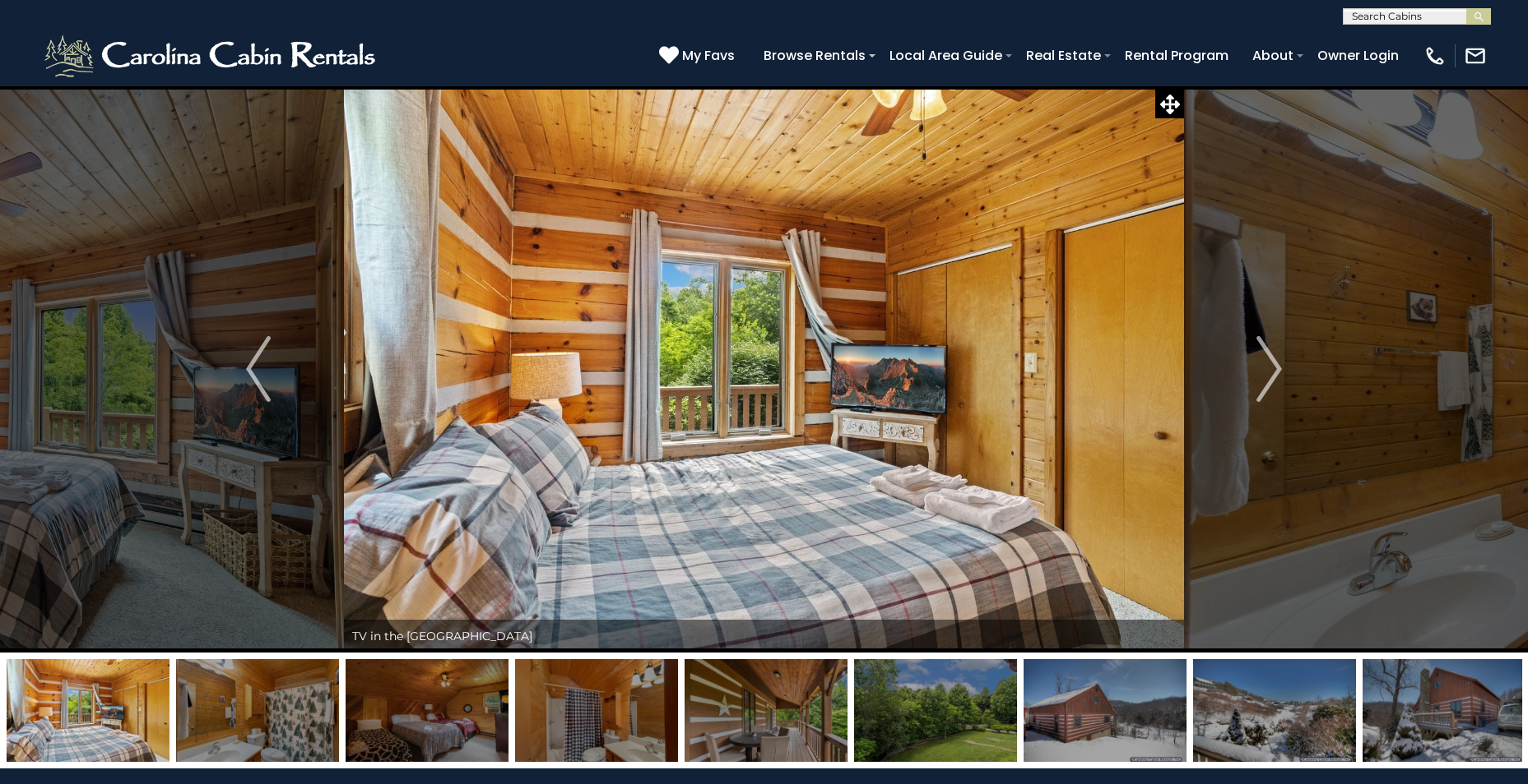
click at [1273, 371] on img "Next" at bounding box center [1269, 369] width 25 height 66
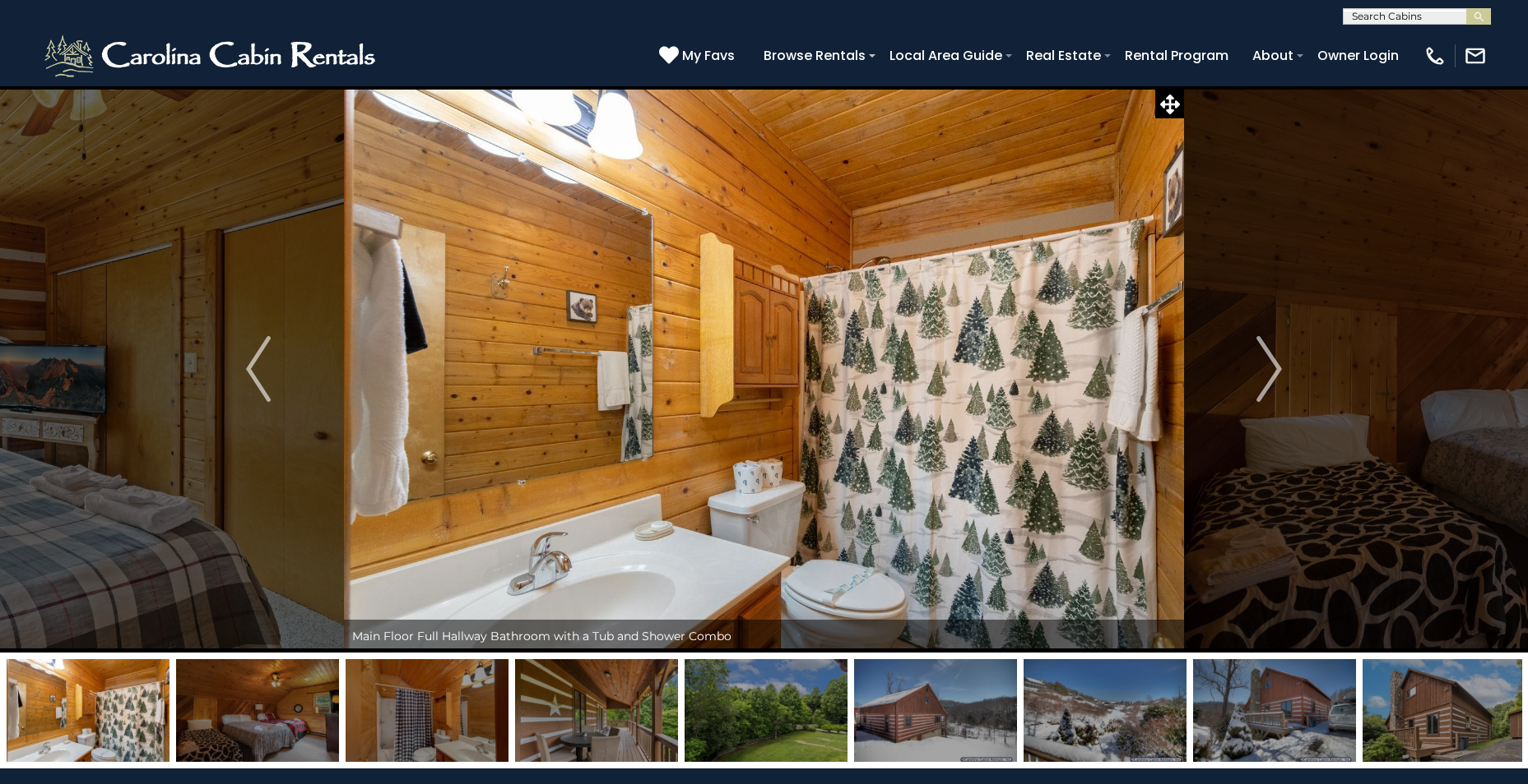
click at [1273, 371] on img "Next" at bounding box center [1269, 369] width 25 height 66
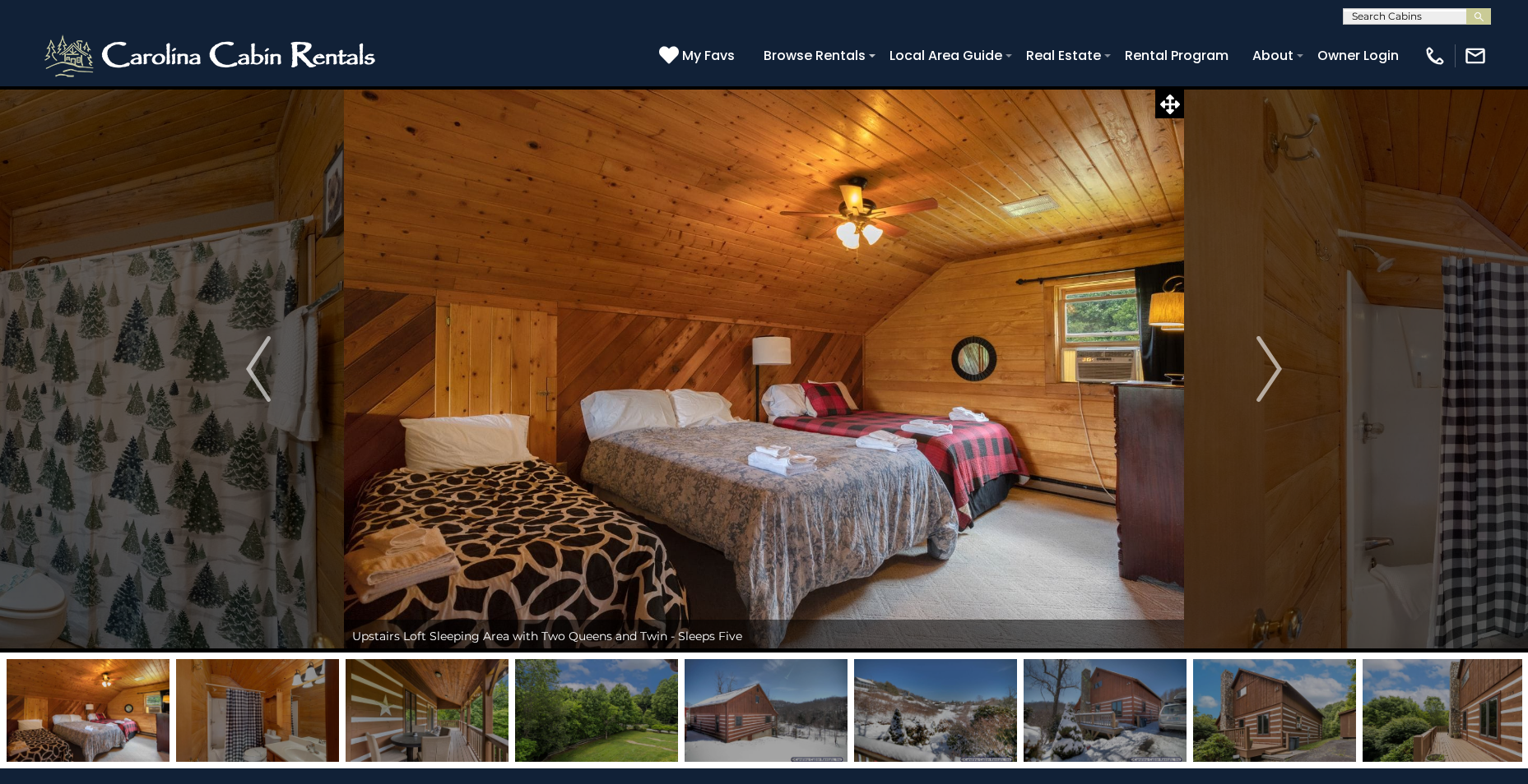
click at [1273, 371] on img "Next" at bounding box center [1269, 369] width 25 height 66
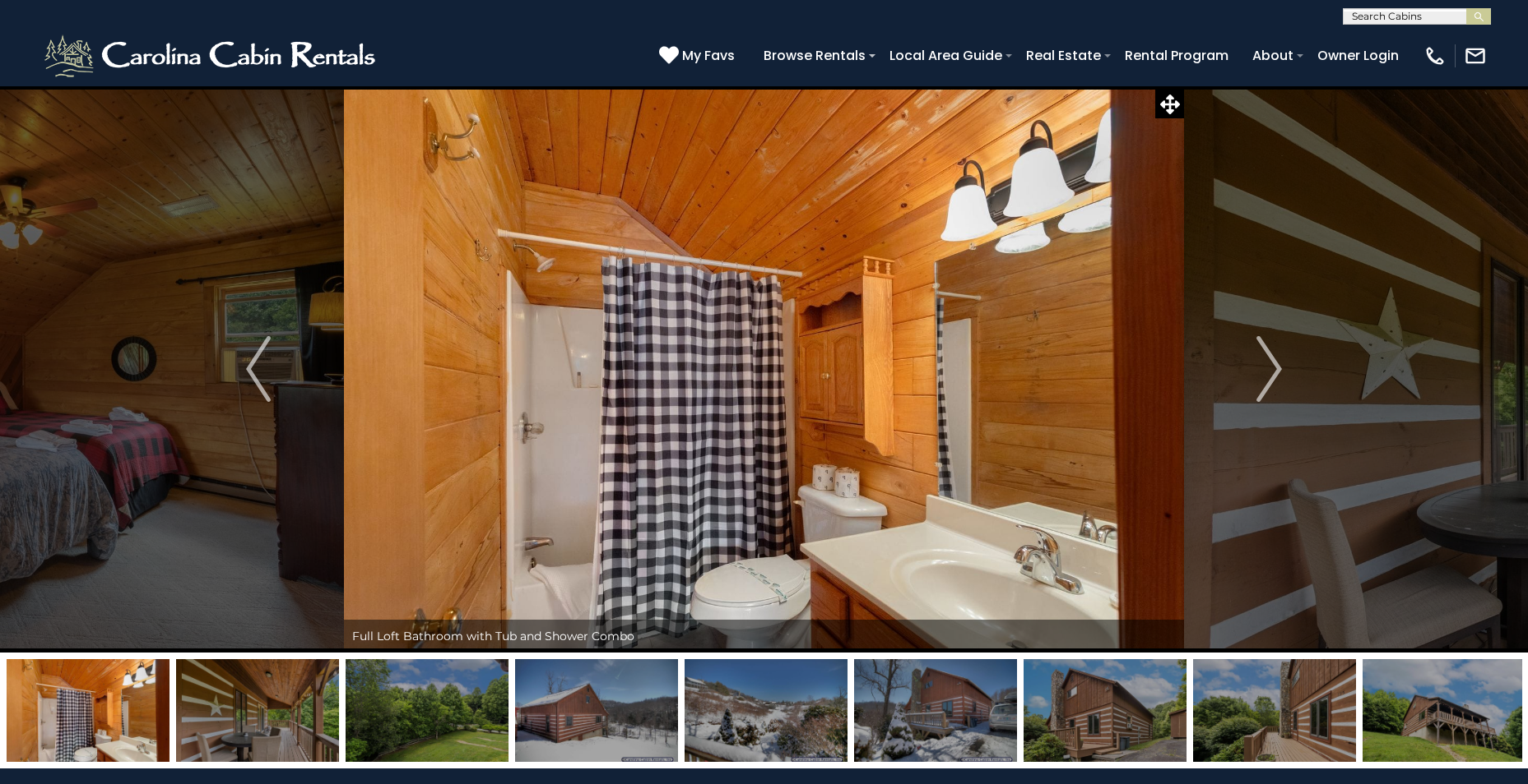
click at [1273, 371] on img "Next" at bounding box center [1269, 369] width 25 height 66
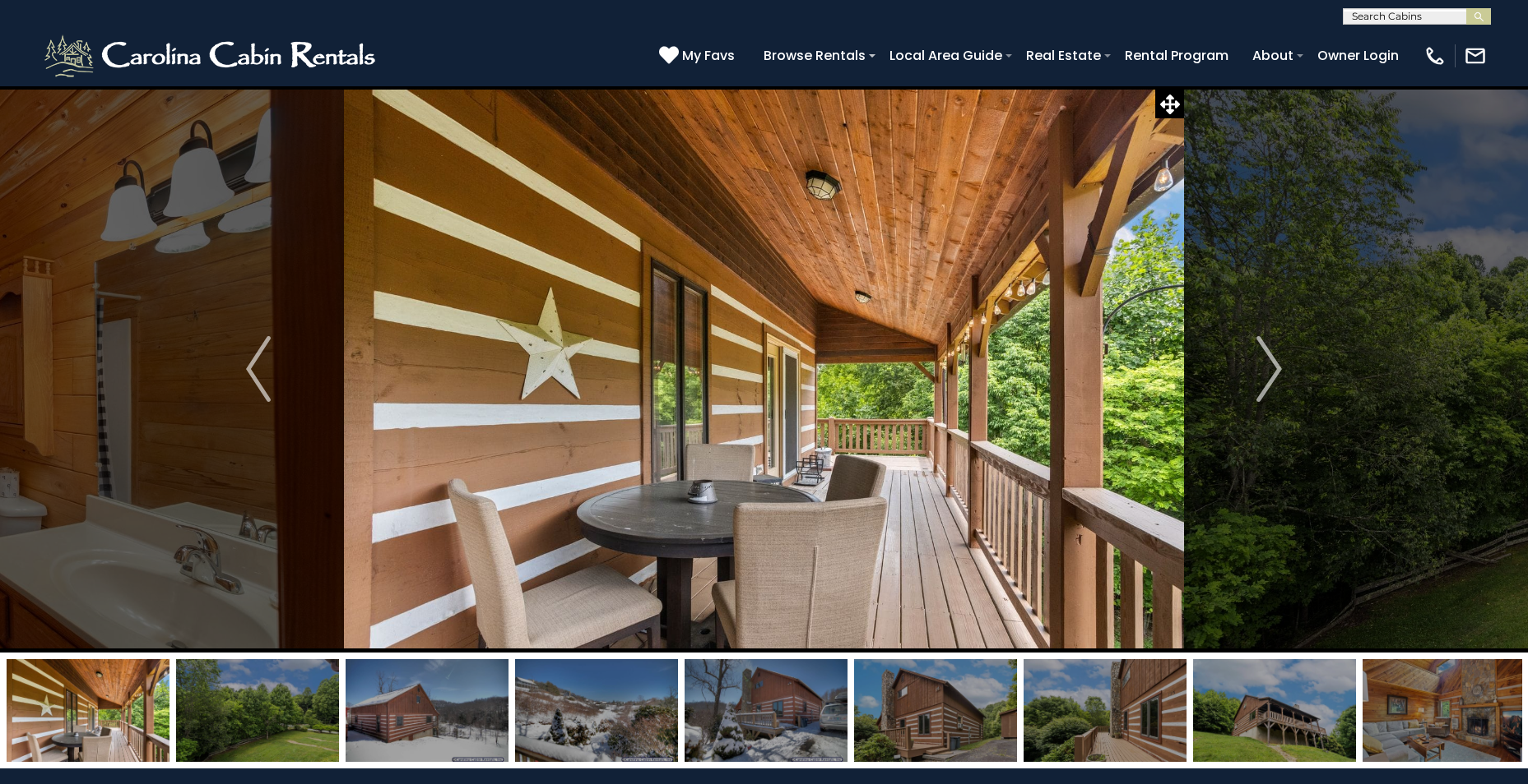
click at [1273, 371] on img "Next" at bounding box center [1269, 369] width 25 height 66
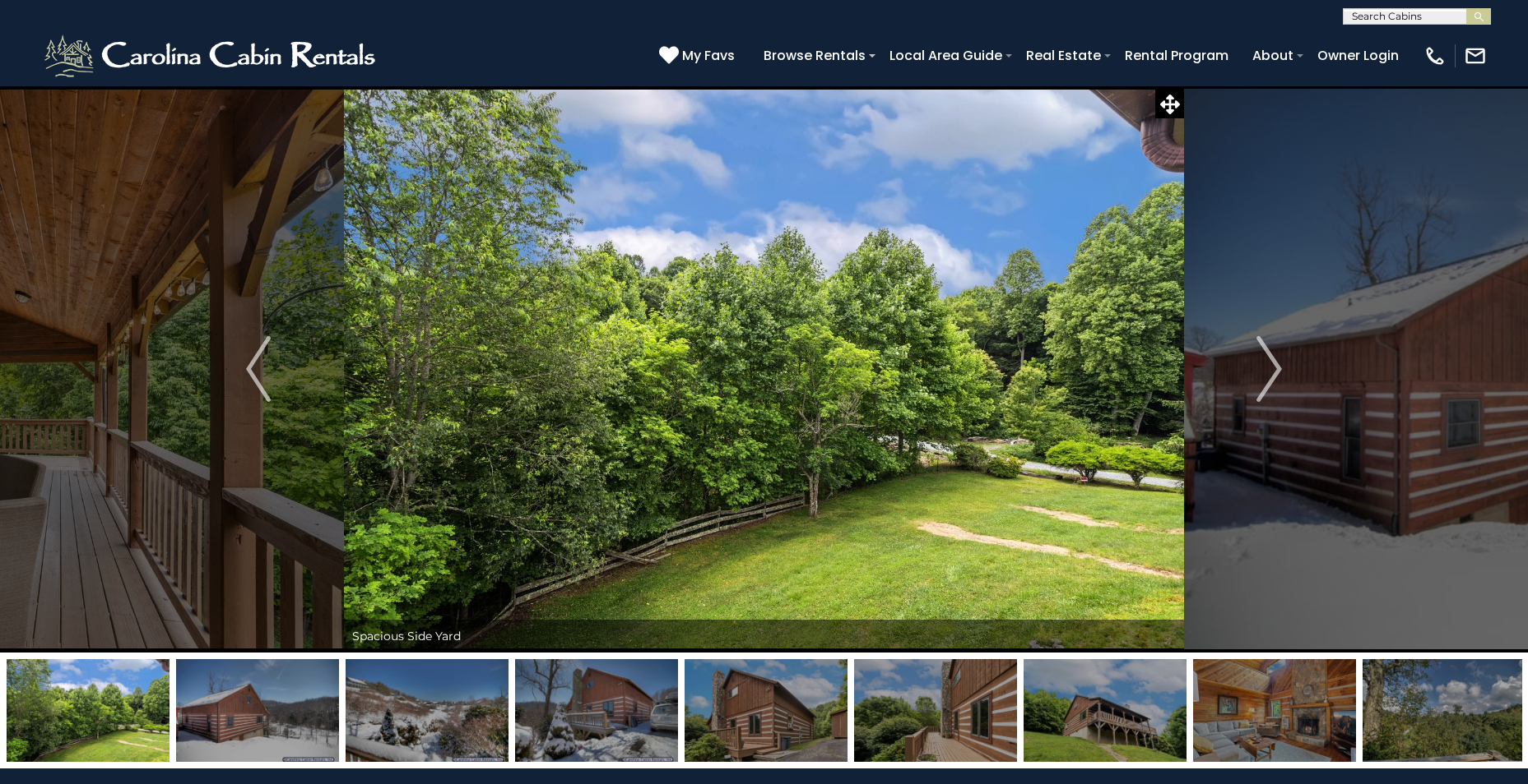
click at [1273, 371] on img "Next" at bounding box center [1269, 369] width 25 height 66
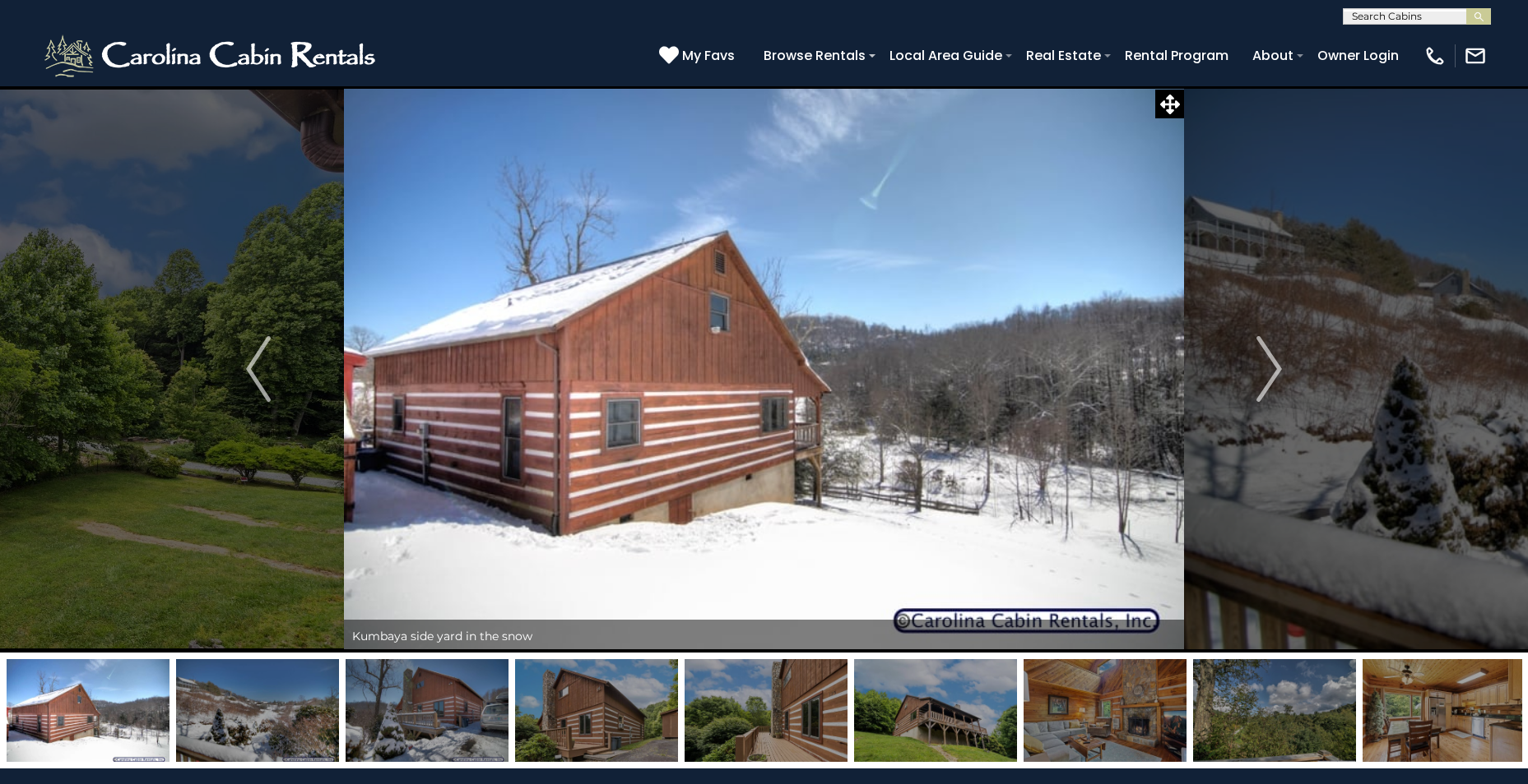
click at [254, 370] on img "Previous" at bounding box center [259, 369] width 25 height 66
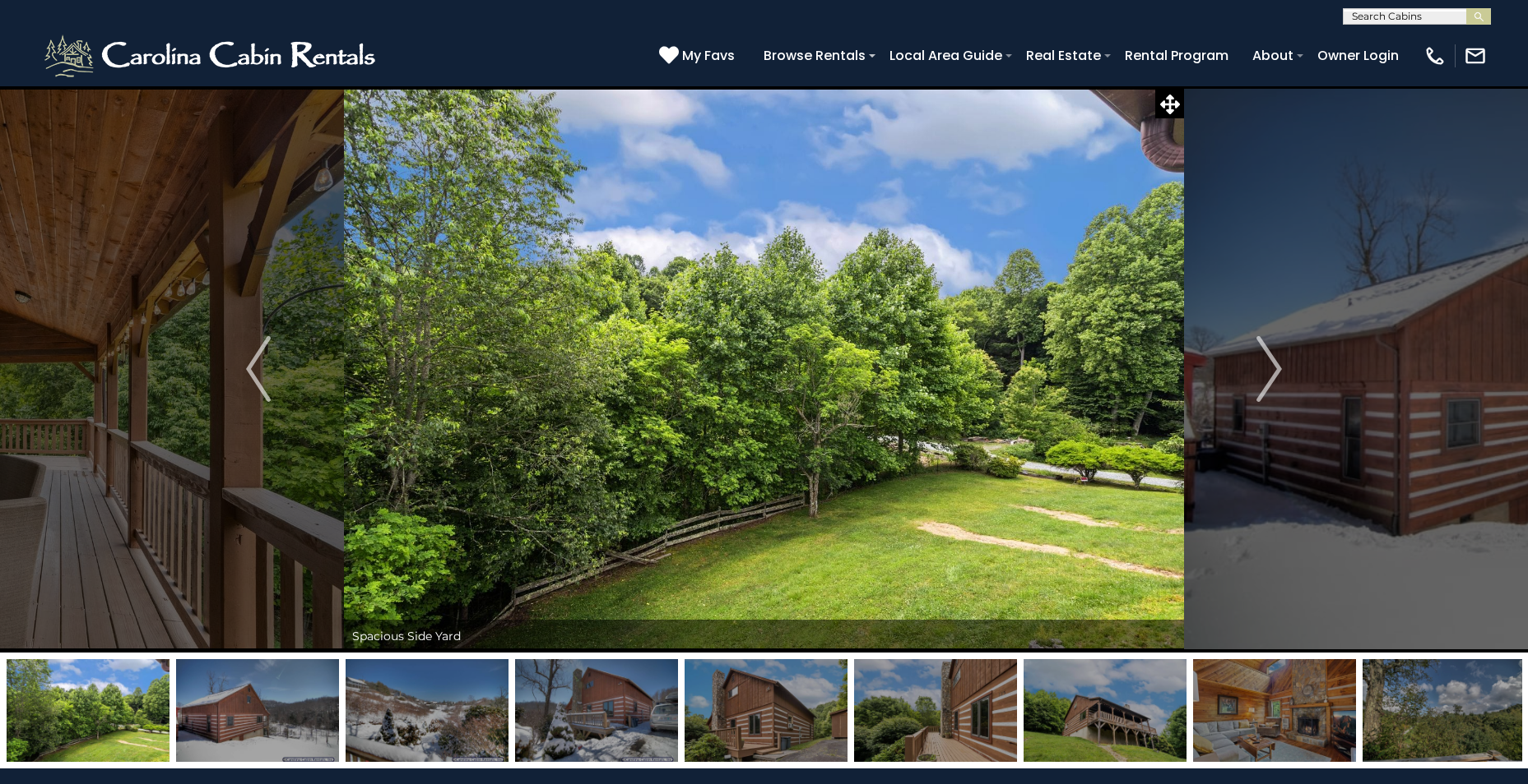
click at [1280, 366] on img "Next" at bounding box center [1269, 369] width 25 height 66
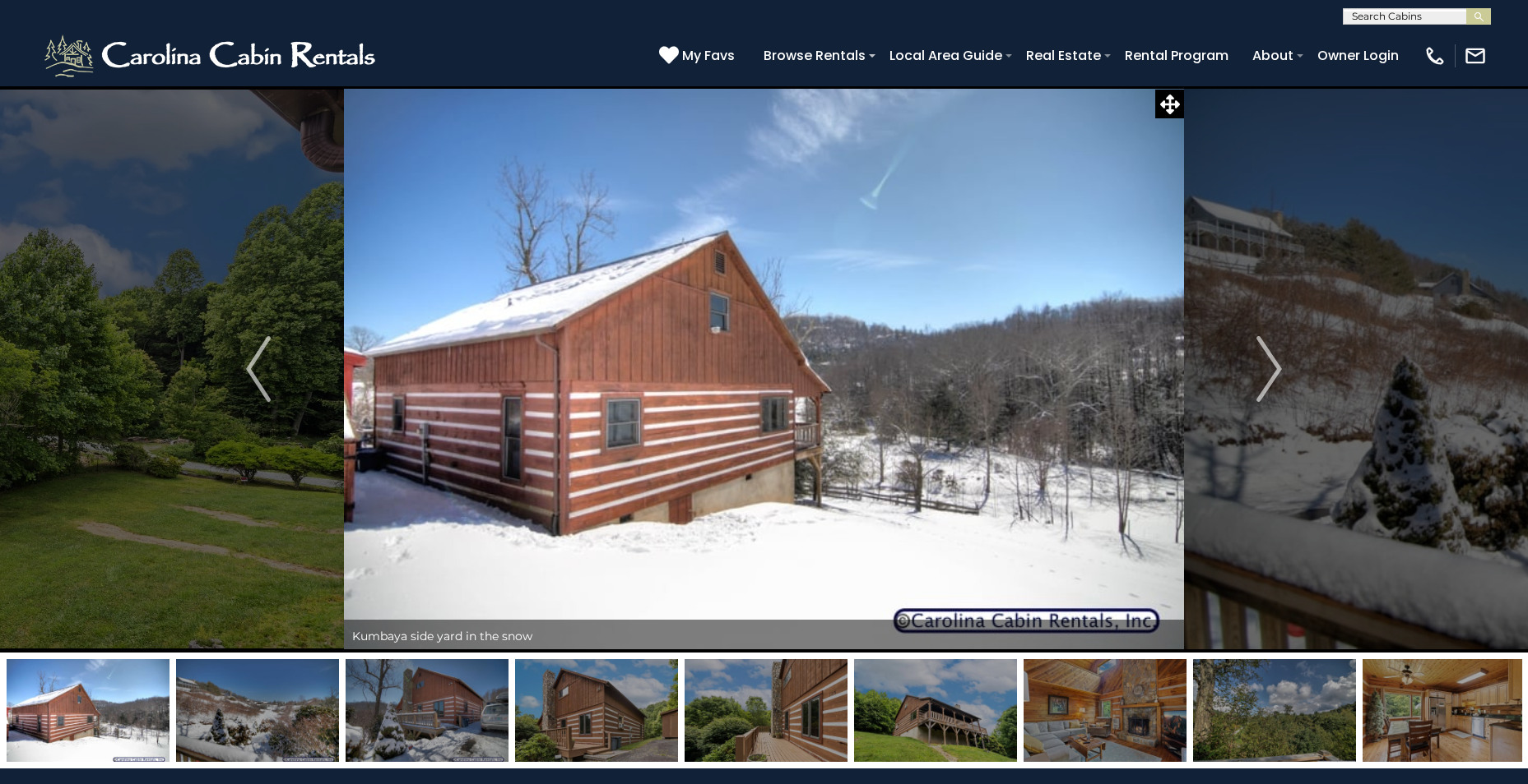
click at [1273, 377] on img "Next" at bounding box center [1269, 369] width 25 height 66
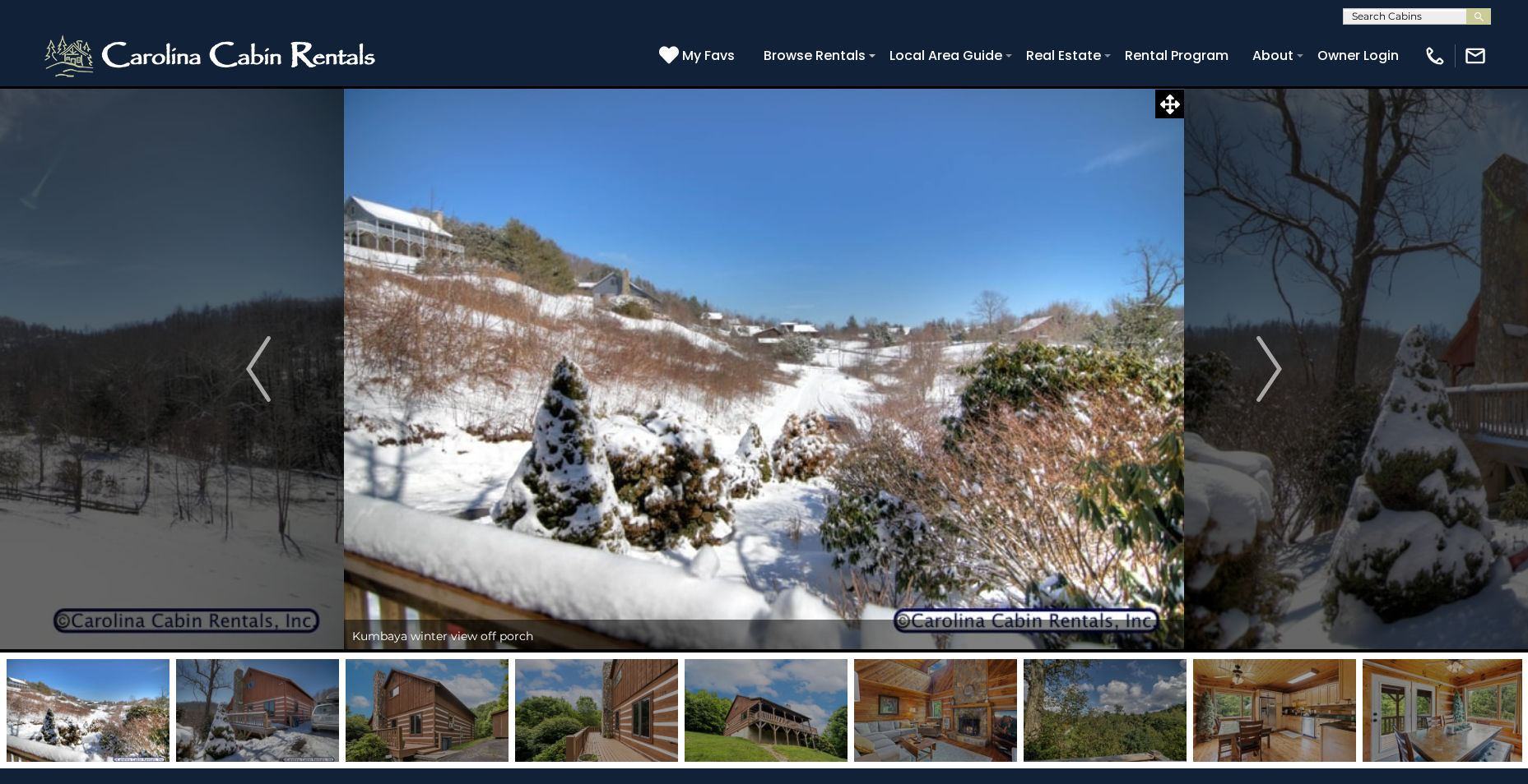
click at [1270, 379] on img "Next" at bounding box center [1269, 369] width 25 height 66
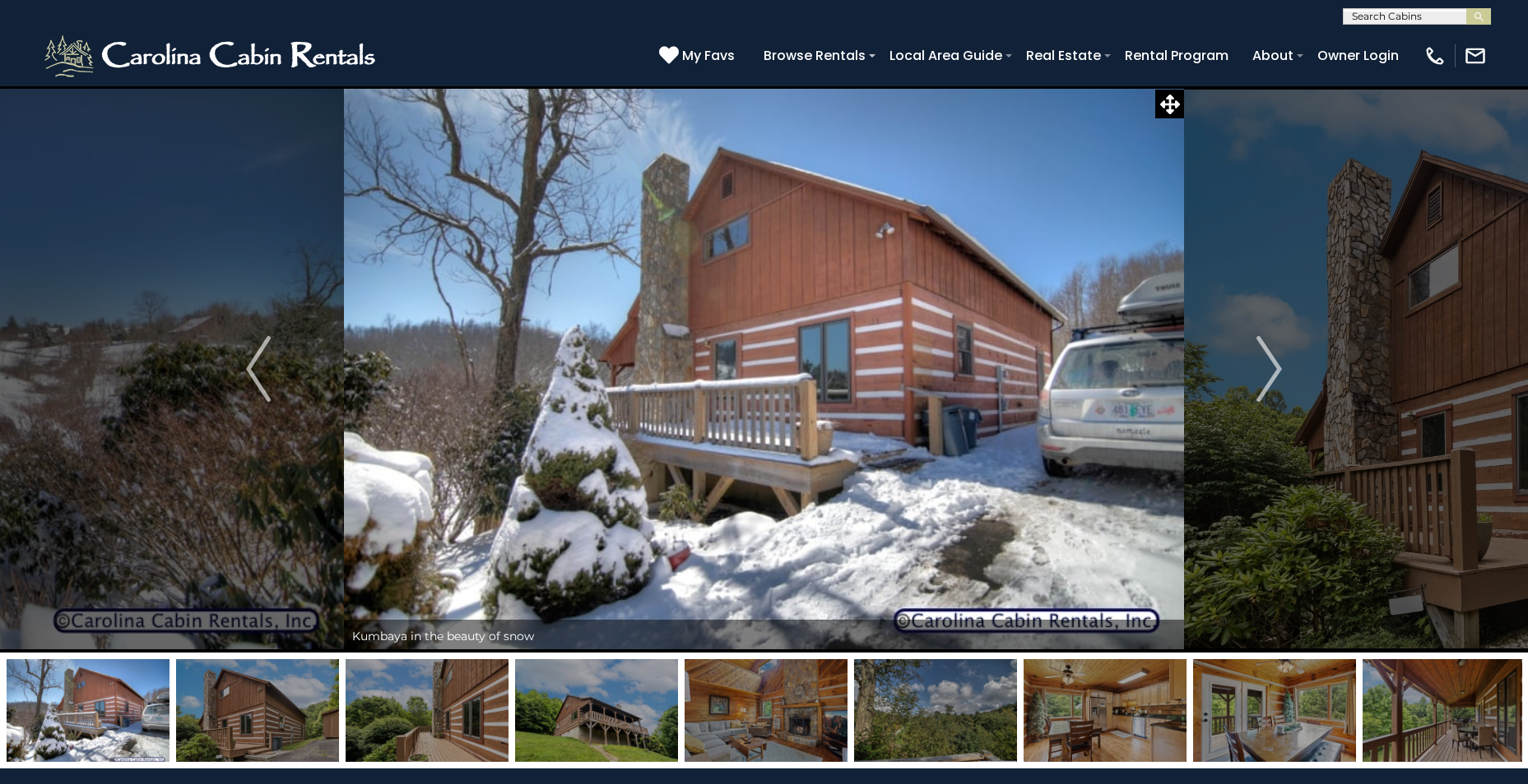
click at [1263, 369] on img "Next" at bounding box center [1269, 369] width 25 height 66
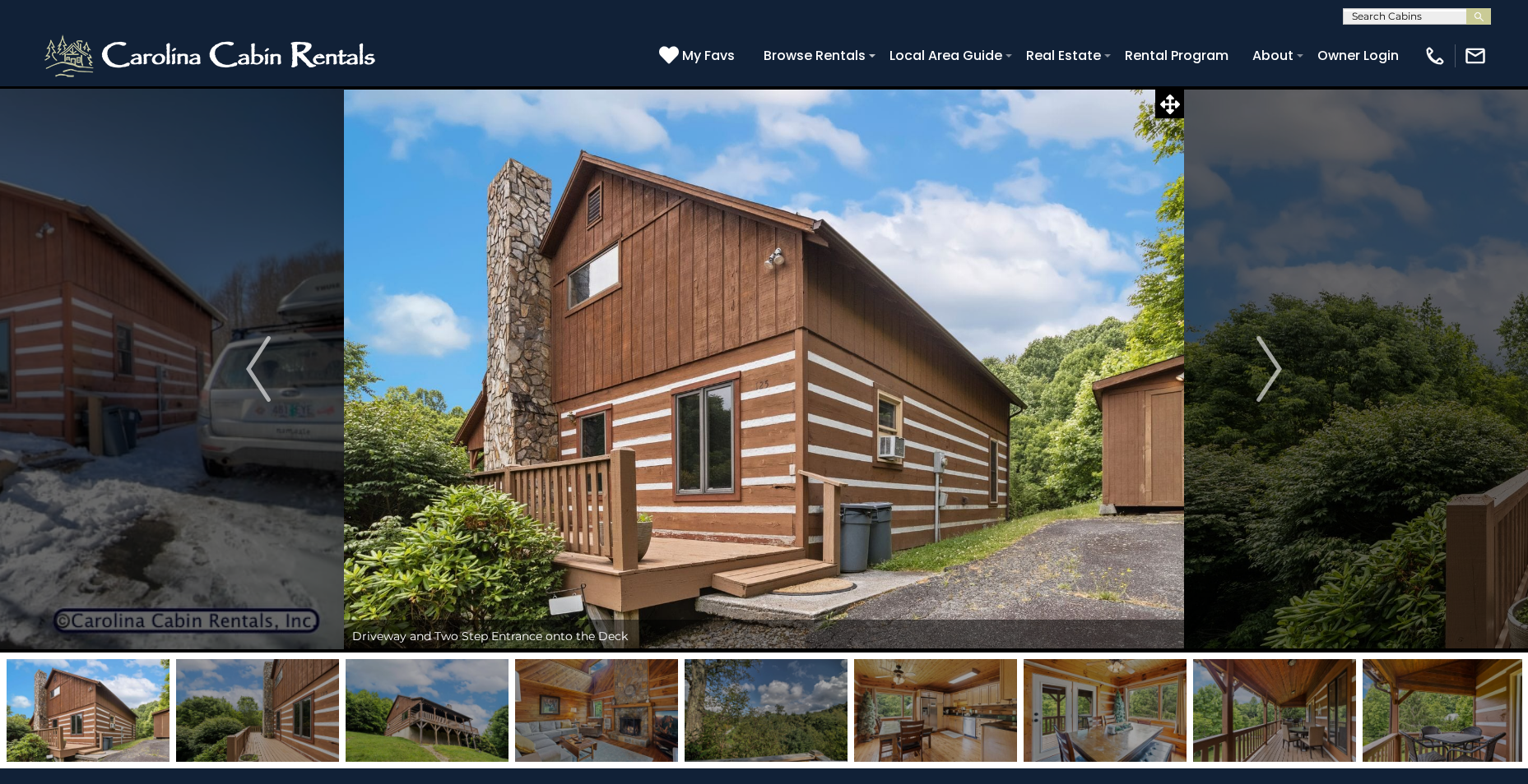
click at [1263, 369] on img "Next" at bounding box center [1269, 369] width 25 height 66
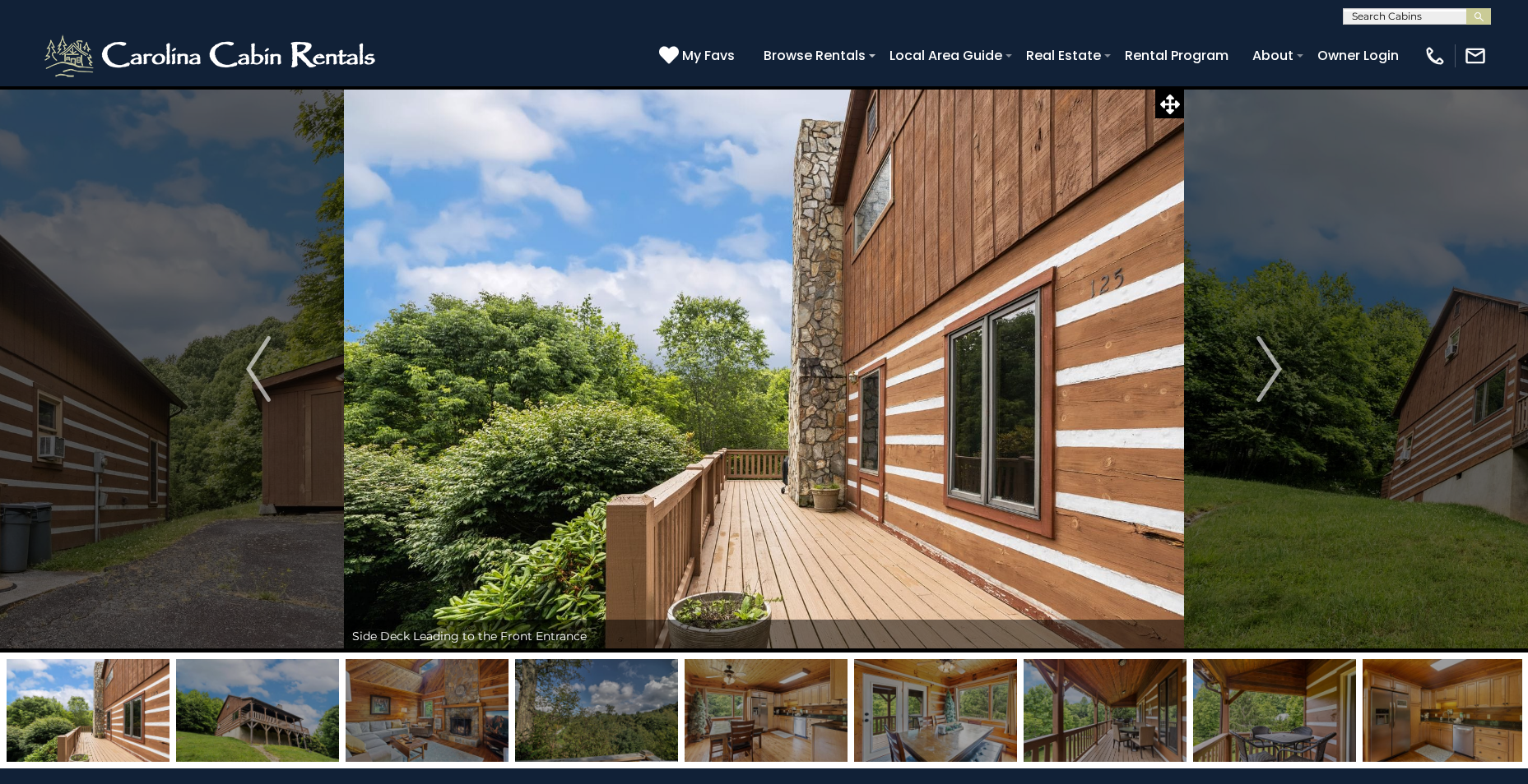
click at [1263, 369] on img "Next" at bounding box center [1269, 369] width 25 height 66
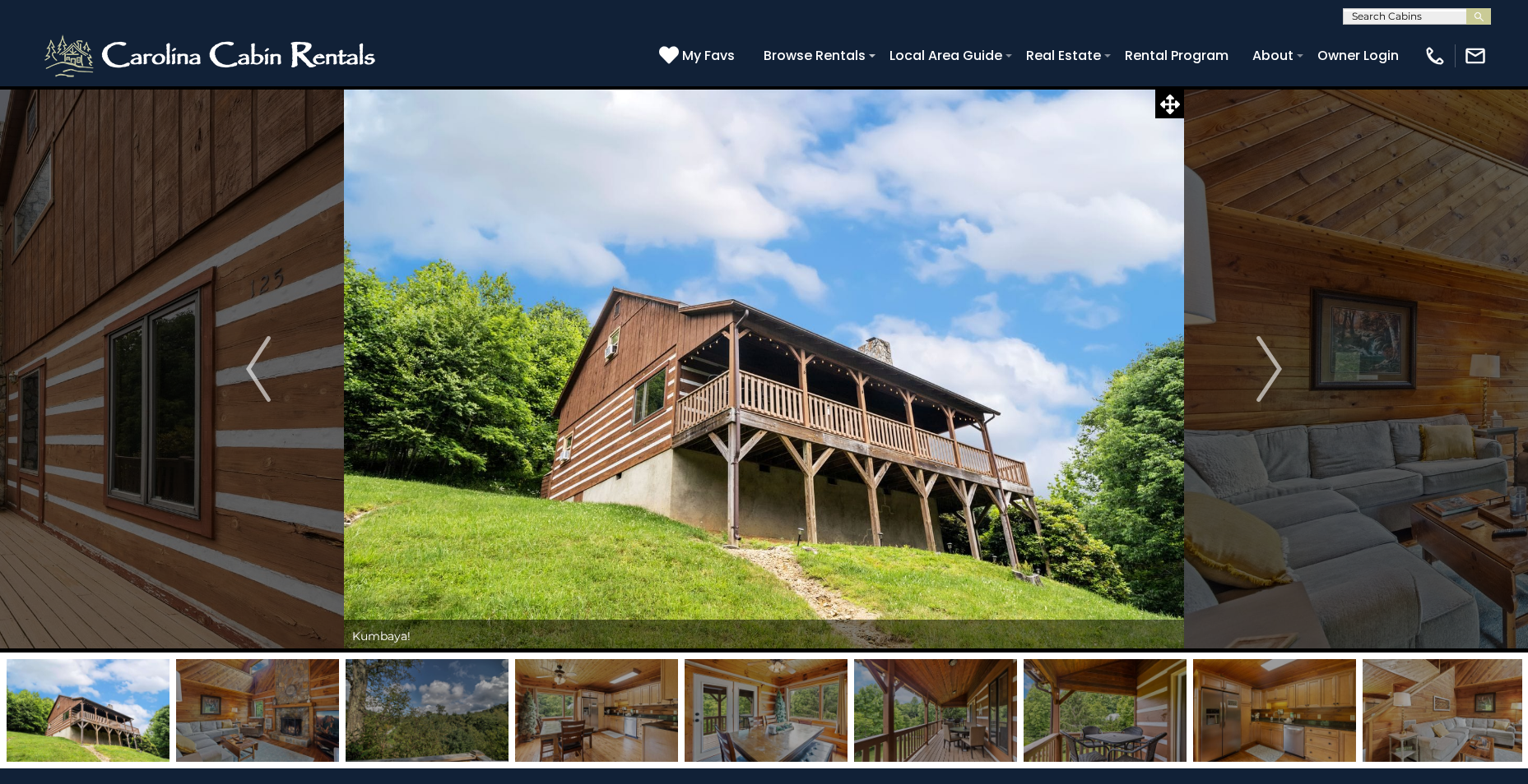
click at [1263, 369] on img "Next" at bounding box center [1269, 369] width 25 height 66
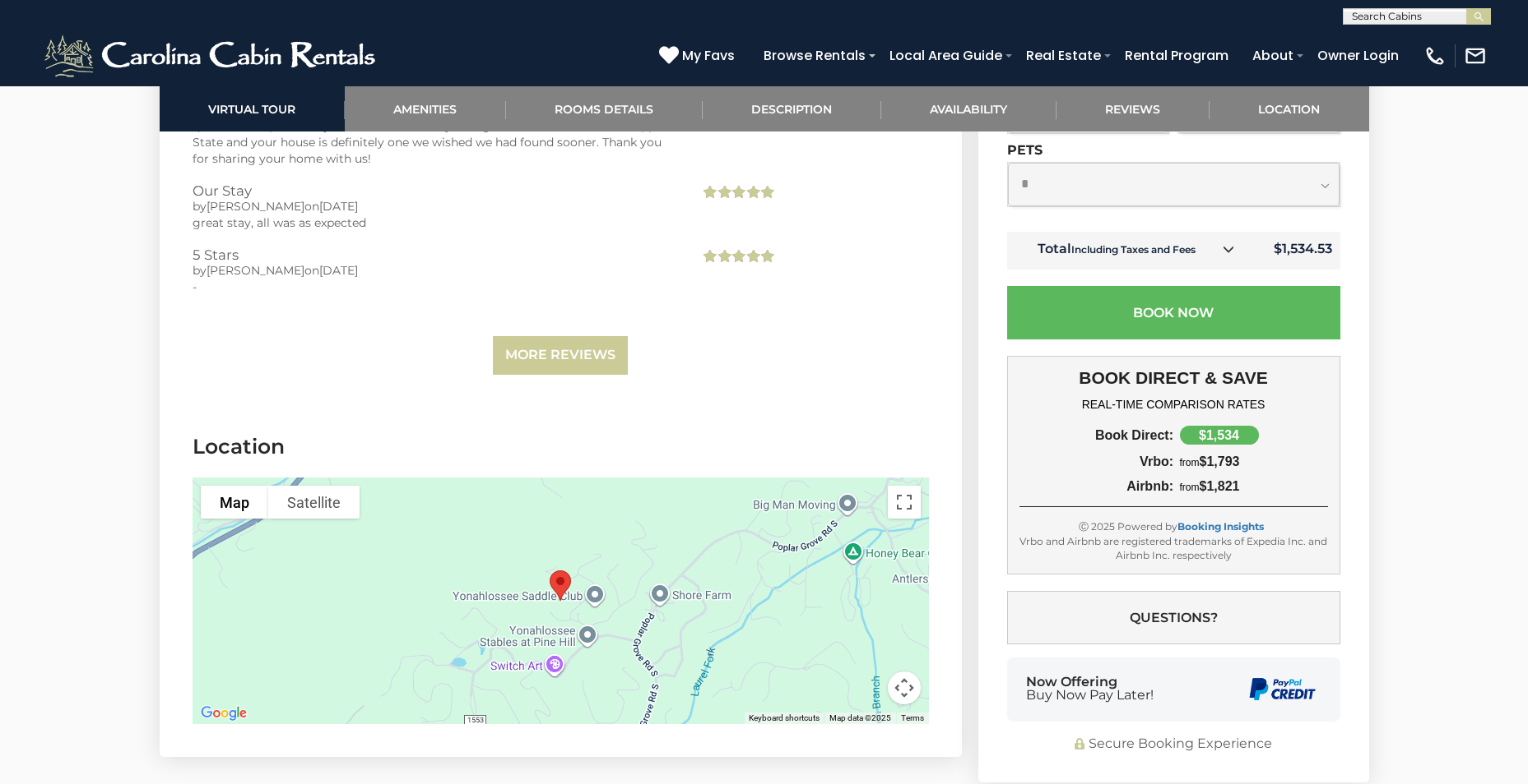
scroll to position [3864, 0]
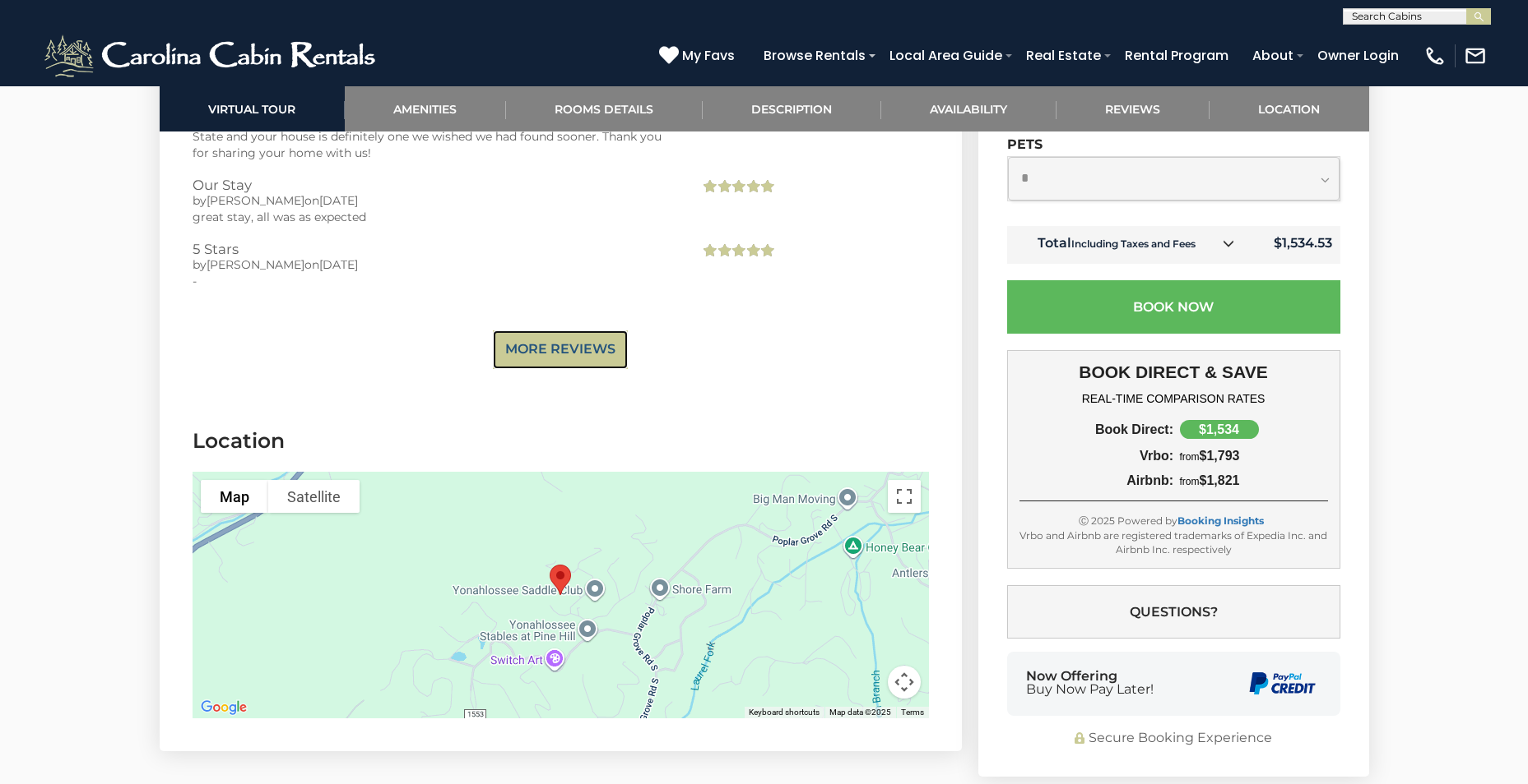
click at [584, 330] on link "More Reviews" at bounding box center [560, 349] width 135 height 38
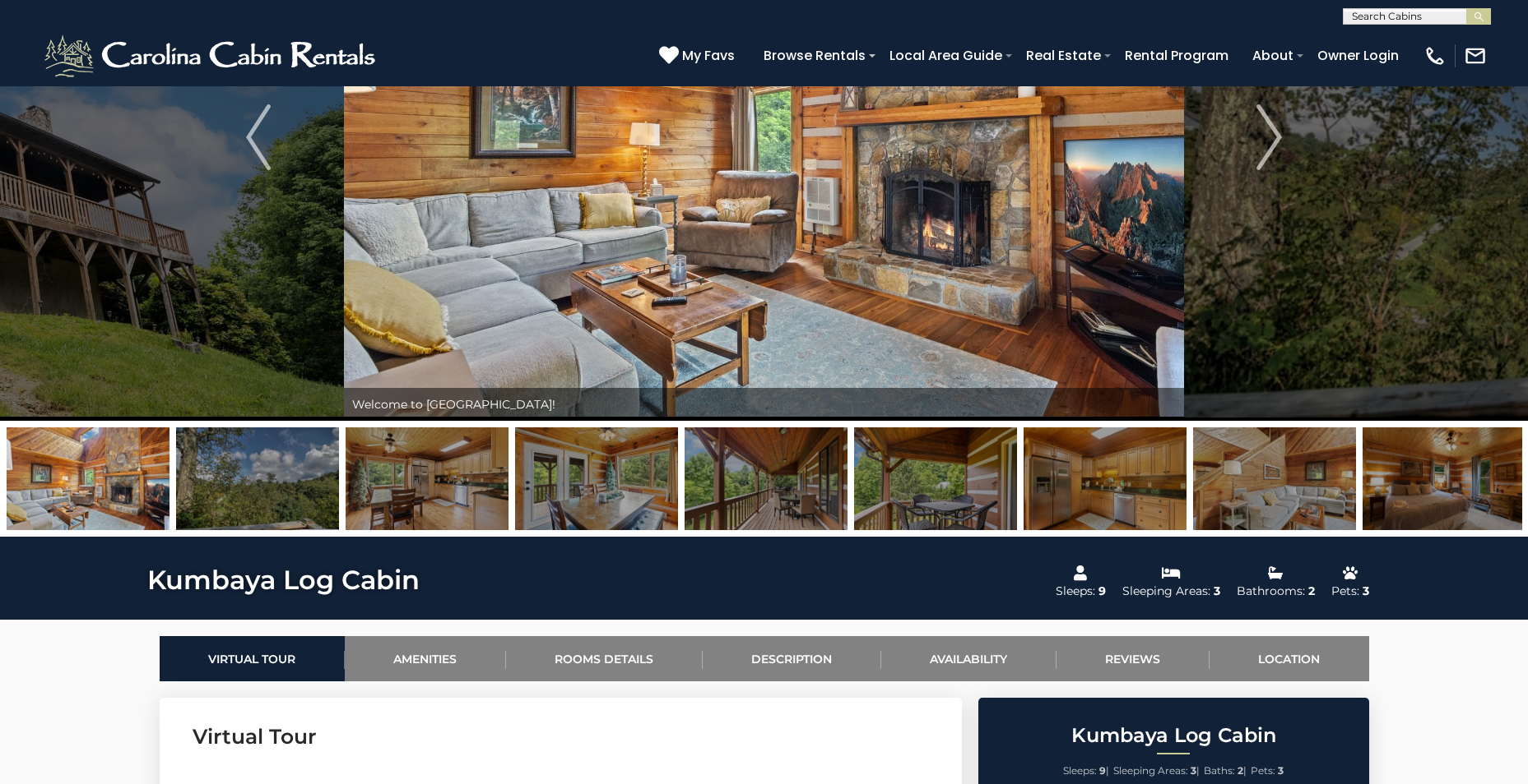
scroll to position [0, 0]
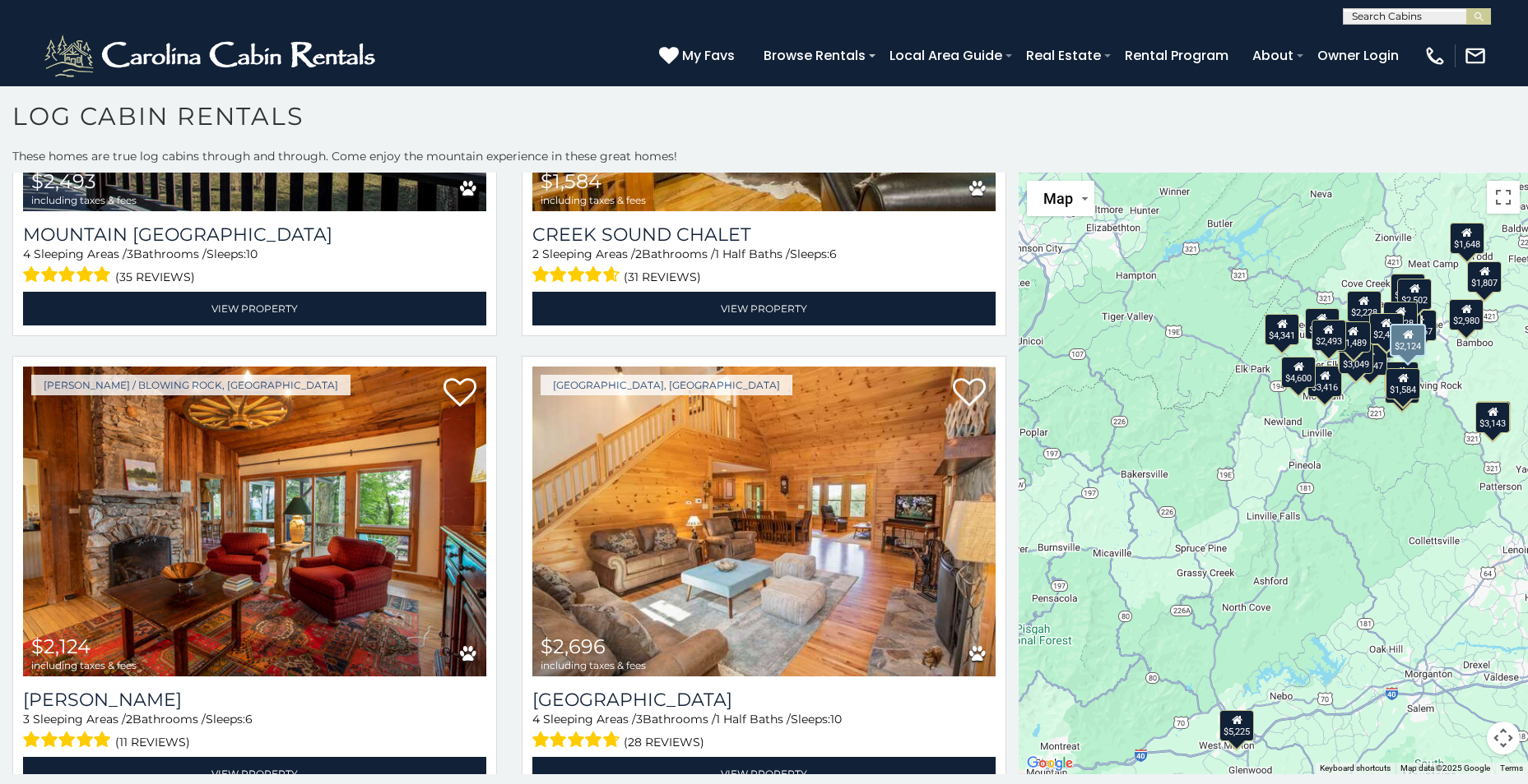
scroll to position [5920, 0]
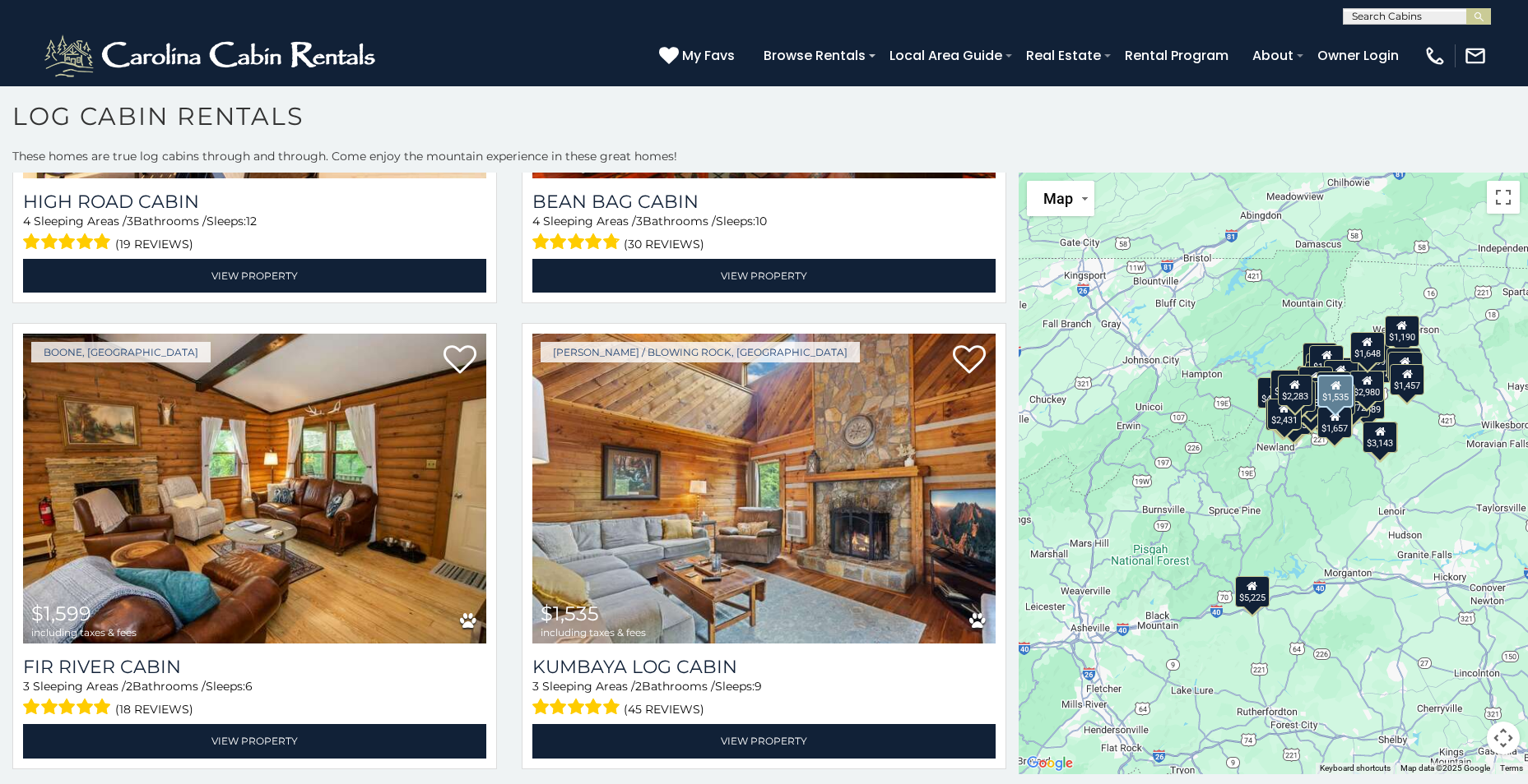
scroll to position [7365, 0]
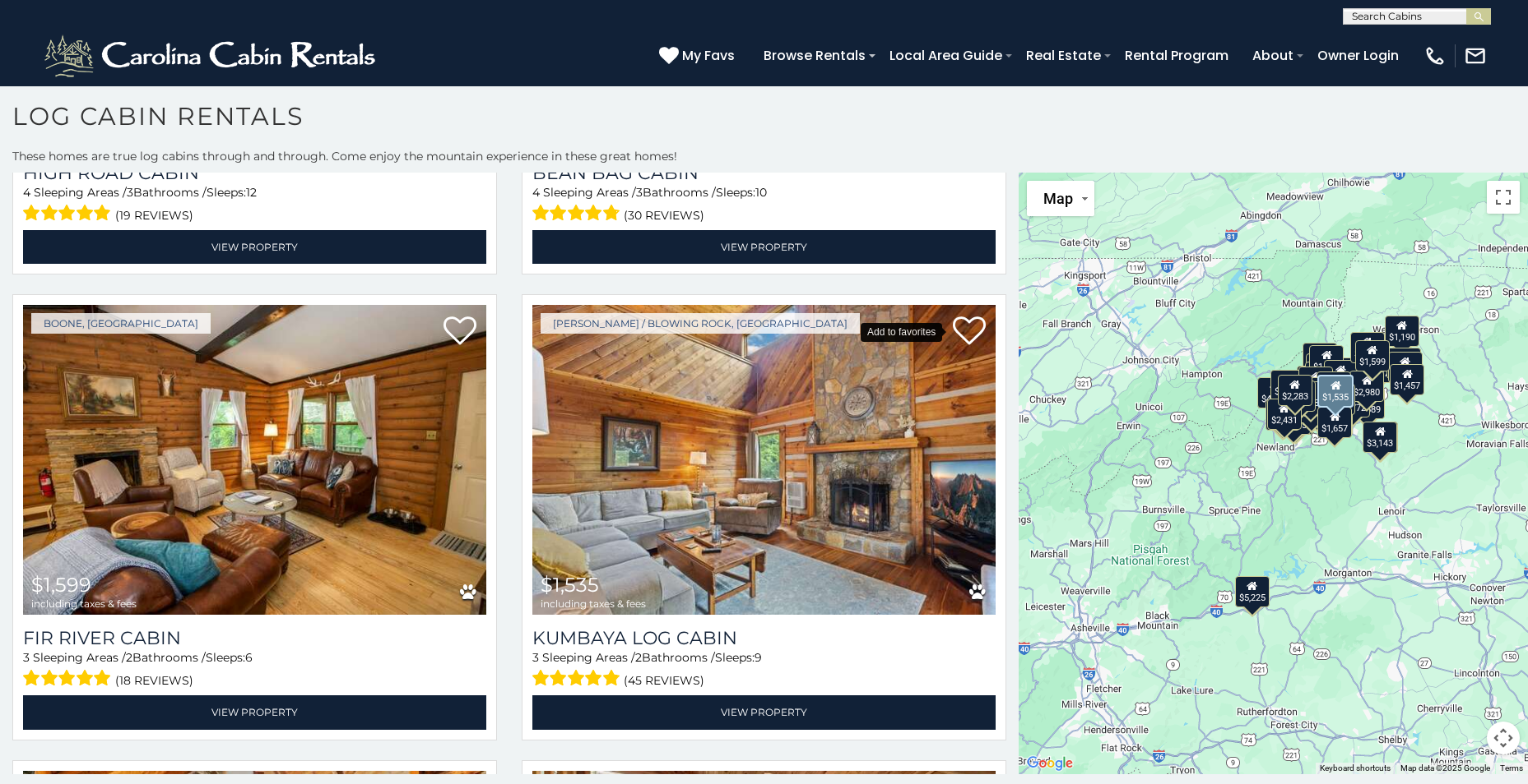
click at [961, 315] on icon at bounding box center [969, 331] width 33 height 33
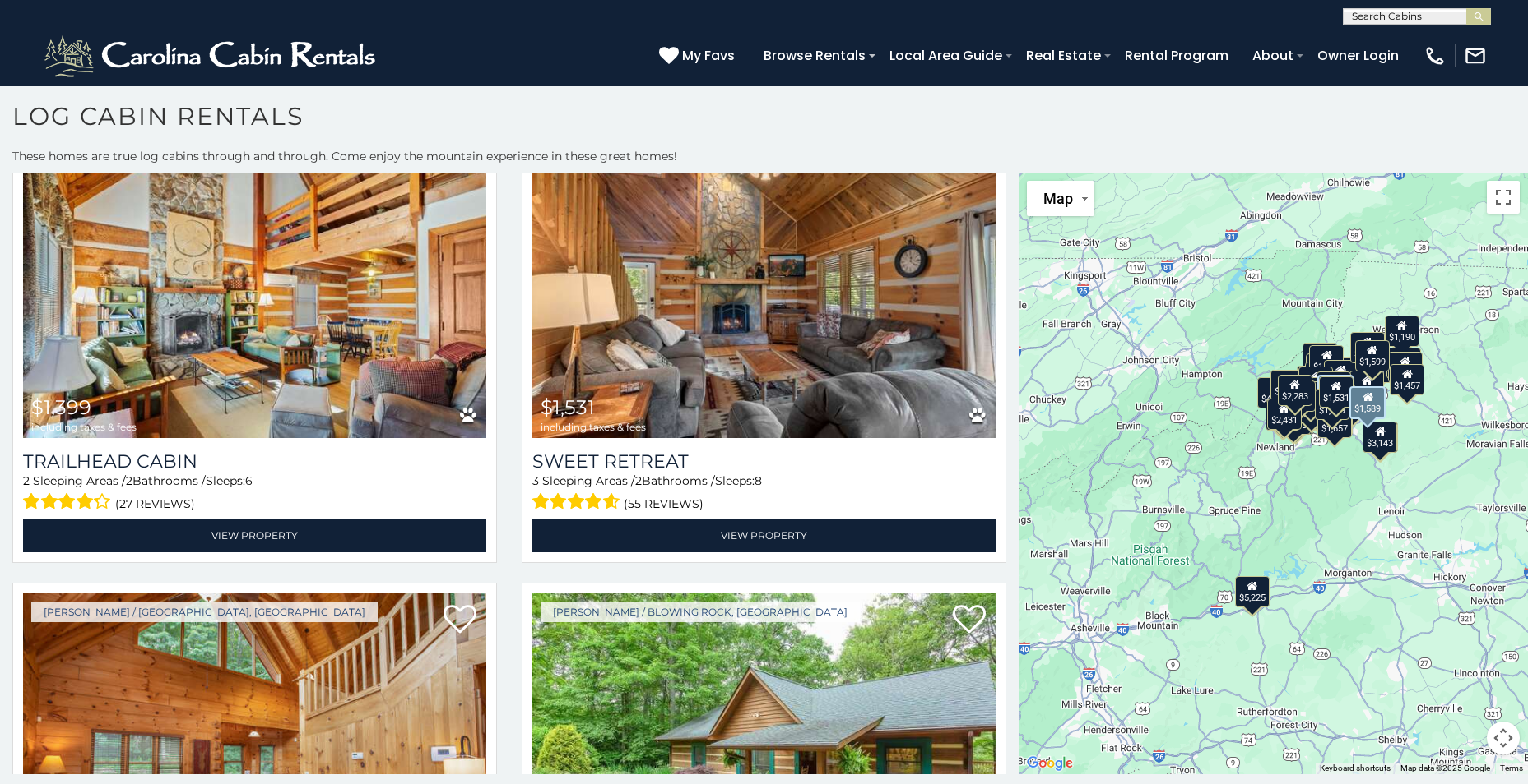
scroll to position [7941, 0]
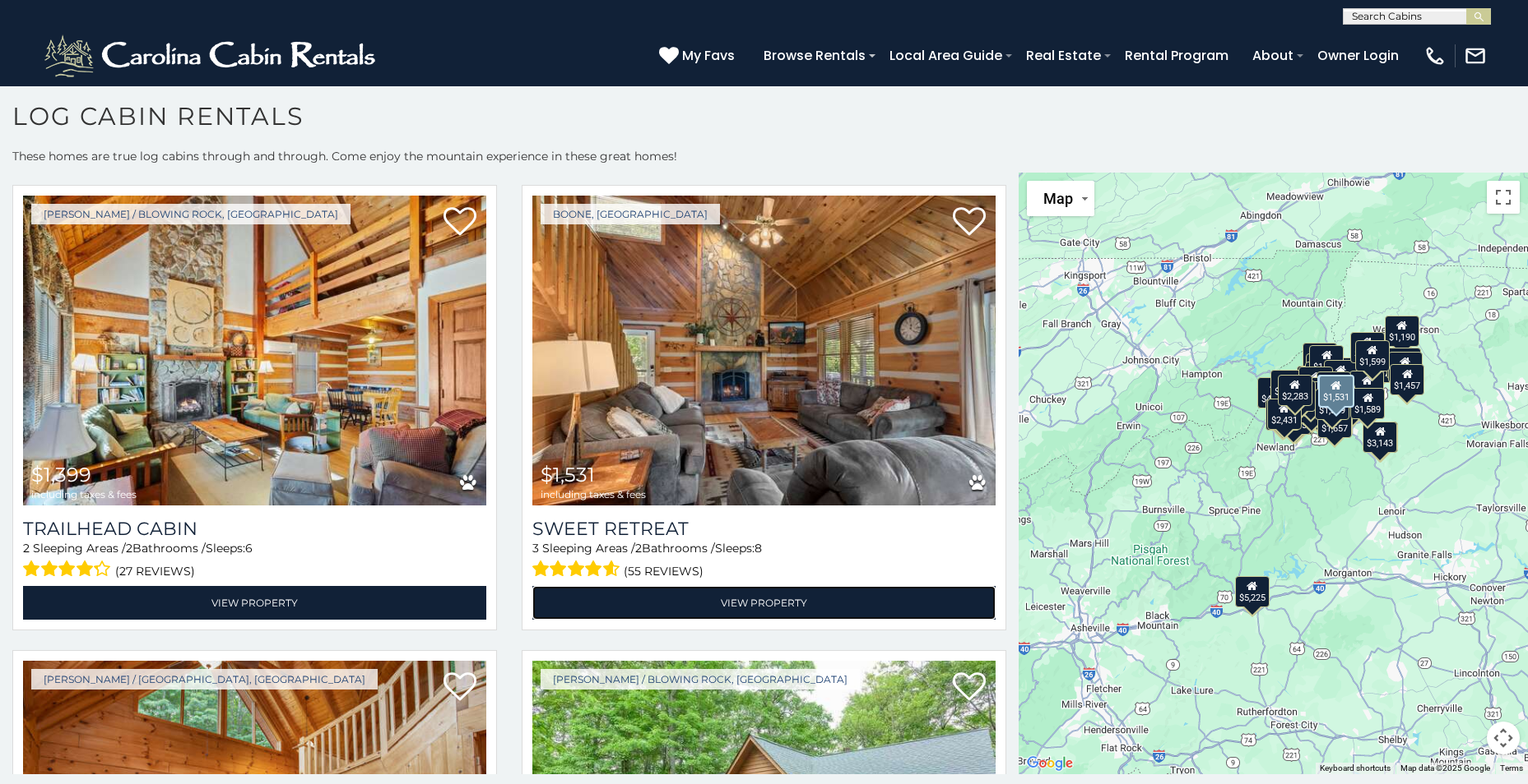
click at [764, 586] on link "View Property" at bounding box center [764, 603] width 463 height 33
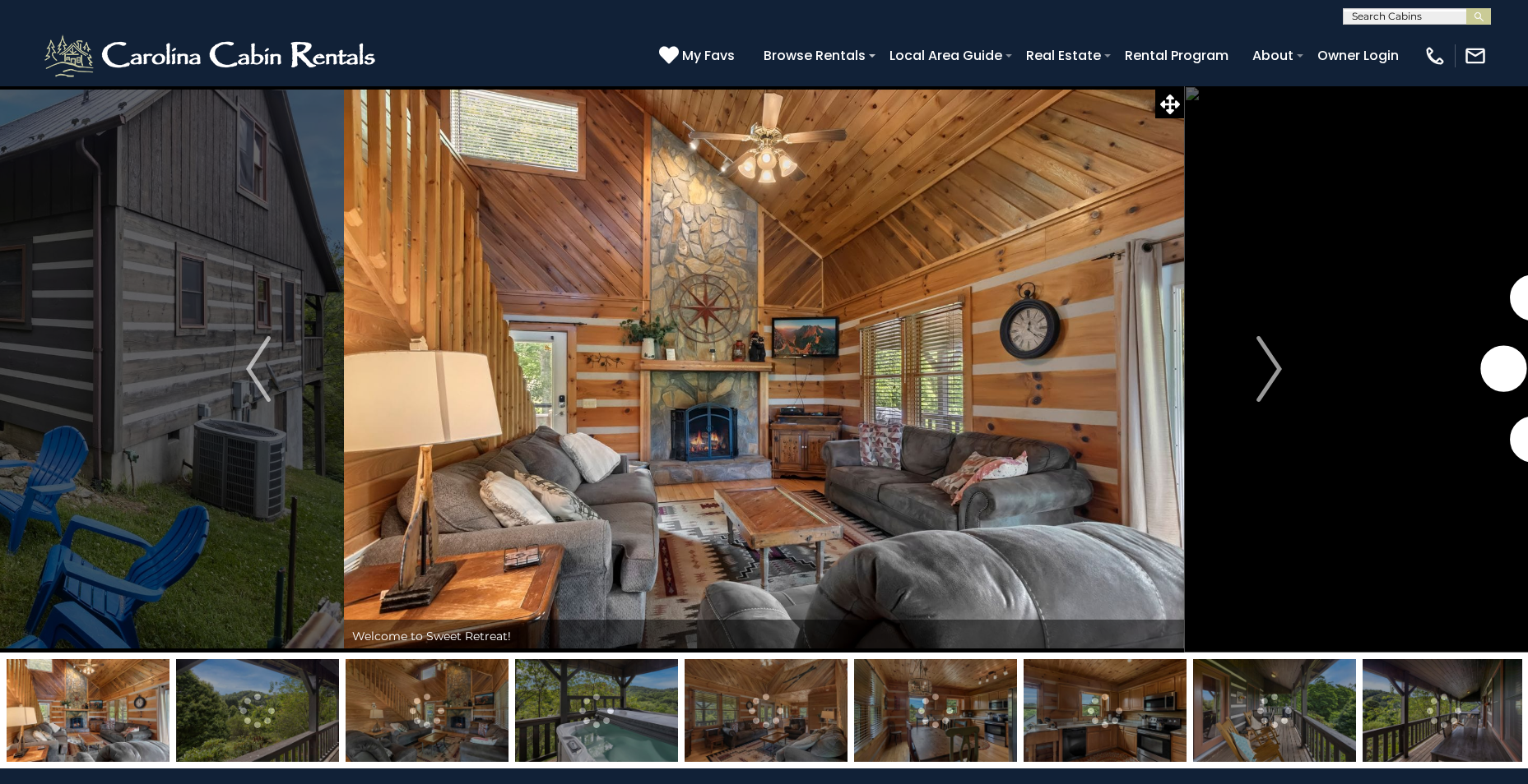
click at [1270, 372] on img "Next" at bounding box center [1269, 369] width 25 height 66
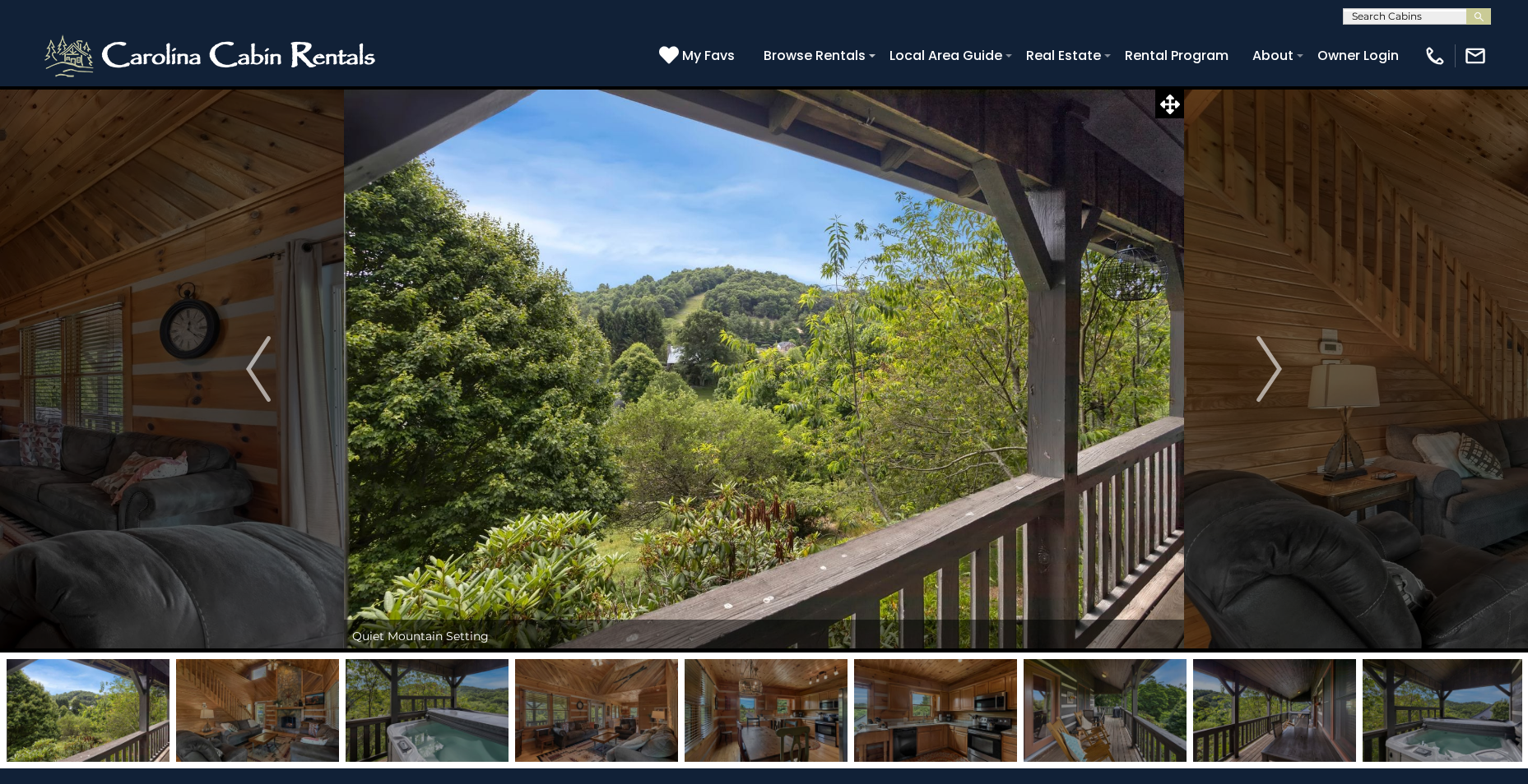
click at [1270, 372] on img "Next" at bounding box center [1269, 369] width 25 height 66
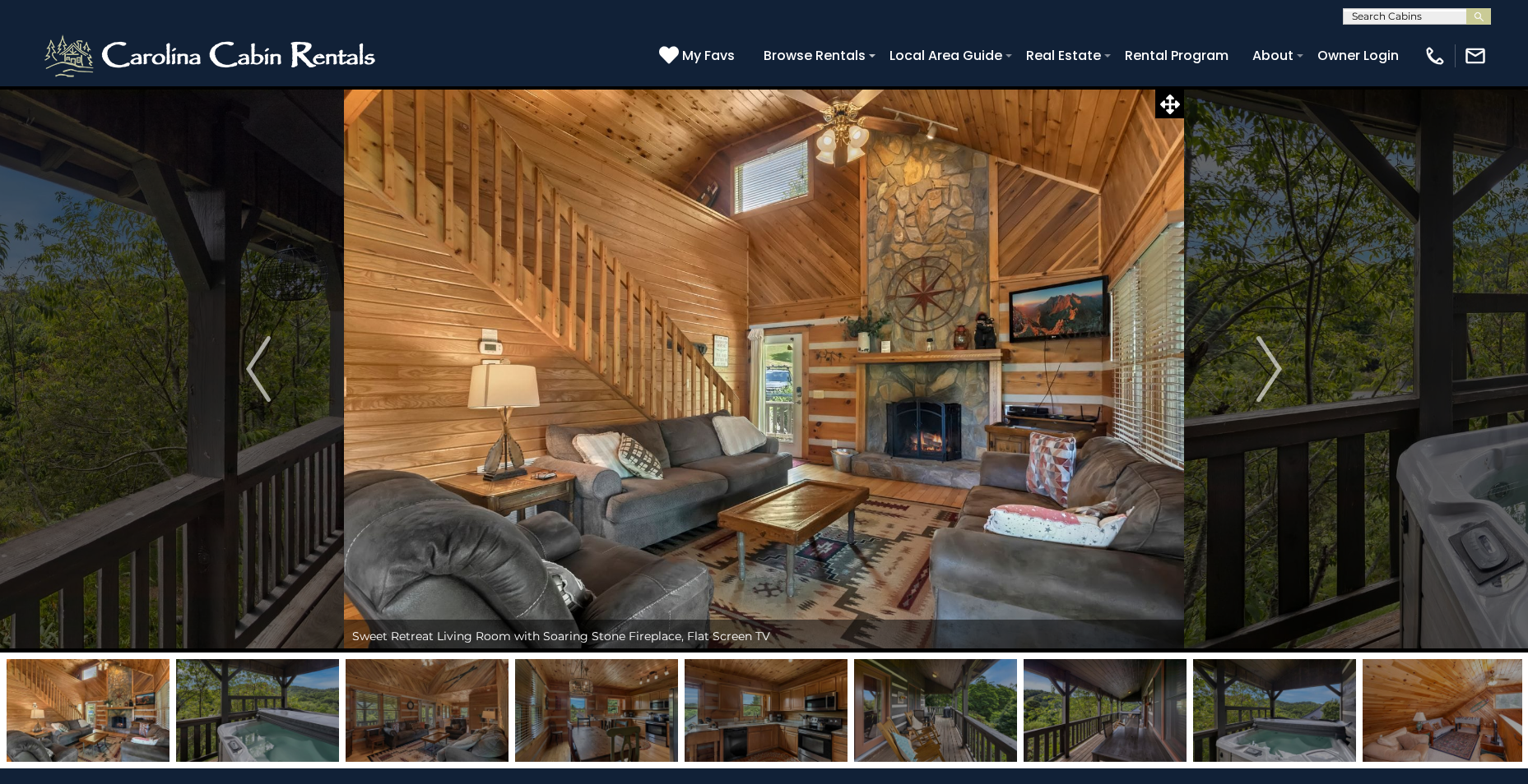
click at [1269, 370] on img "Next" at bounding box center [1269, 369] width 25 height 66
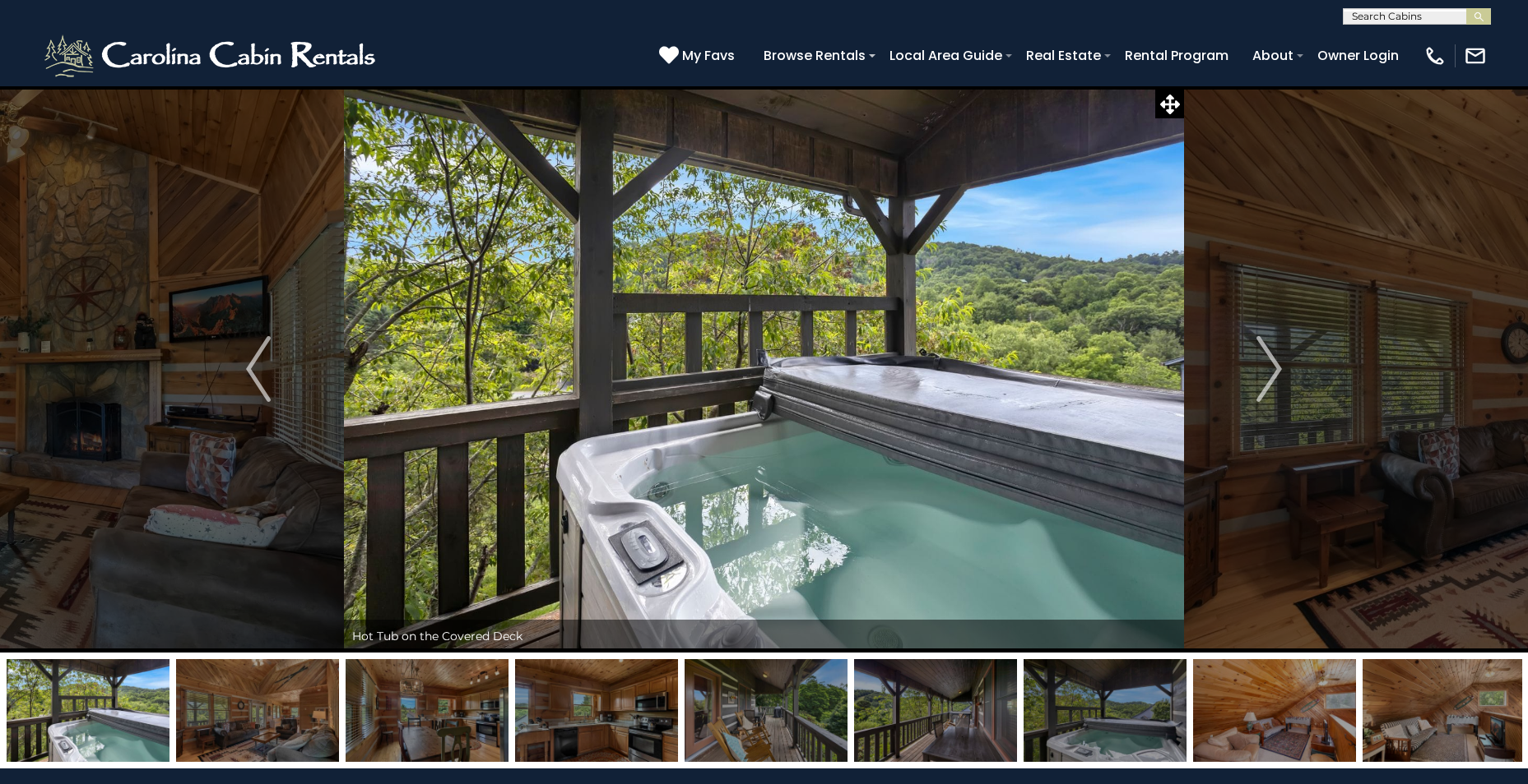
click at [1269, 370] on img "Next" at bounding box center [1269, 369] width 25 height 66
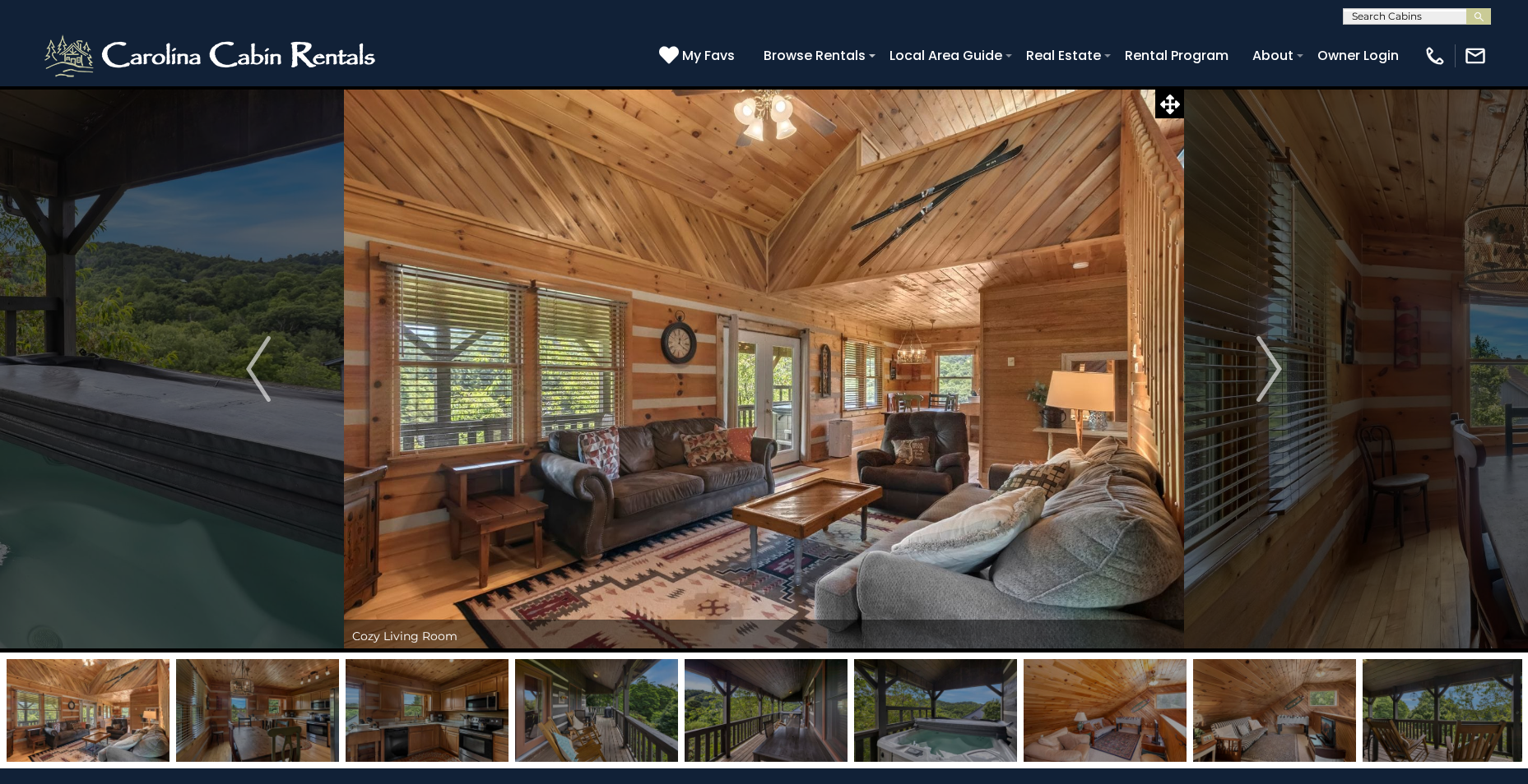
click at [1269, 370] on img "Next" at bounding box center [1269, 369] width 25 height 66
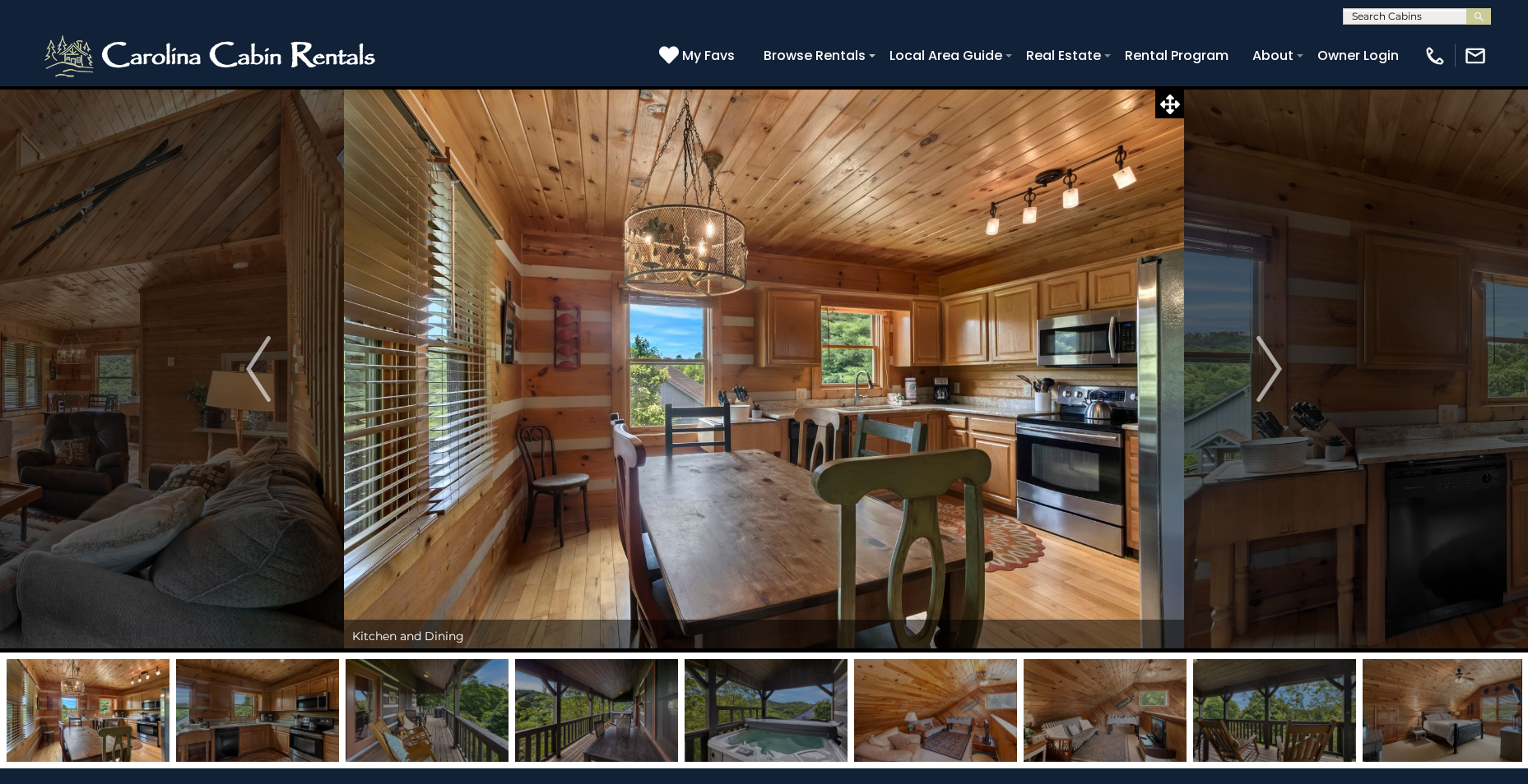
click at [1269, 370] on img "Next" at bounding box center [1269, 369] width 25 height 66
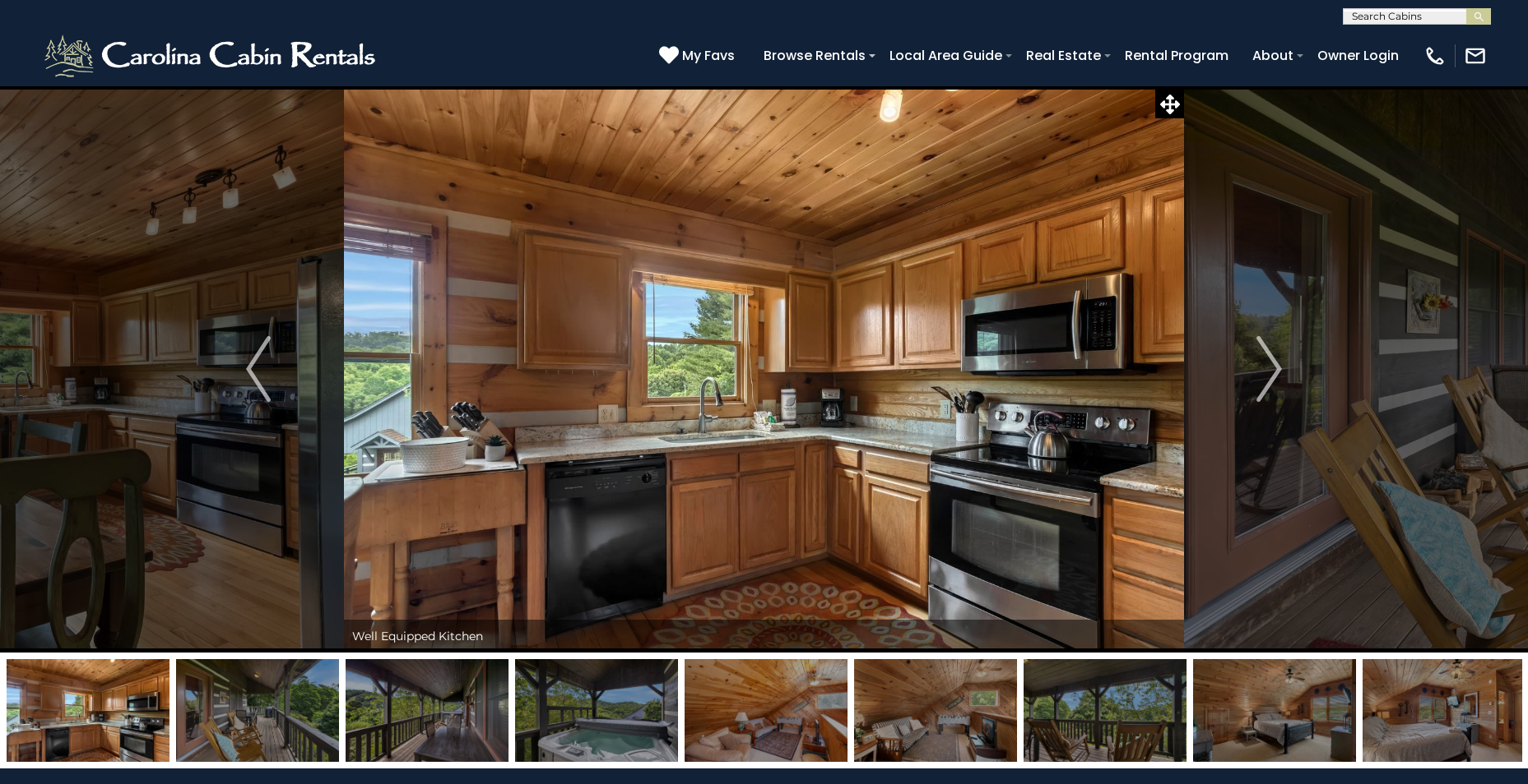
click at [1269, 370] on img "Next" at bounding box center [1269, 369] width 25 height 66
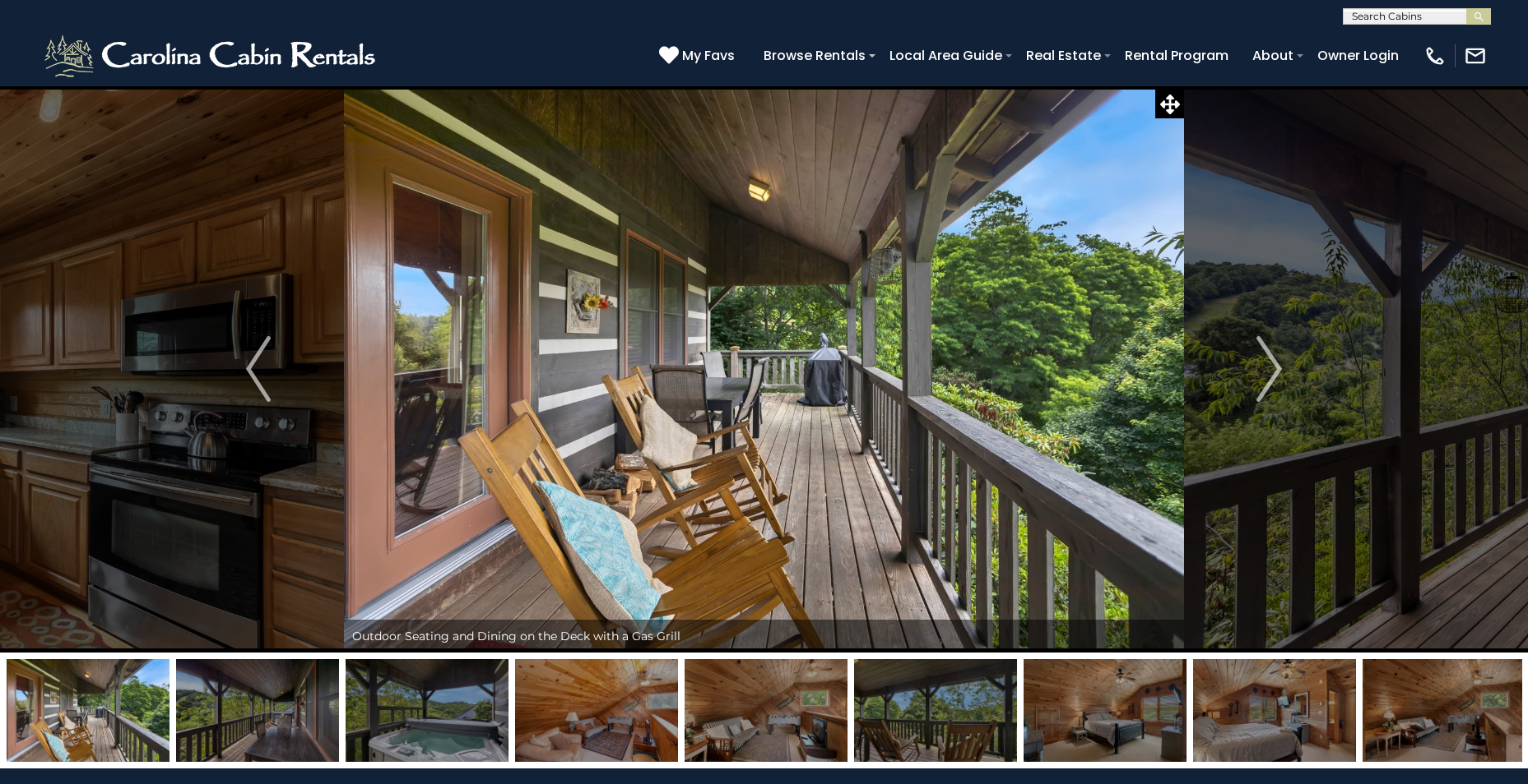
click at [1269, 370] on img "Next" at bounding box center [1269, 369] width 25 height 66
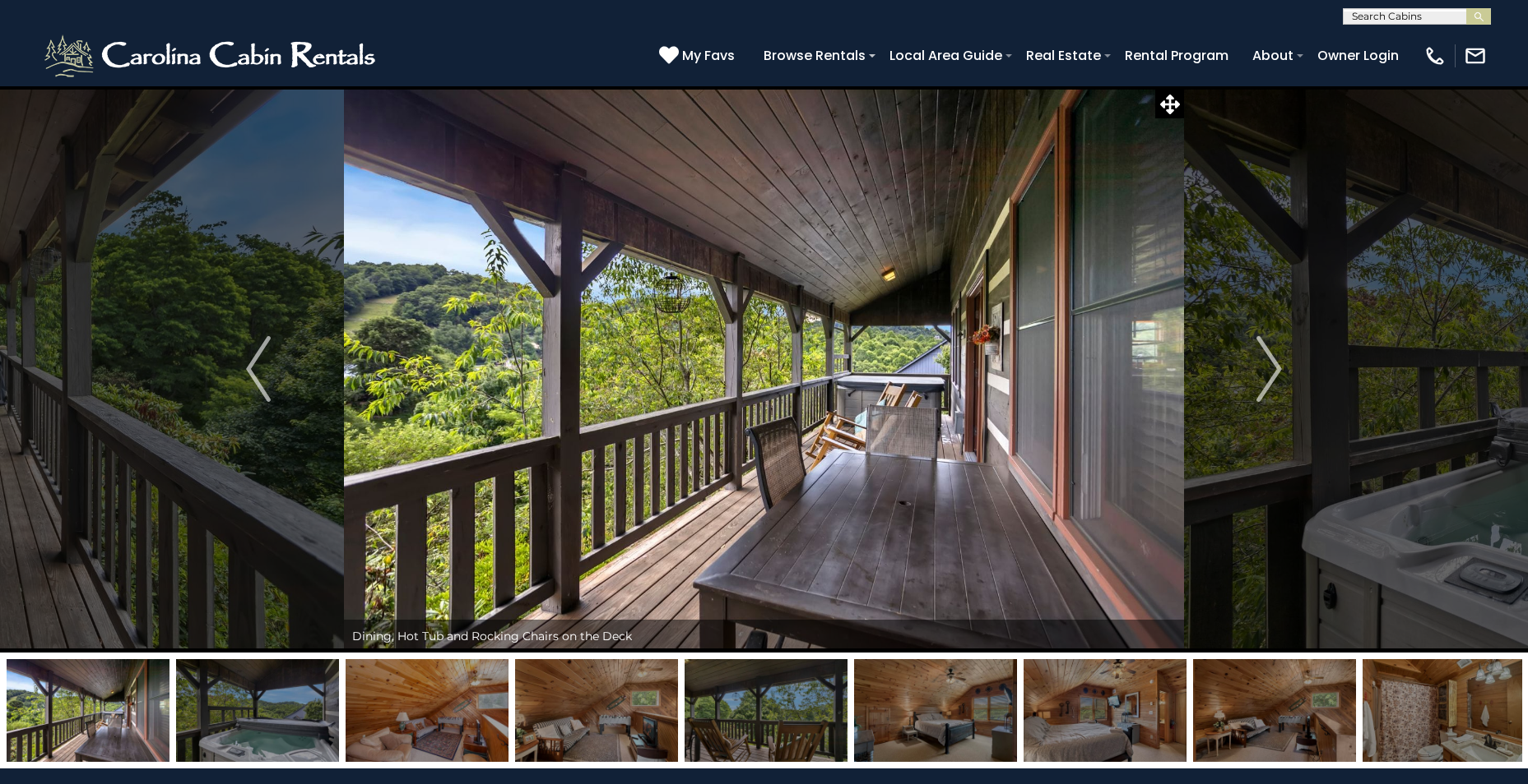
click at [1269, 370] on img "Next" at bounding box center [1269, 369] width 25 height 66
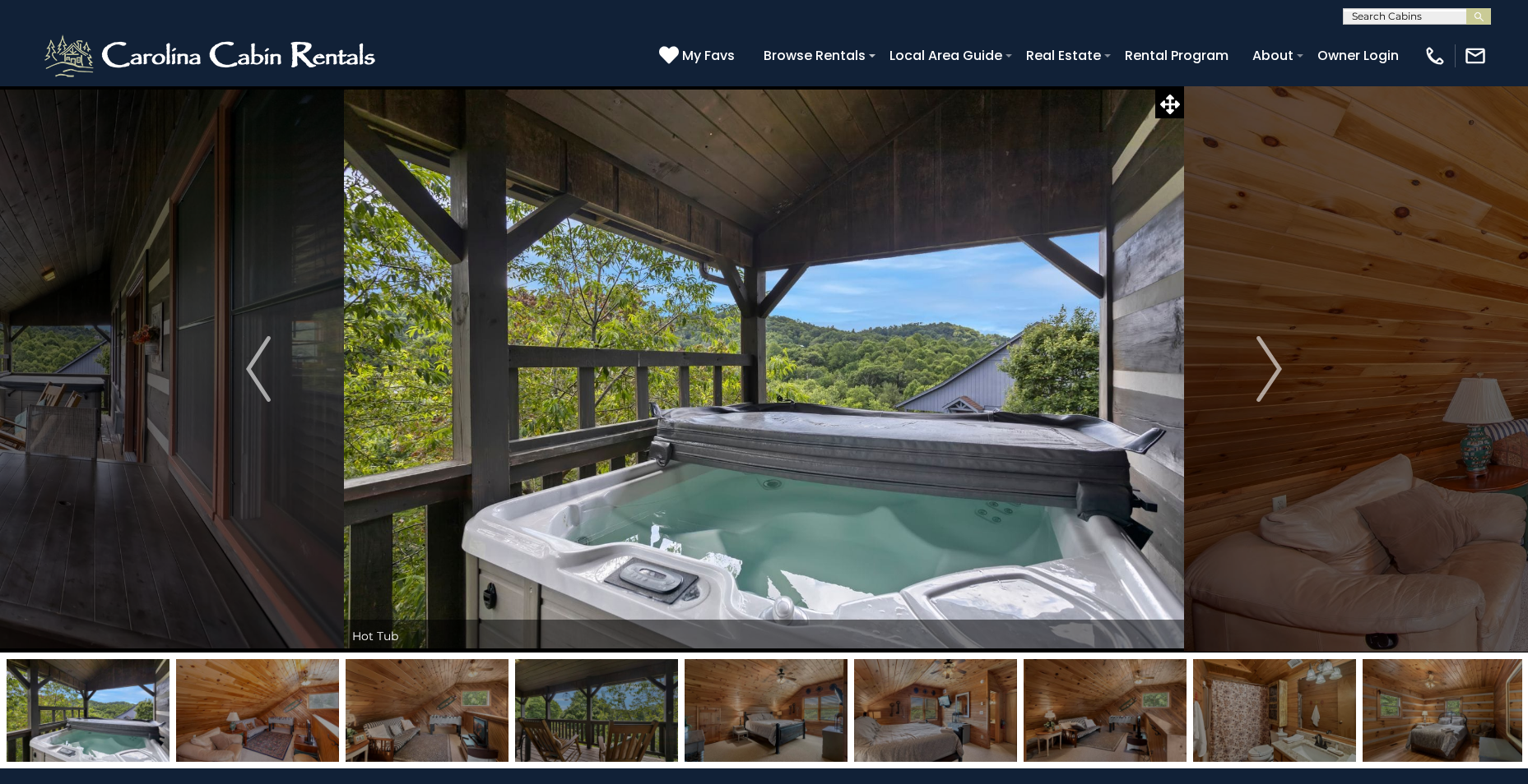
click at [1269, 370] on img "Next" at bounding box center [1269, 369] width 25 height 66
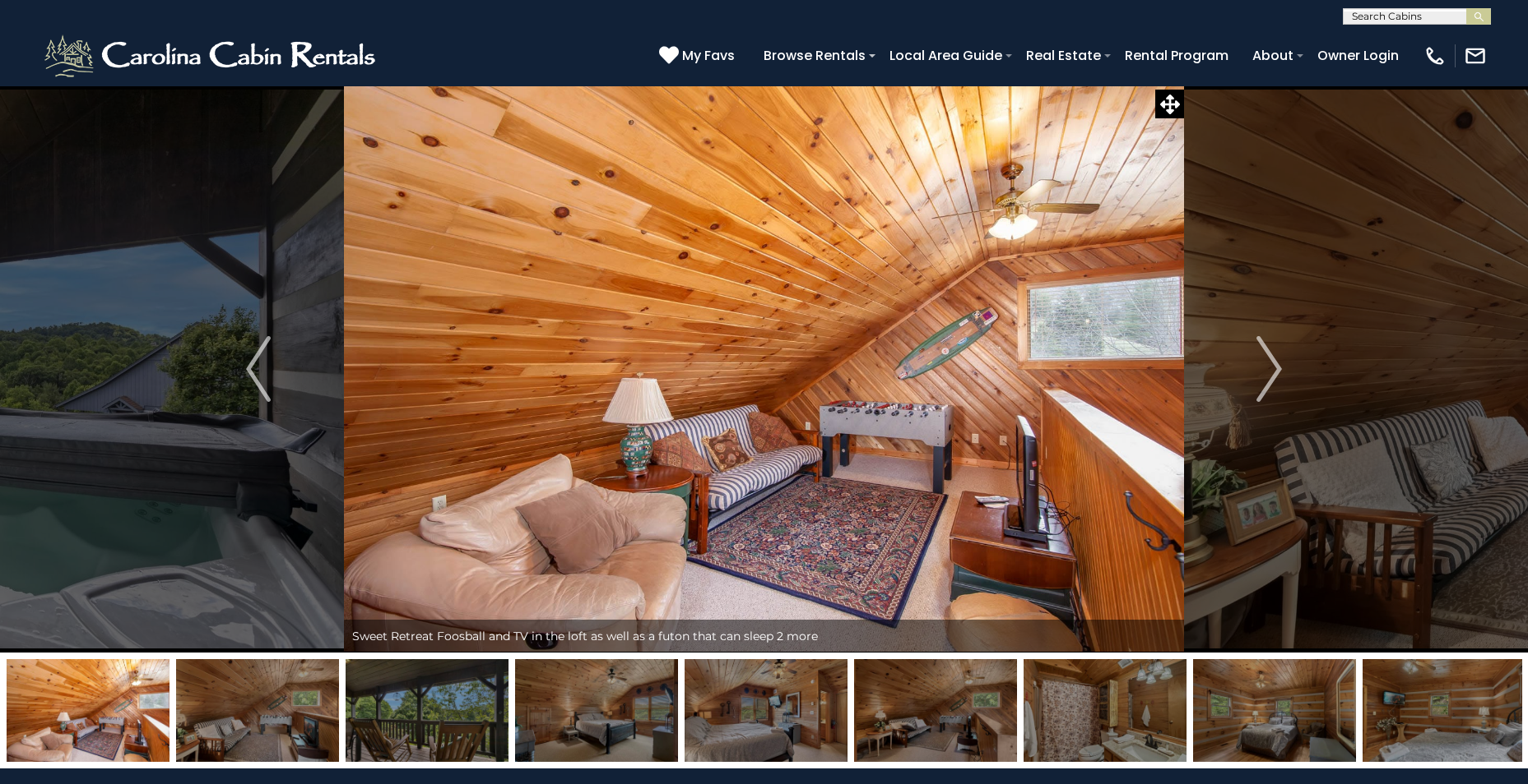
click at [1269, 370] on img "Next" at bounding box center [1269, 369] width 25 height 66
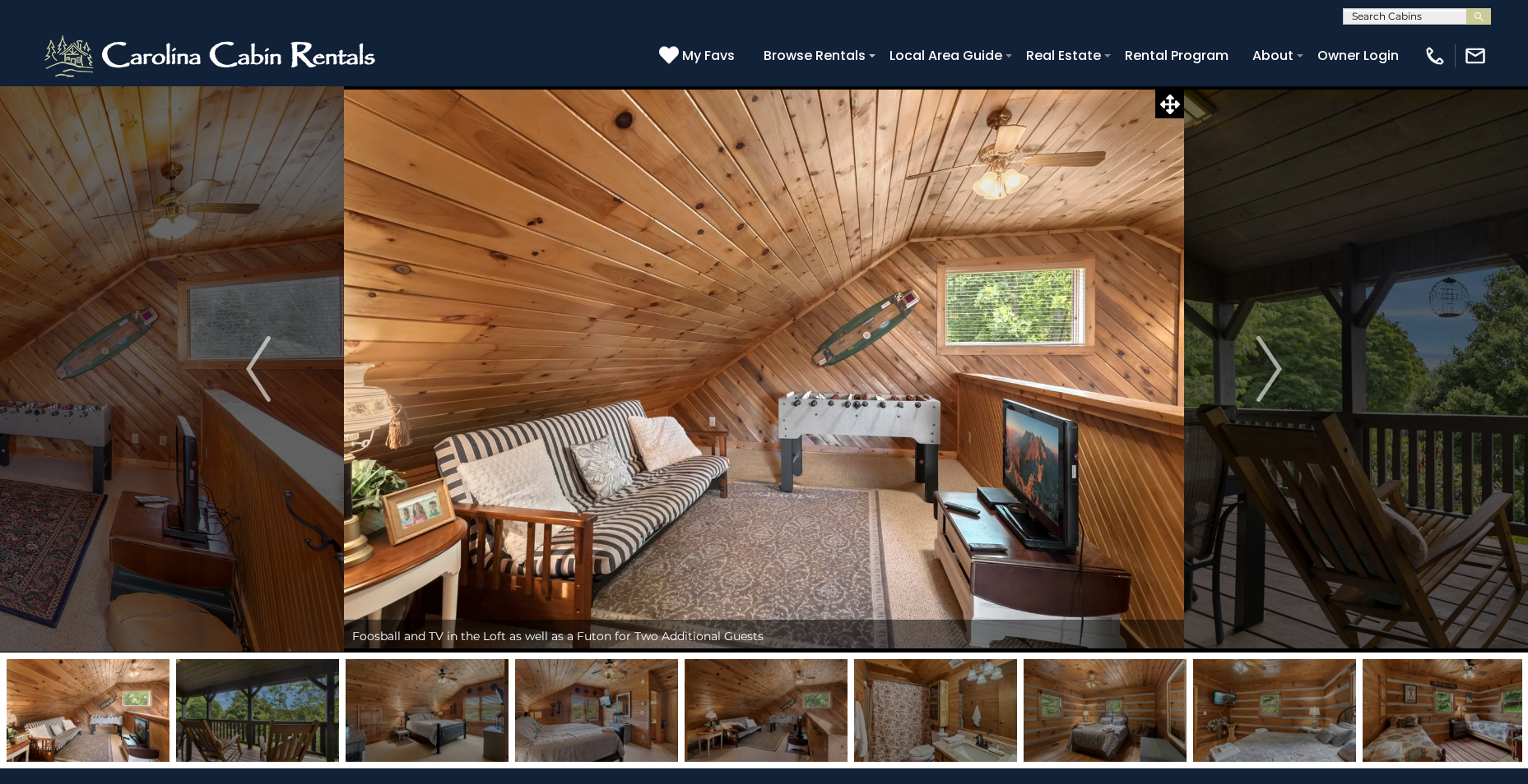
click at [1269, 369] on img "Next" at bounding box center [1269, 369] width 25 height 66
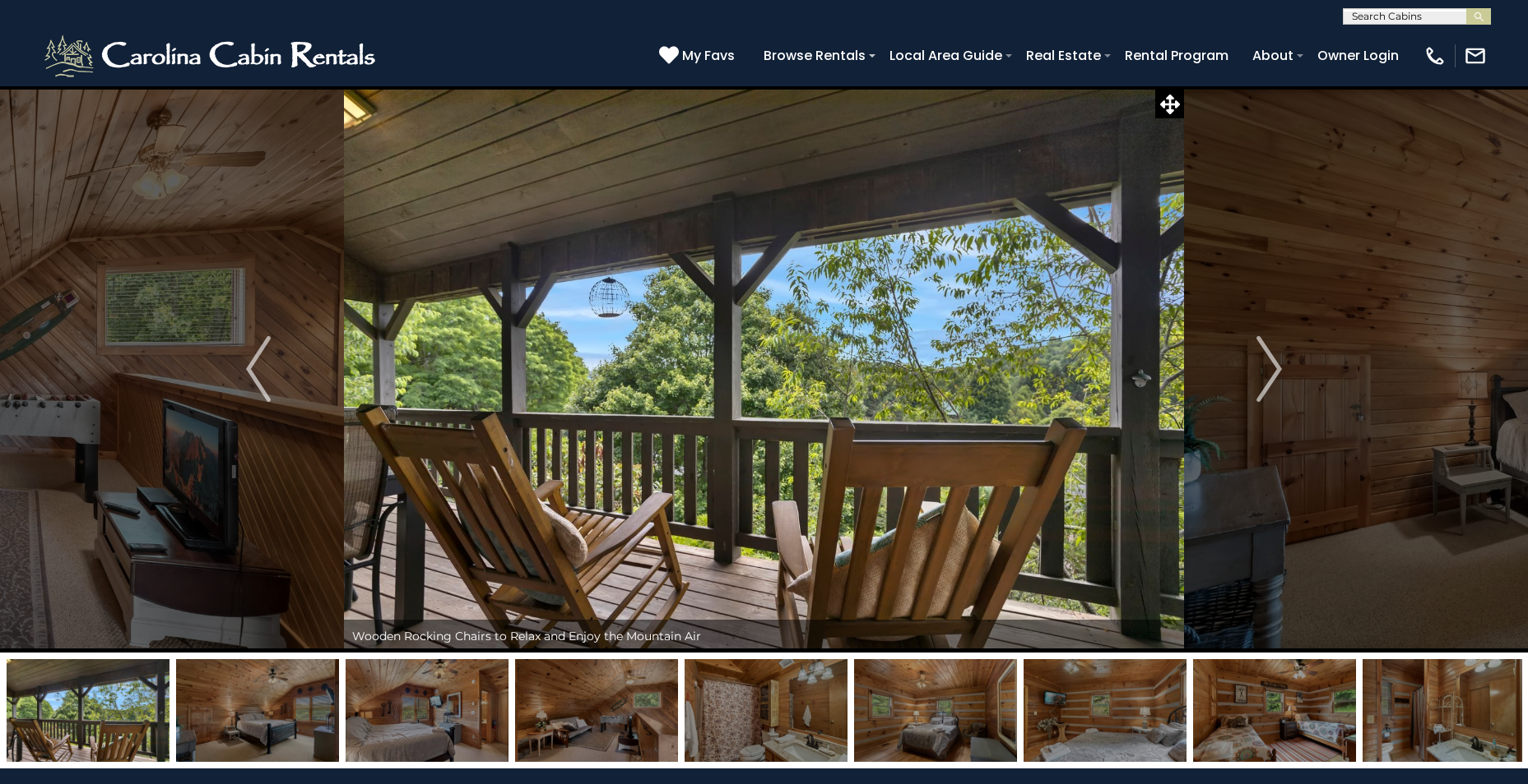
click at [1269, 369] on img "Next" at bounding box center [1269, 369] width 25 height 66
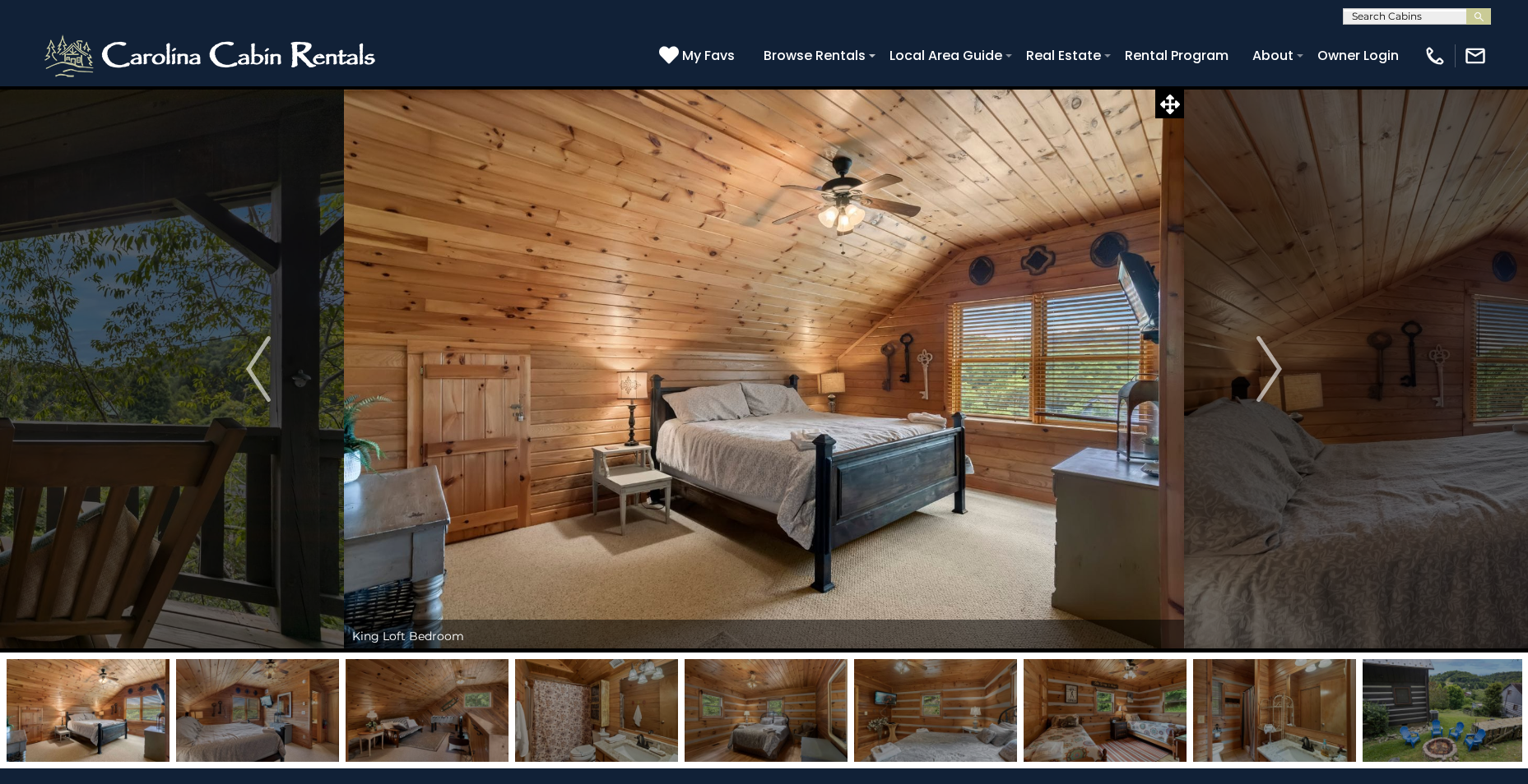
click at [1269, 369] on img "Next" at bounding box center [1269, 369] width 25 height 66
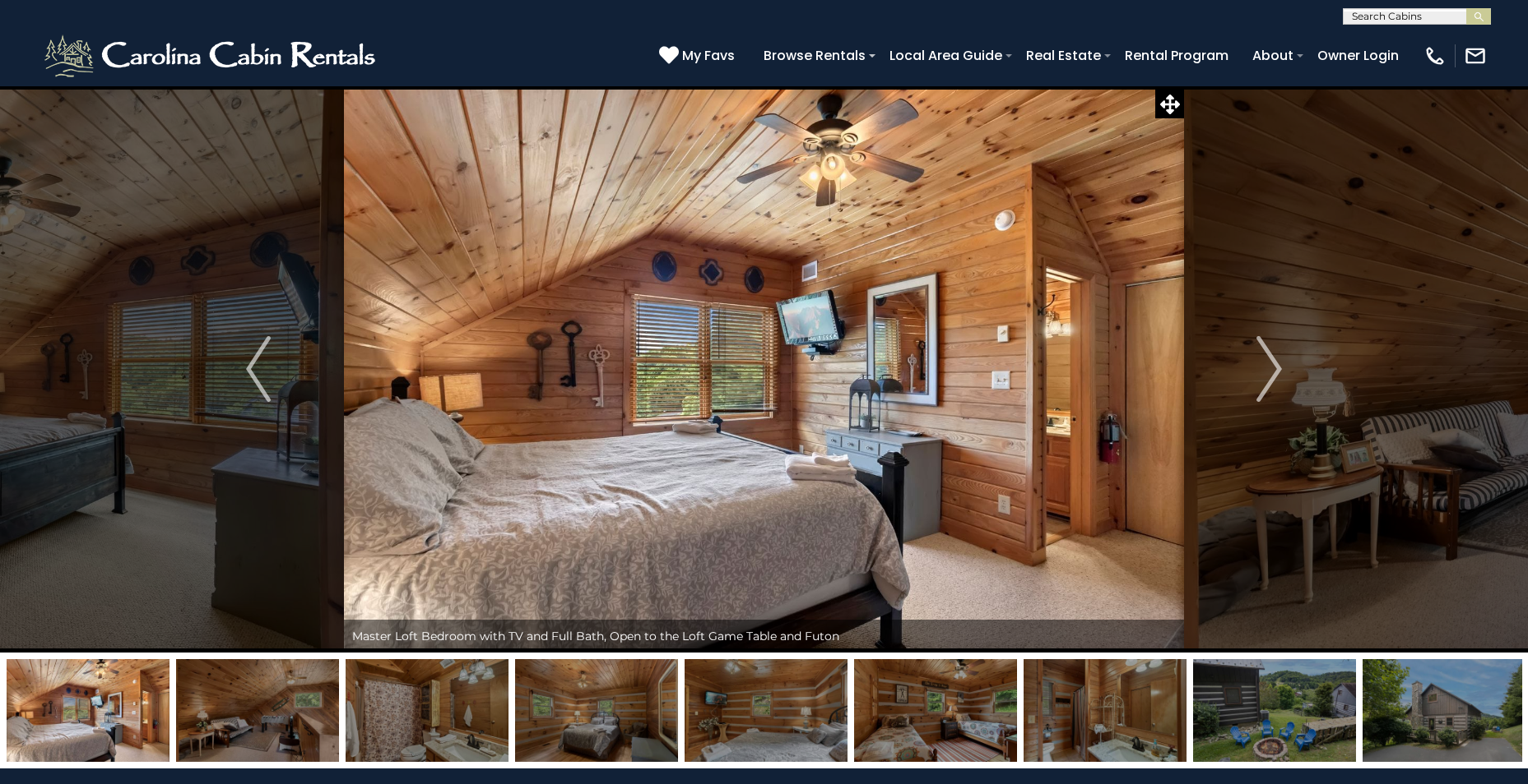
click at [1269, 369] on img "Next" at bounding box center [1269, 369] width 25 height 66
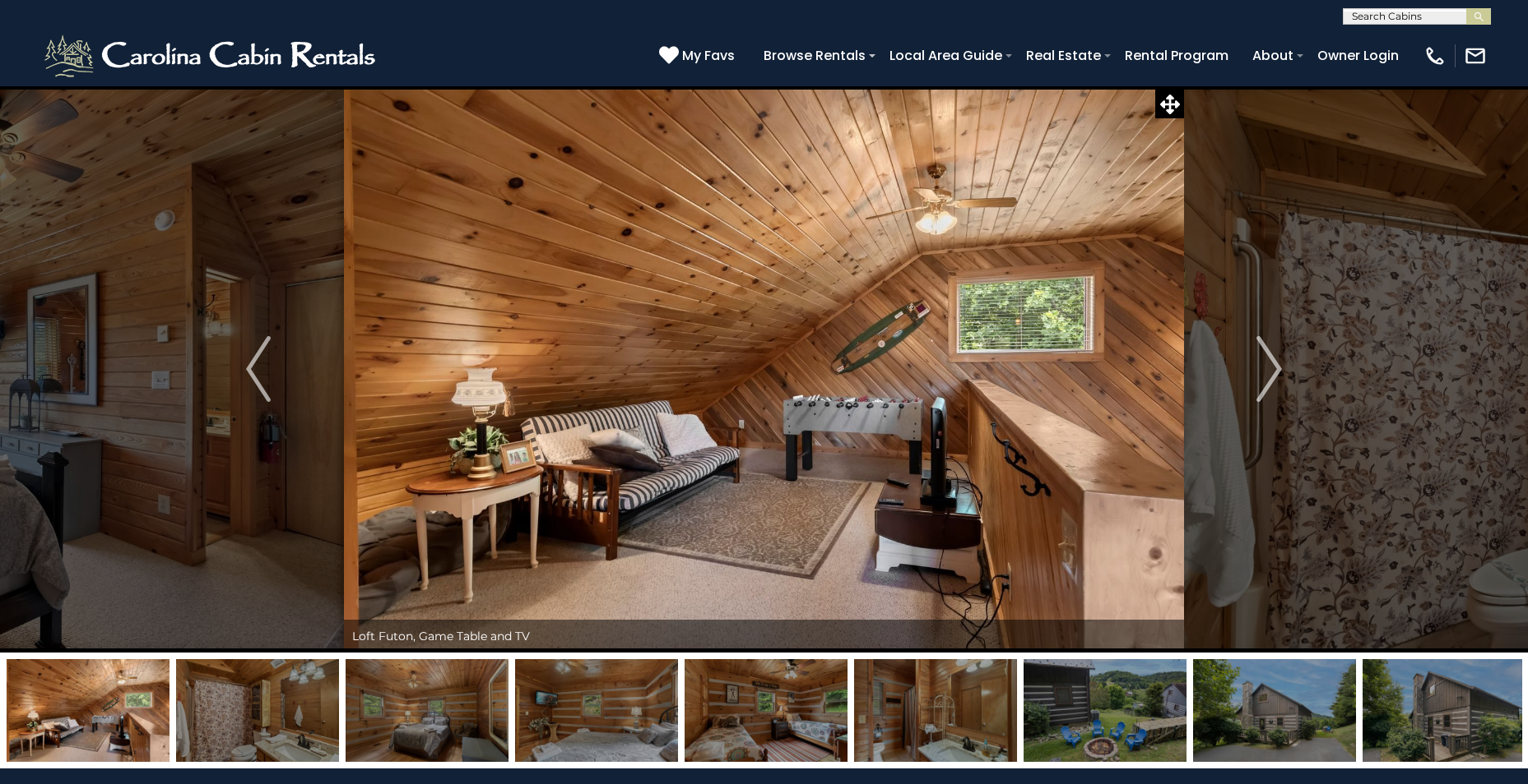
click at [1269, 369] on img "Next" at bounding box center [1269, 369] width 25 height 66
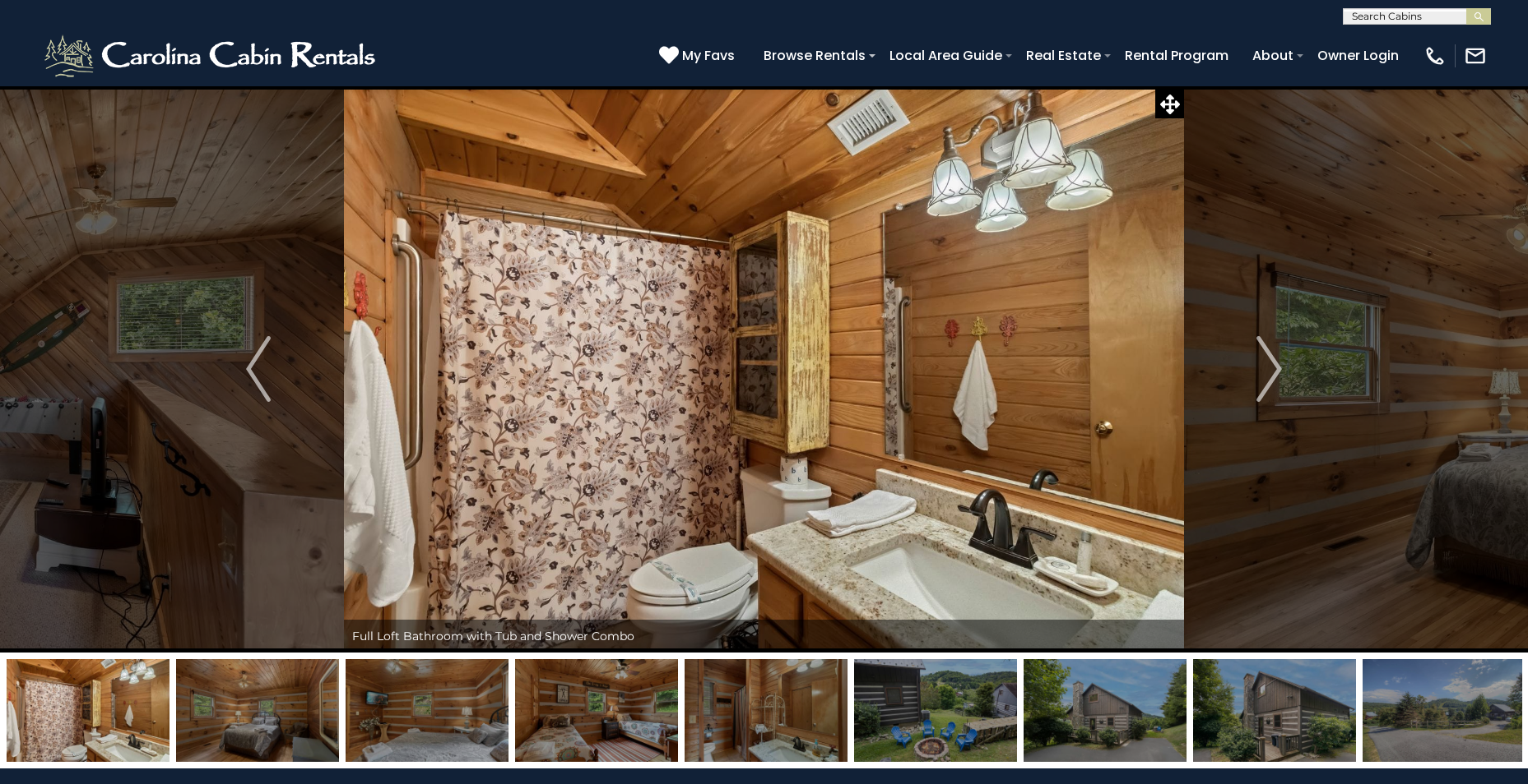
click at [1269, 369] on img "Next" at bounding box center [1269, 369] width 25 height 66
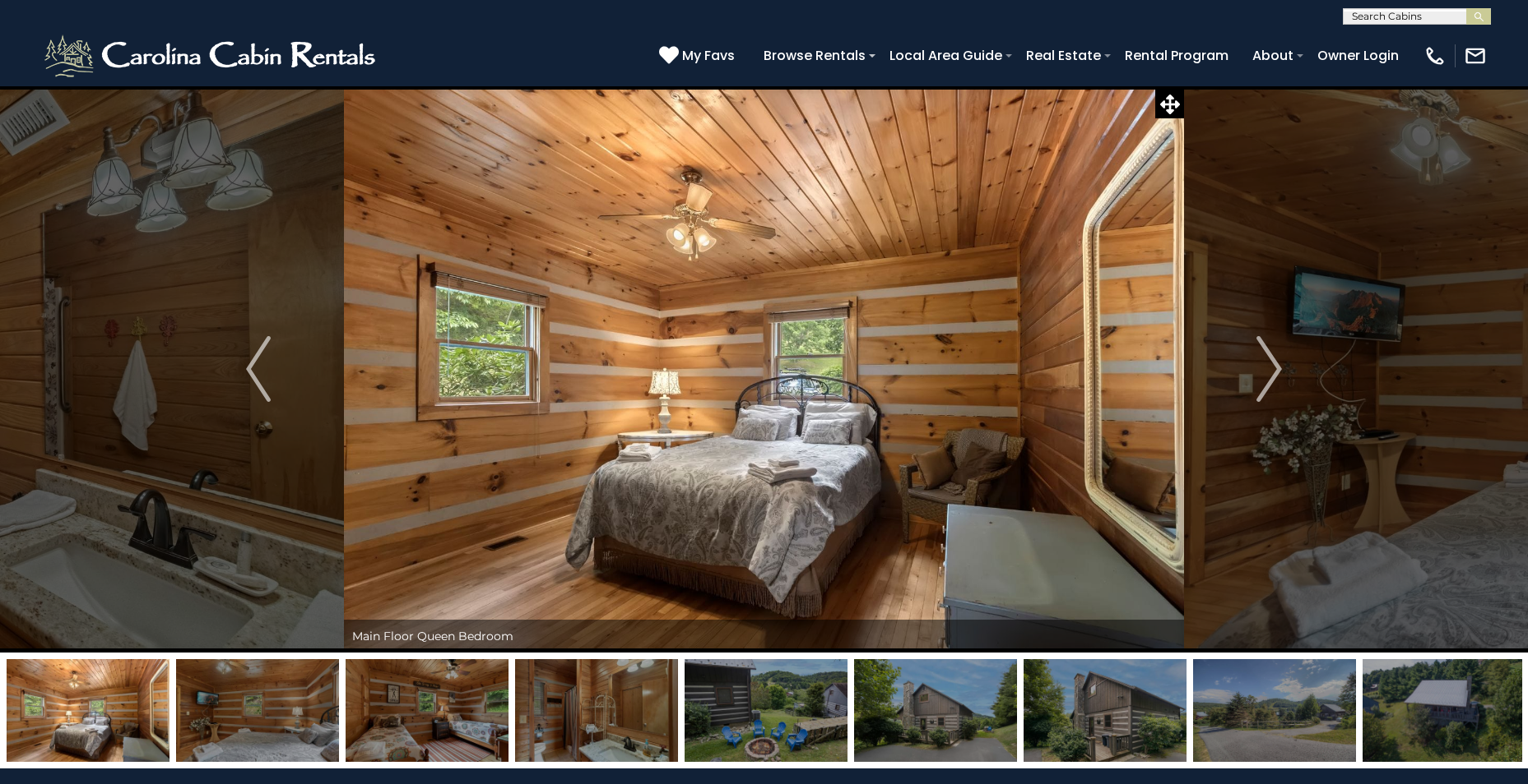
click at [1269, 369] on img "Next" at bounding box center [1269, 369] width 25 height 66
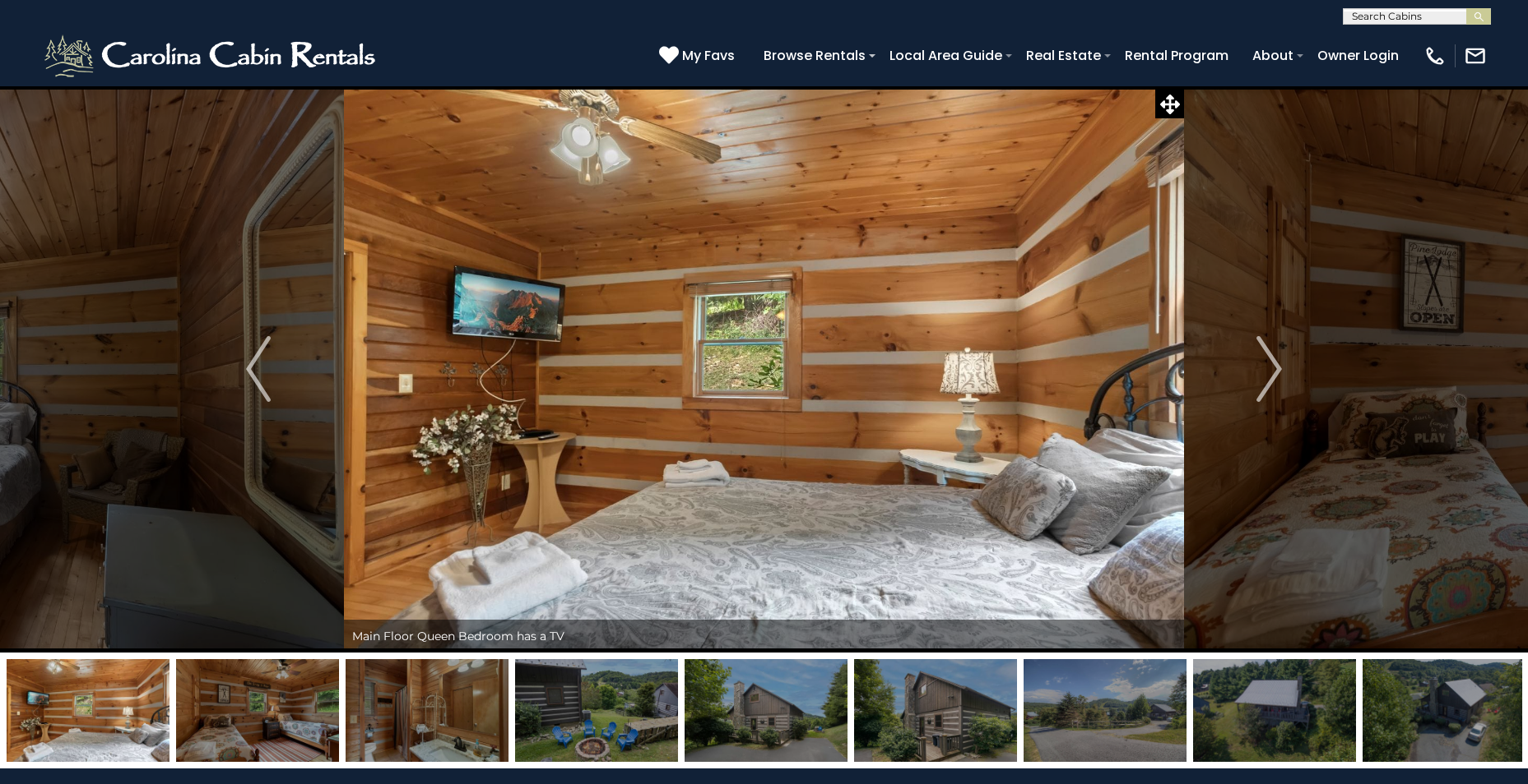
click at [1269, 369] on img "Next" at bounding box center [1269, 369] width 25 height 66
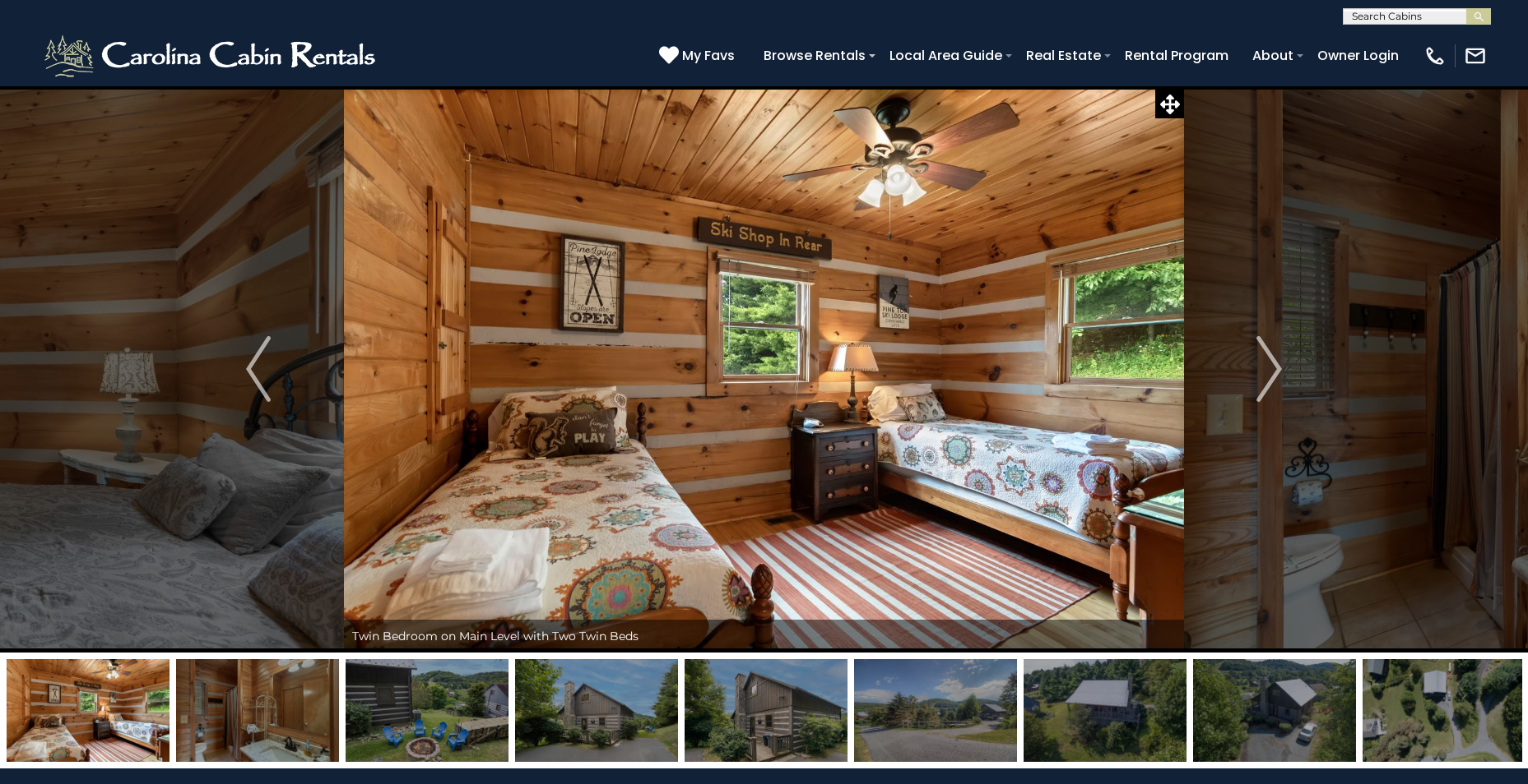
click at [1268, 369] on img "Next" at bounding box center [1269, 369] width 25 height 66
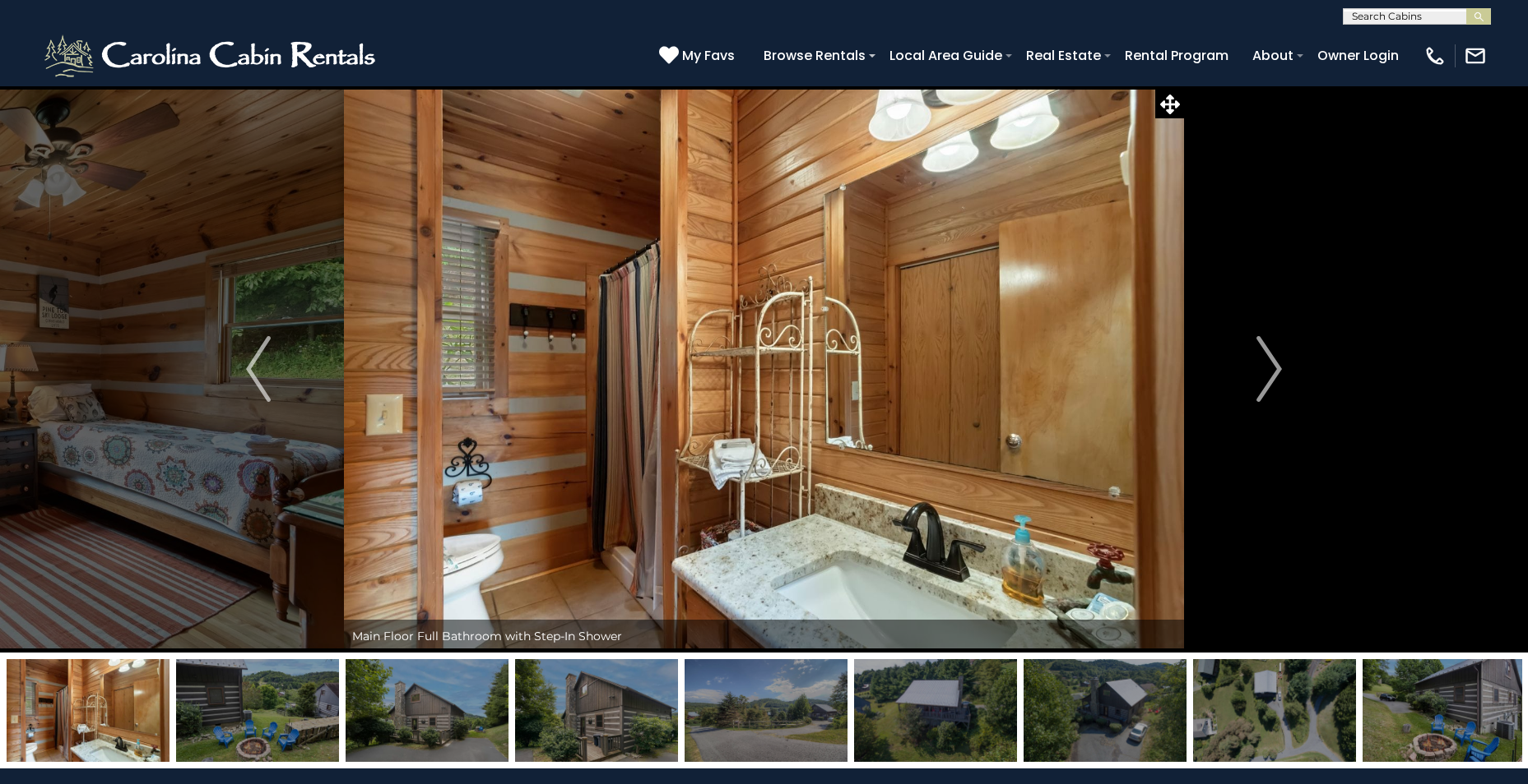
click at [1268, 369] on img "Next" at bounding box center [1269, 369] width 25 height 66
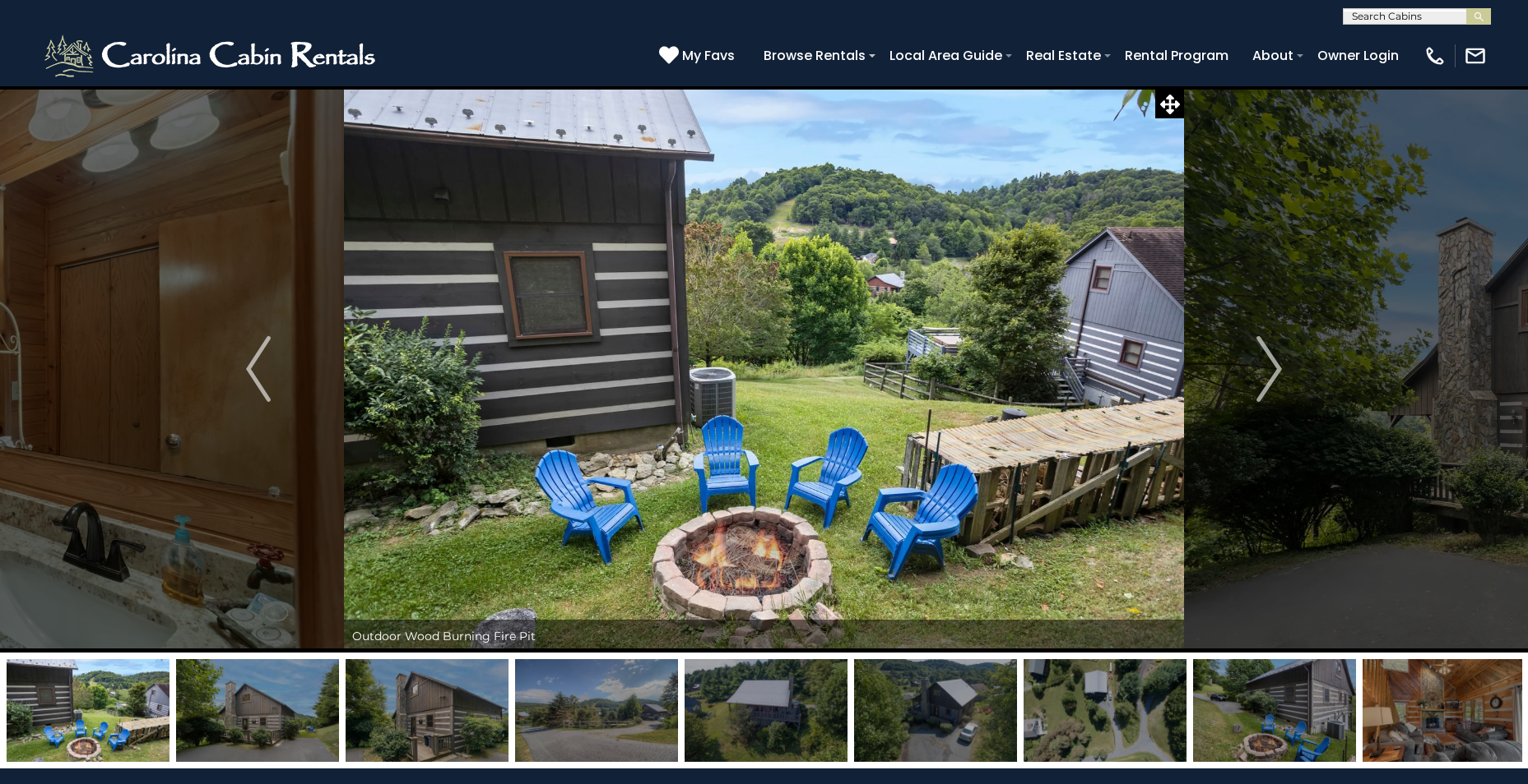
click at [1268, 369] on img "Next" at bounding box center [1269, 369] width 25 height 66
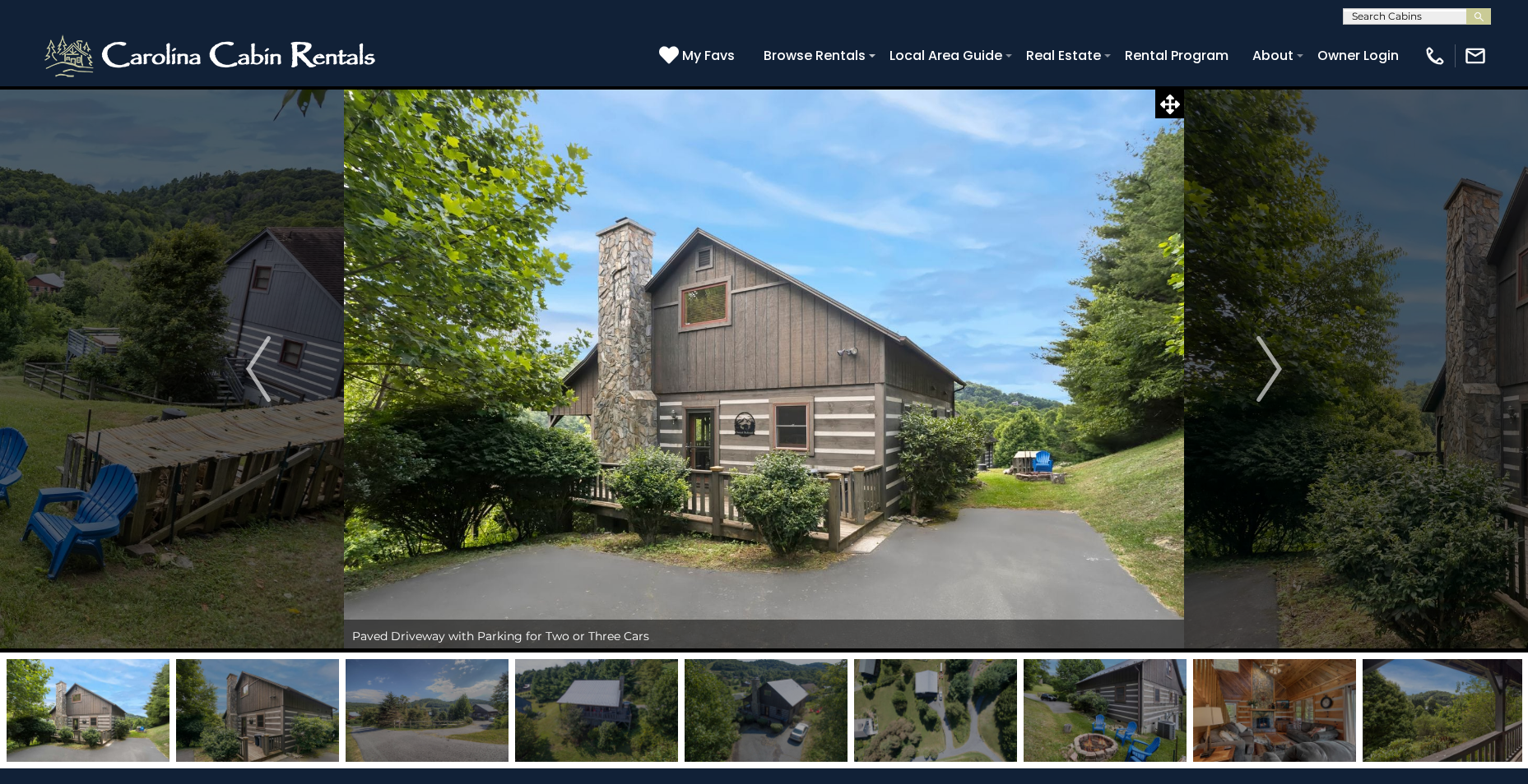
click at [1268, 369] on img "Next" at bounding box center [1269, 369] width 25 height 66
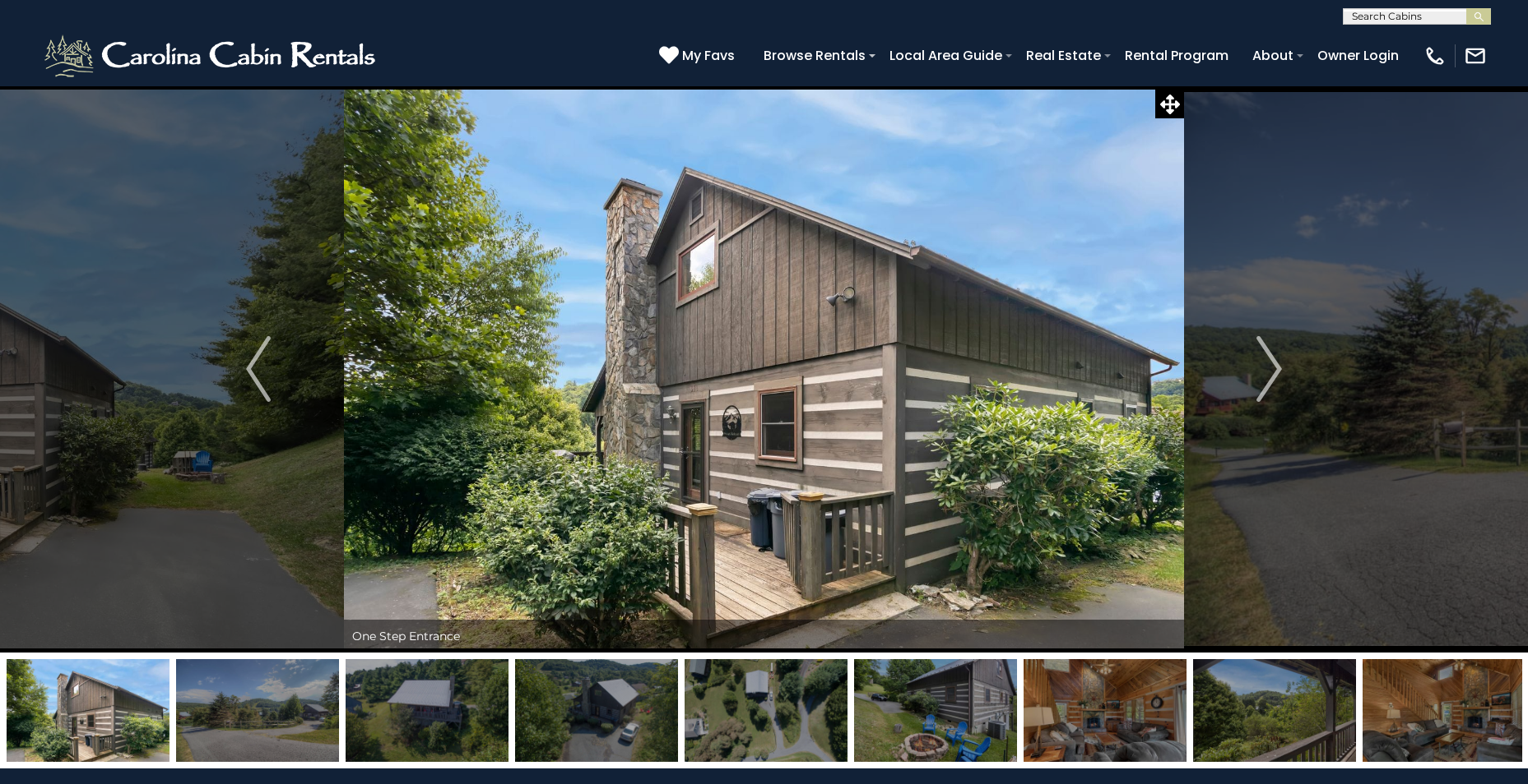
click at [1268, 369] on img "Next" at bounding box center [1269, 369] width 25 height 66
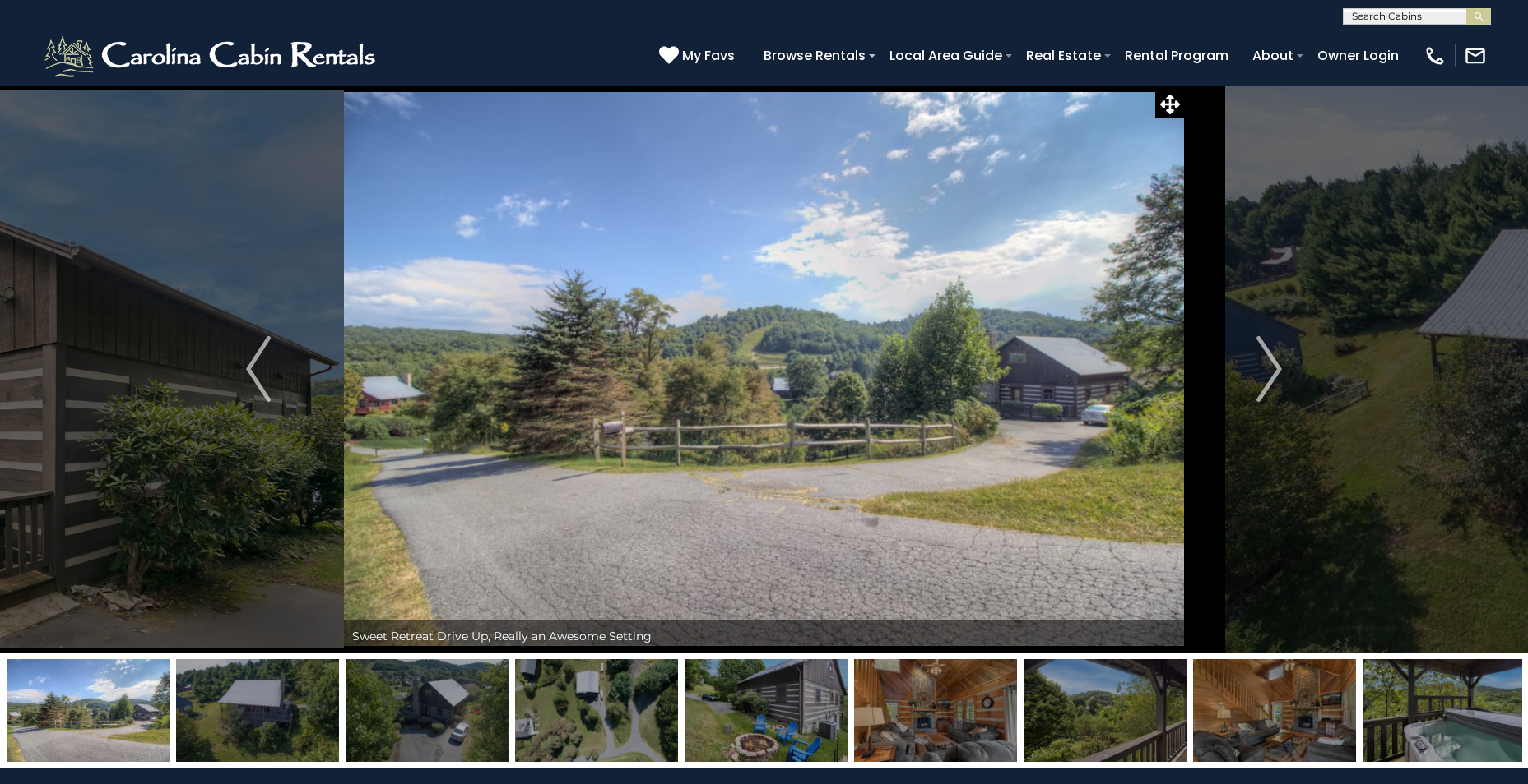
click at [1268, 369] on img "Next" at bounding box center [1269, 369] width 25 height 66
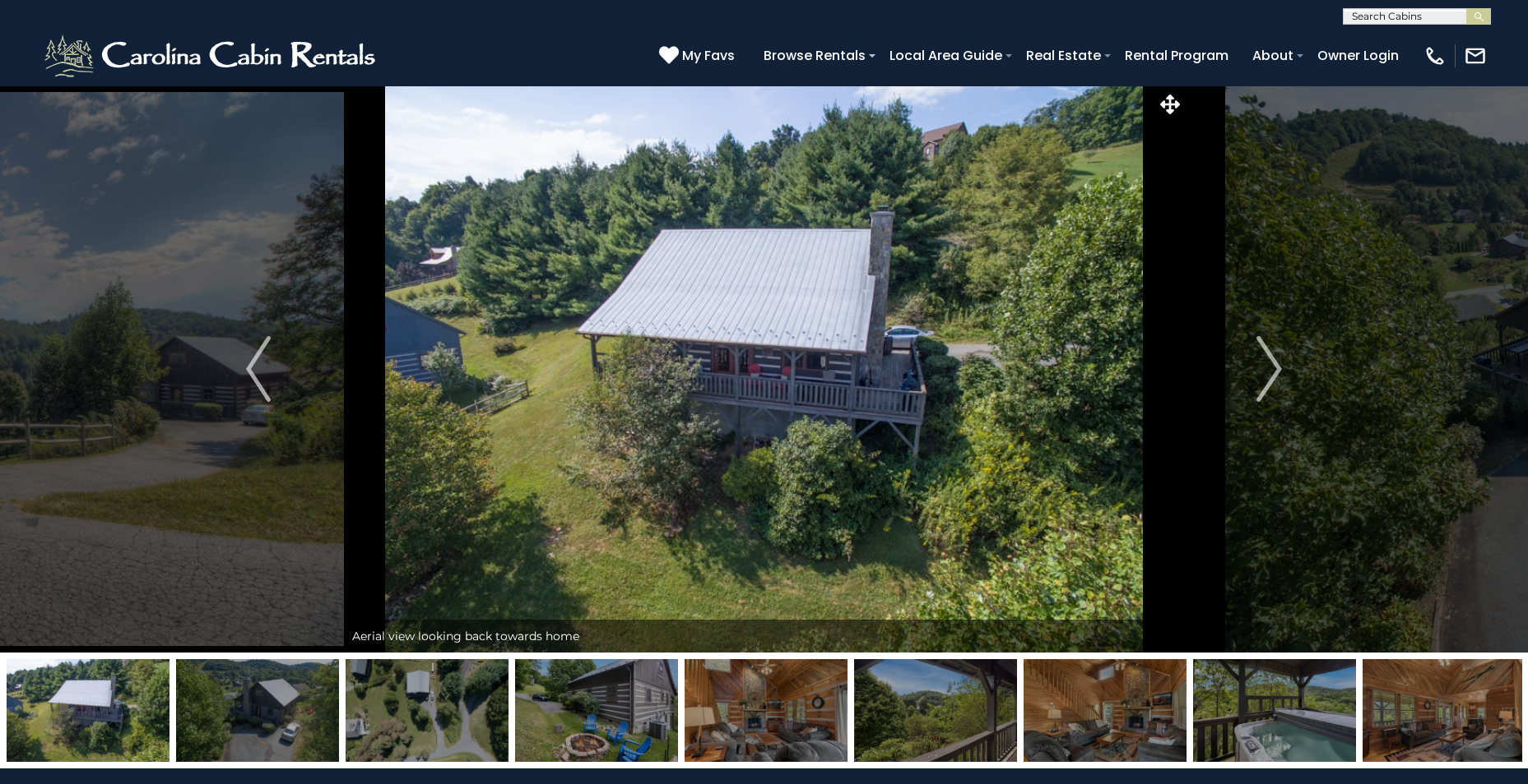
click at [1268, 369] on img "Next" at bounding box center [1269, 369] width 25 height 66
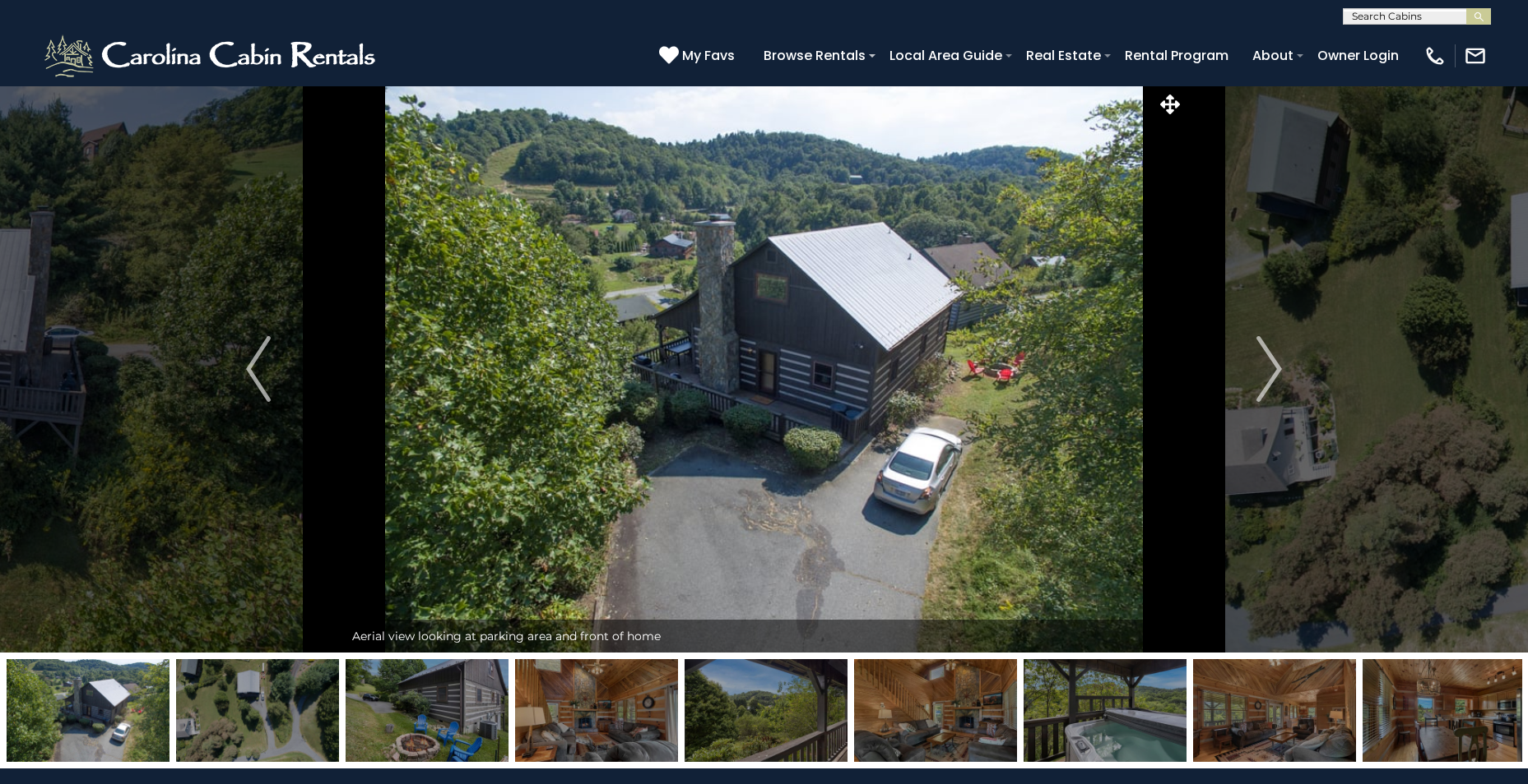
click at [1268, 369] on img "Next" at bounding box center [1269, 369] width 25 height 66
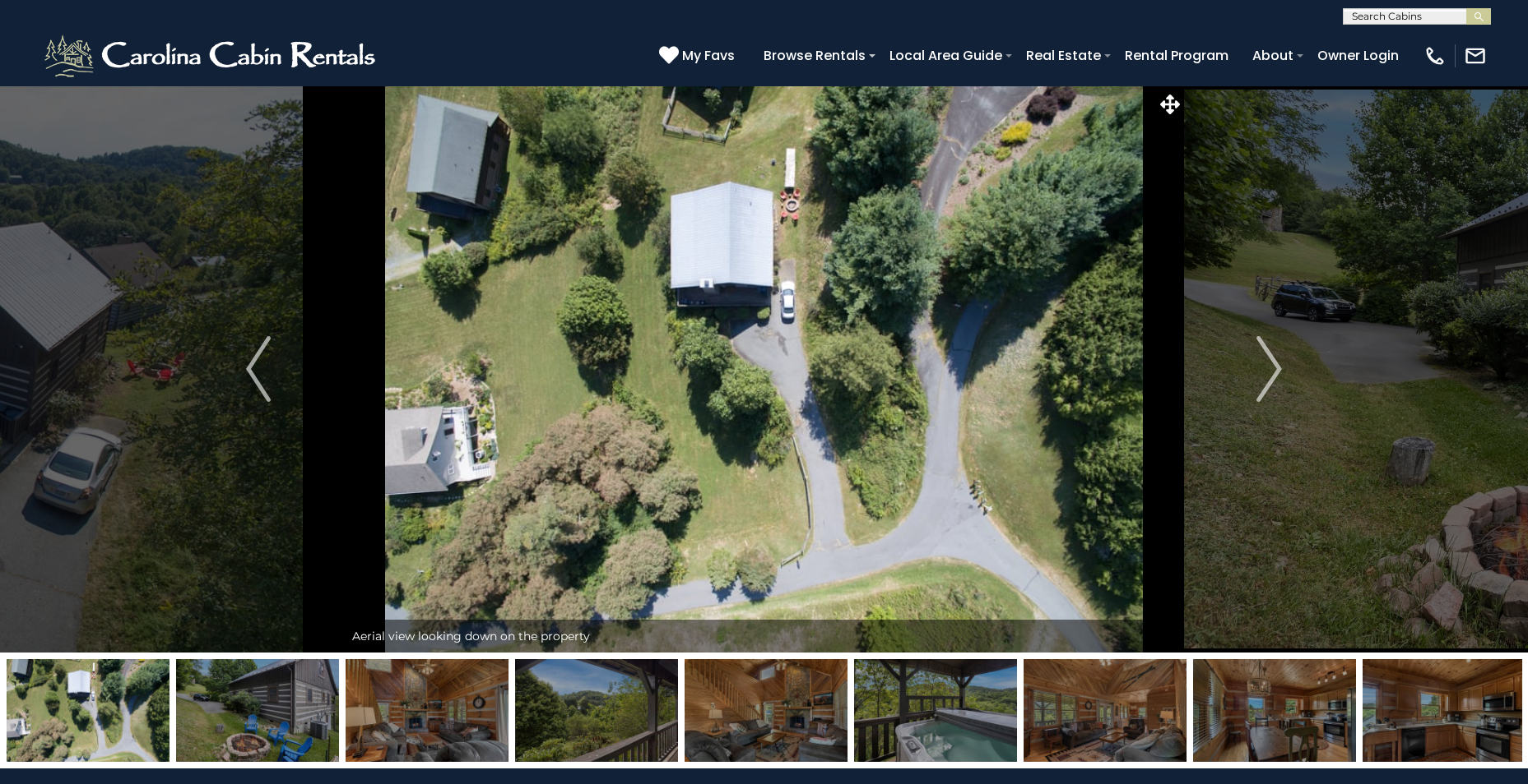
click at [249, 362] on img "Previous" at bounding box center [259, 369] width 25 height 66
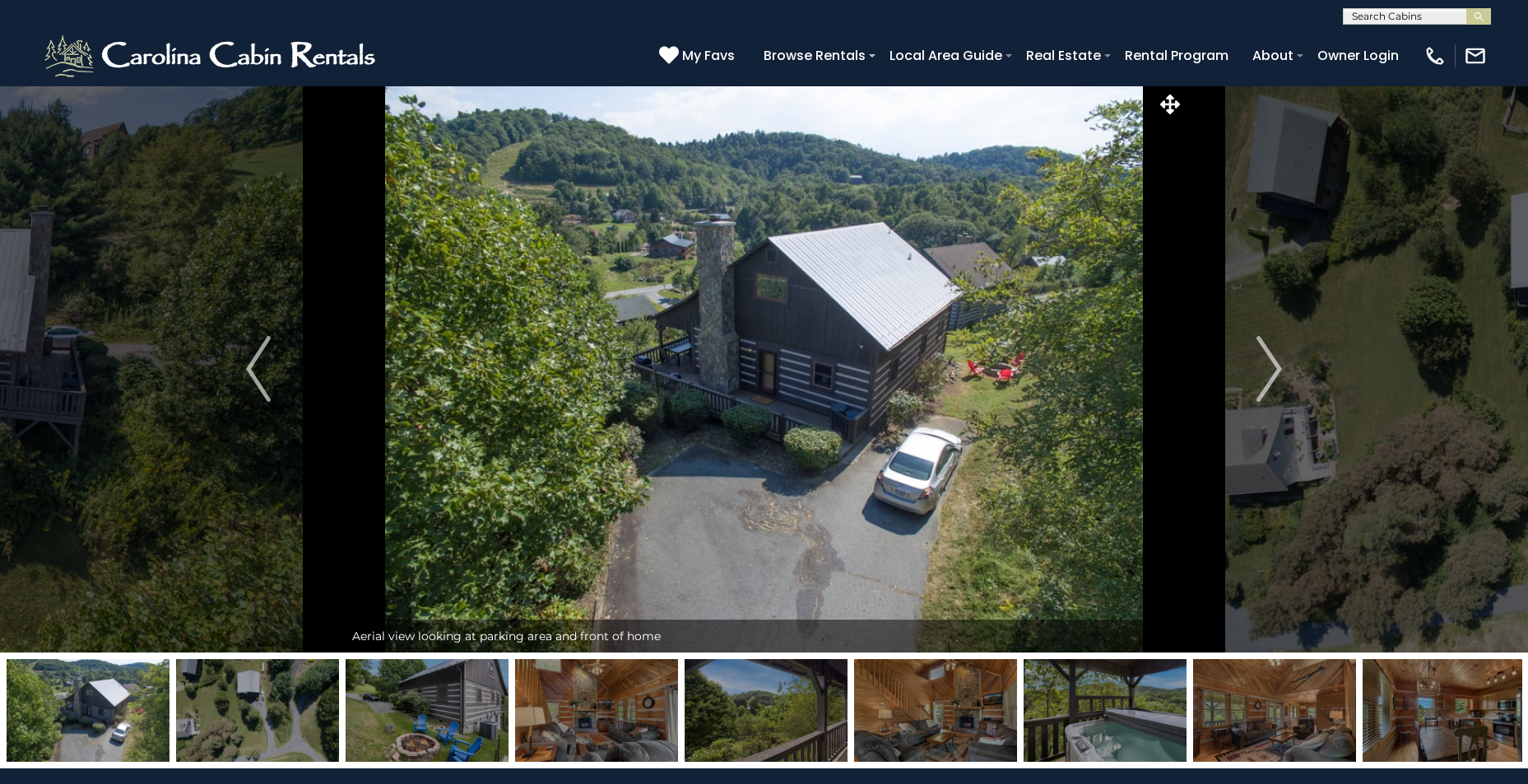
click at [1283, 366] on button "Next" at bounding box center [1269, 369] width 170 height 567
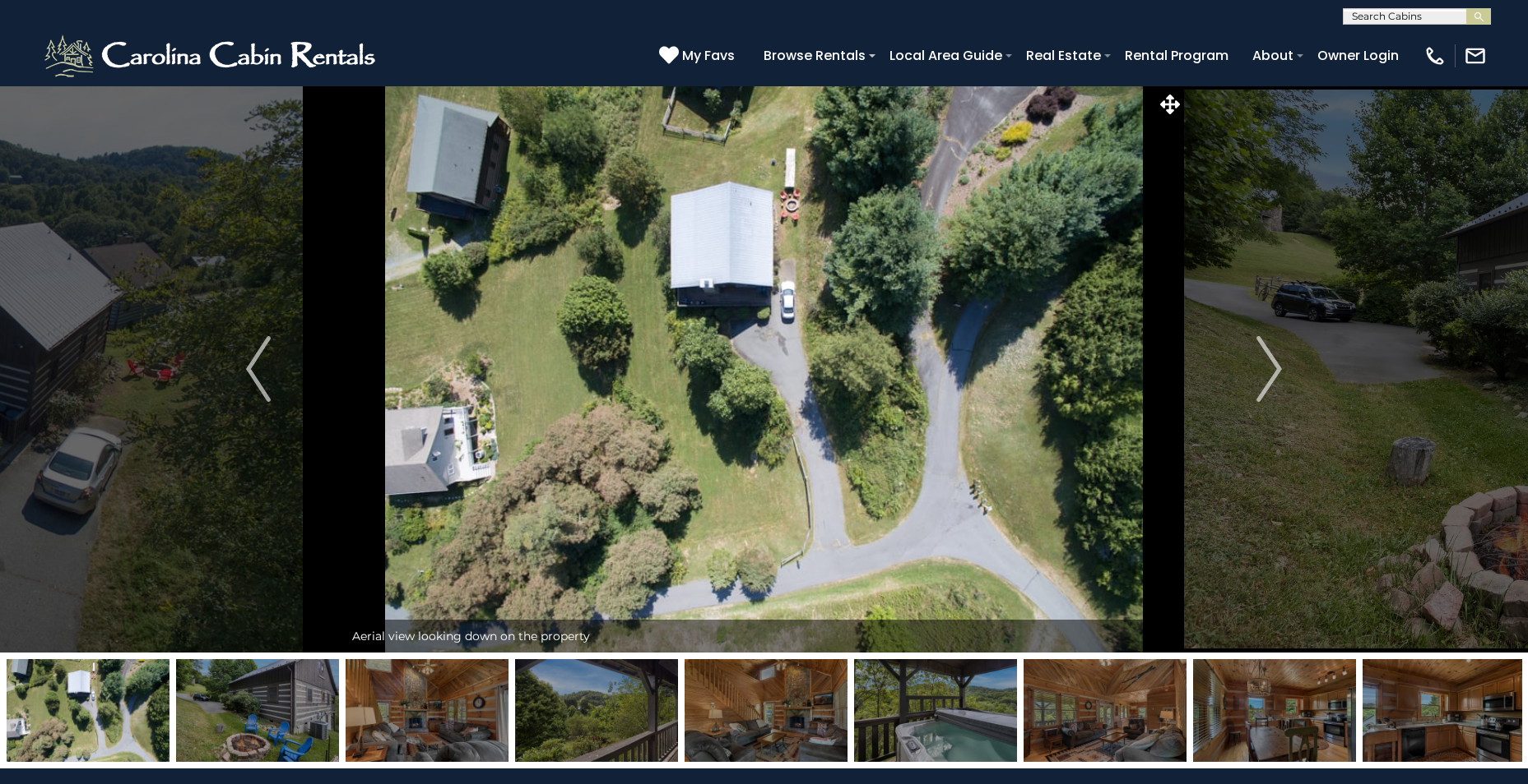
click at [1268, 370] on img "Next" at bounding box center [1269, 369] width 25 height 66
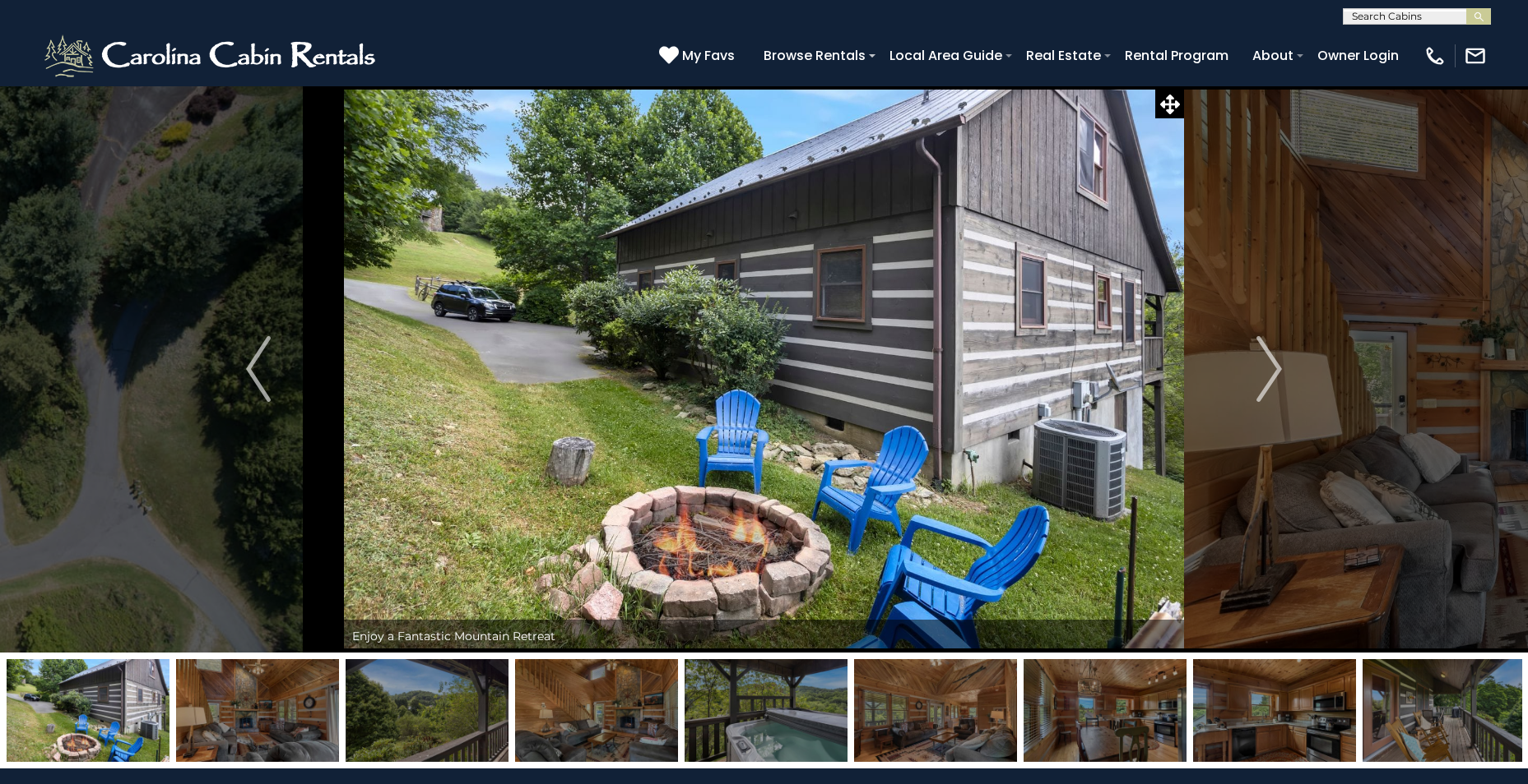
click at [1265, 366] on img "Next" at bounding box center [1269, 369] width 25 height 66
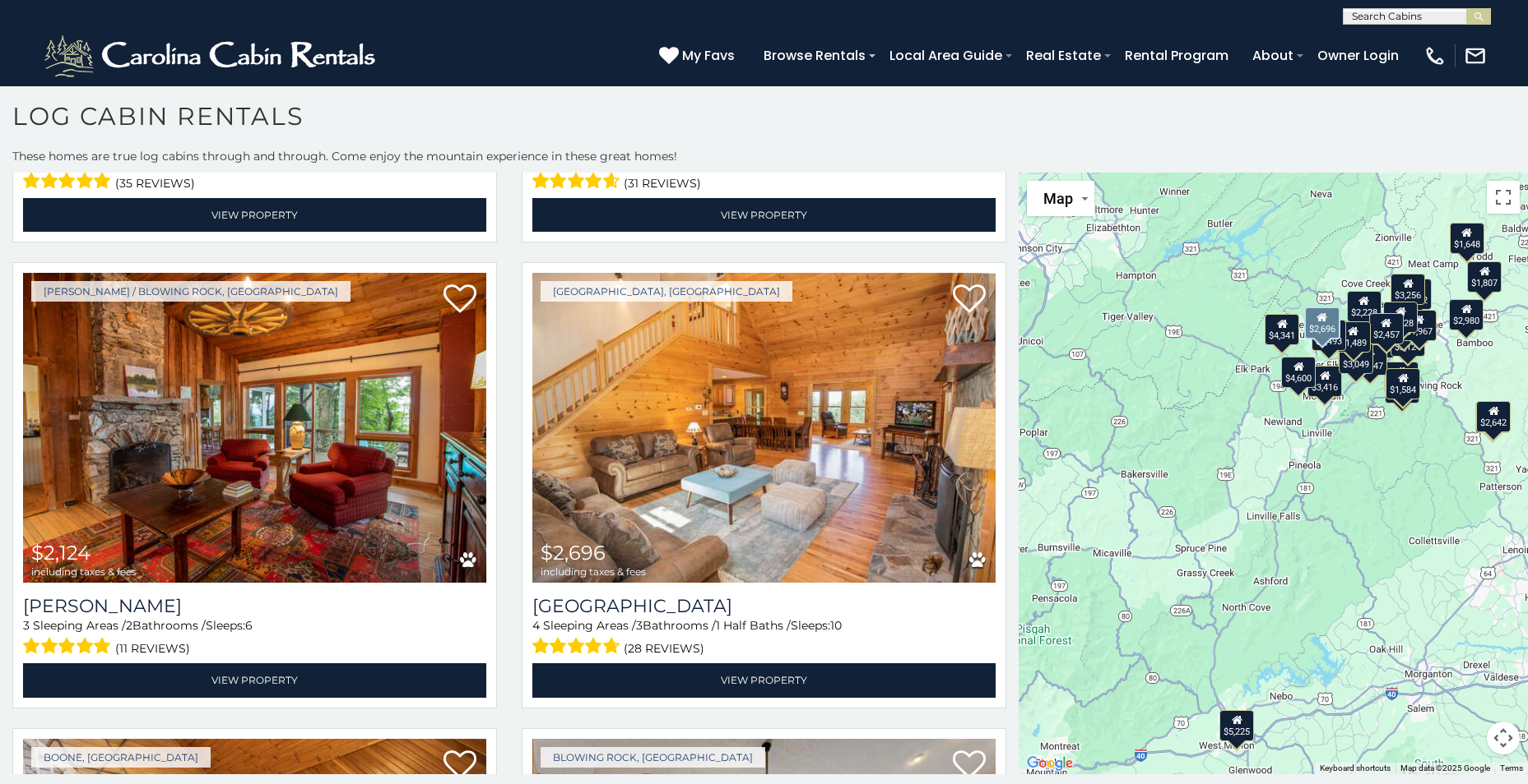
scroll to position [6002, 0]
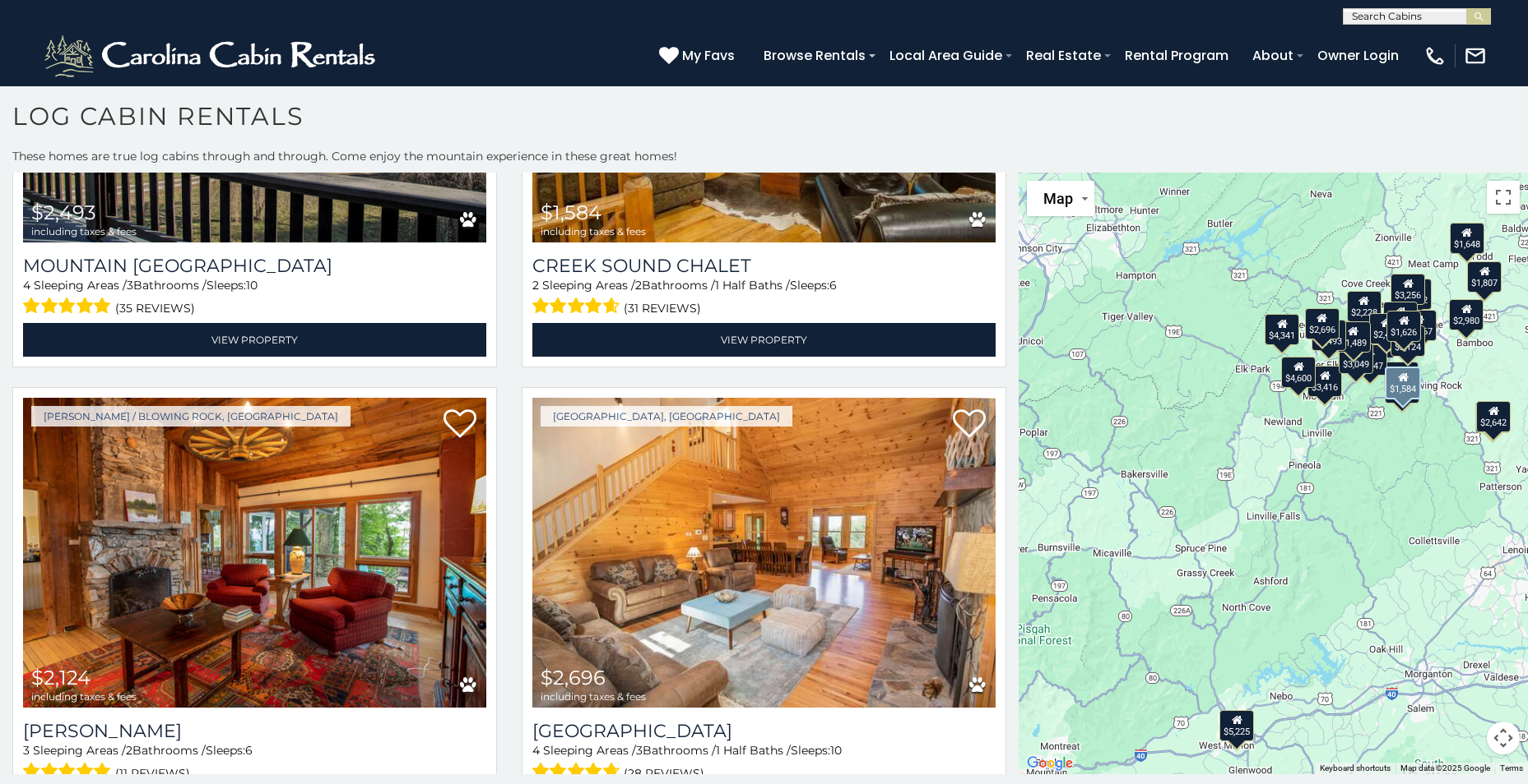
scroll to position [5803, 0]
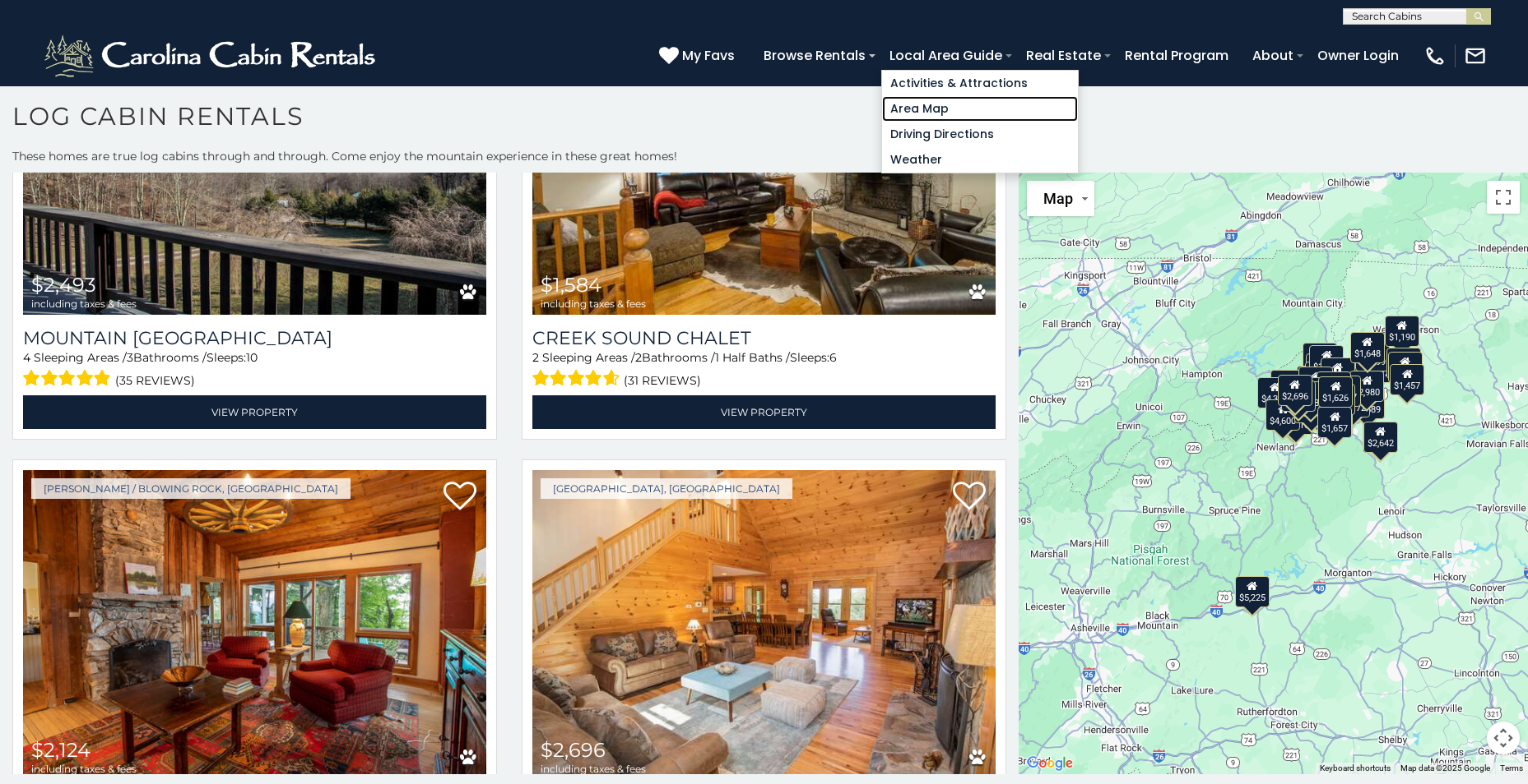
click at [944, 103] on link "Area Map" at bounding box center [980, 108] width 196 height 26
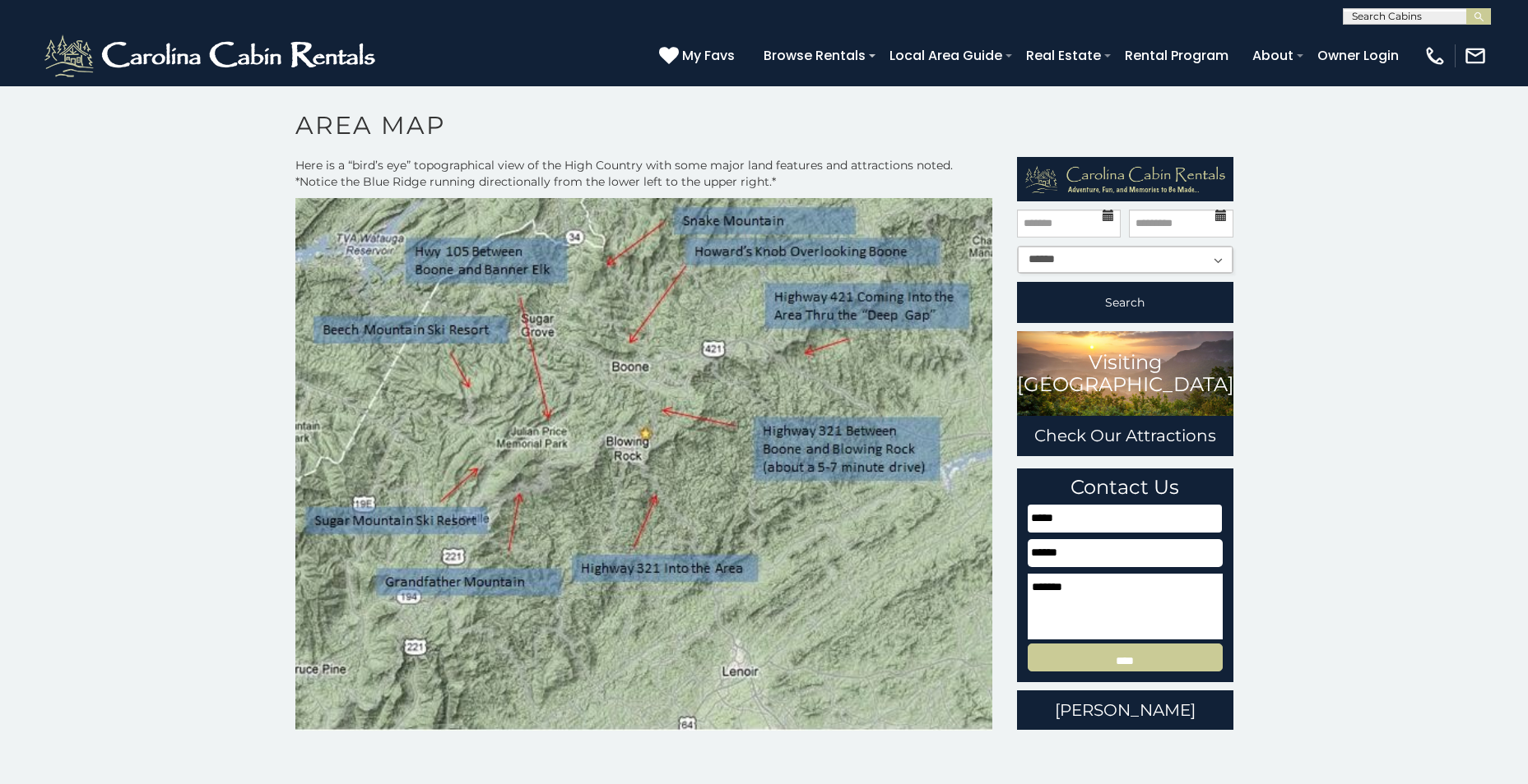
click at [837, 445] on img at bounding box center [644, 465] width 698 height 533
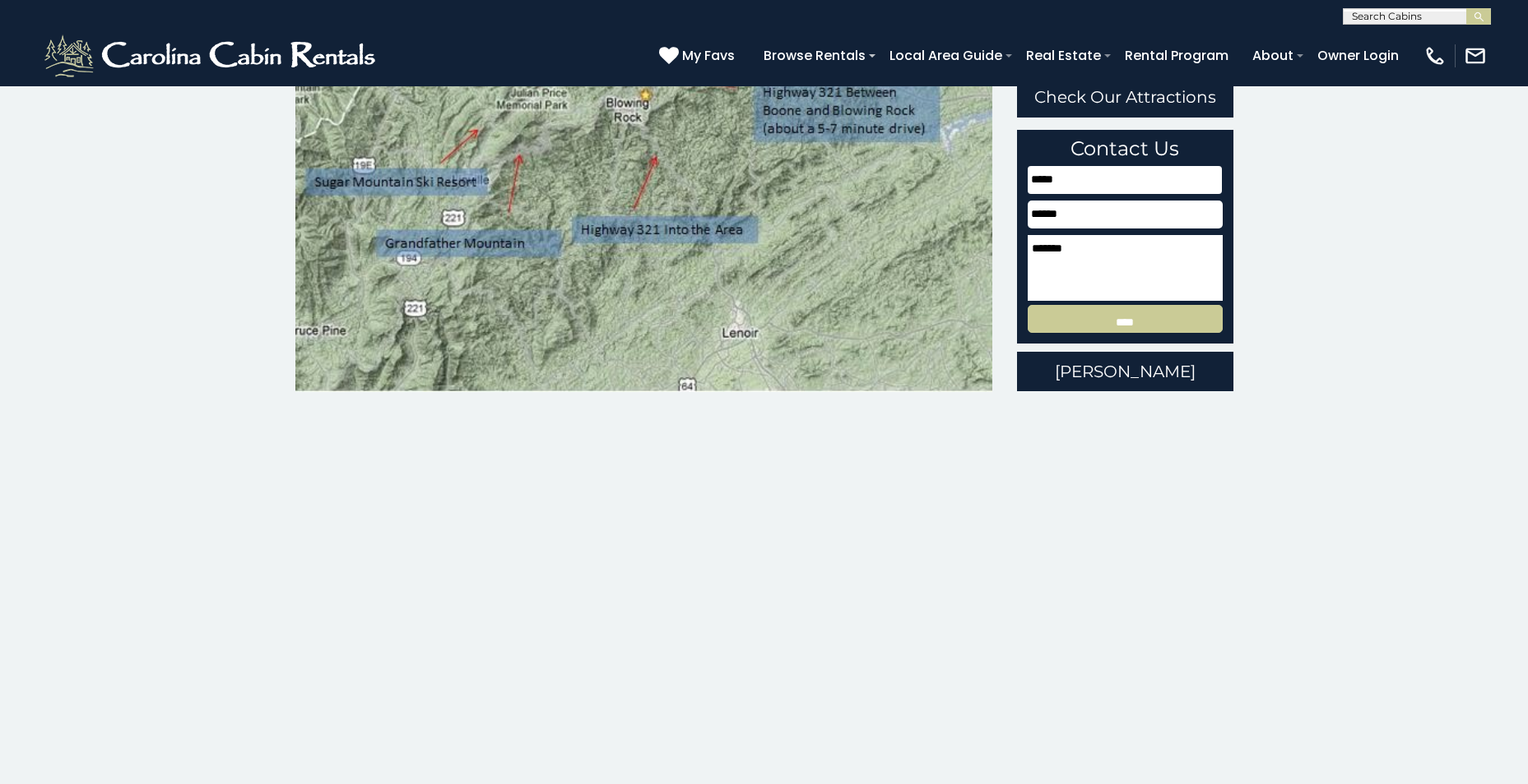
scroll to position [338, 0]
